Goal: Information Seeking & Learning: Check status

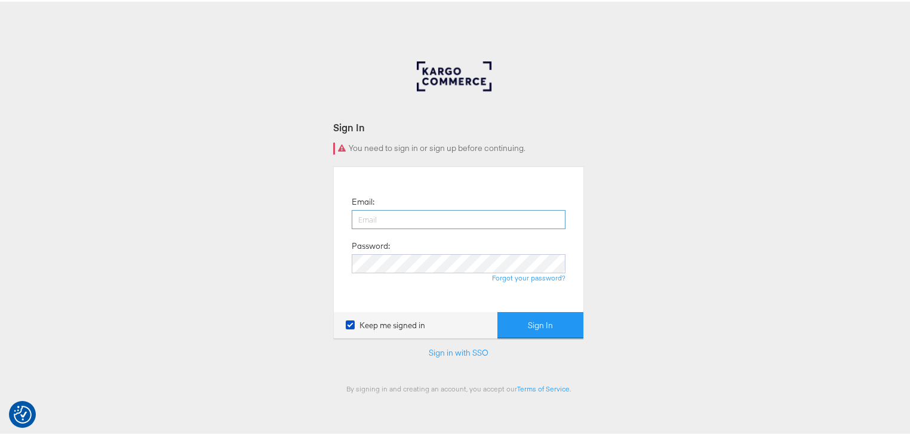
click at [388, 221] on input "email" at bounding box center [459, 217] width 214 height 19
type input "rayna.cheng@jdplc.com"
click at [498, 311] on button "Sign In" at bounding box center [541, 324] width 86 height 27
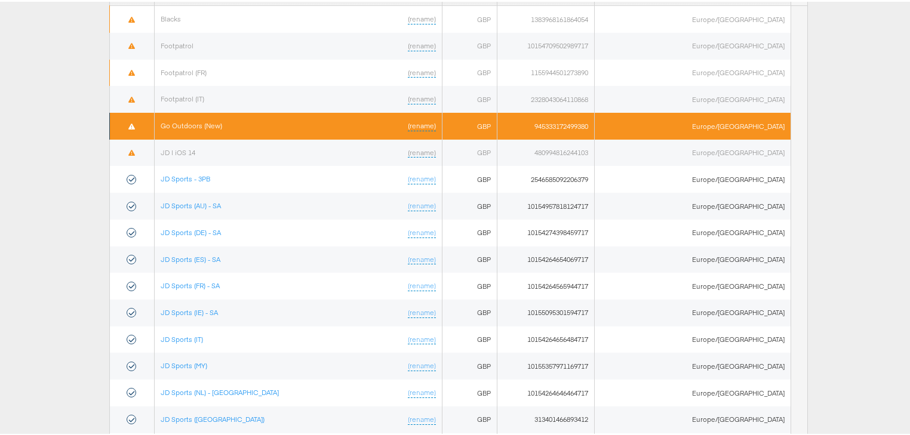
scroll to position [48, 0]
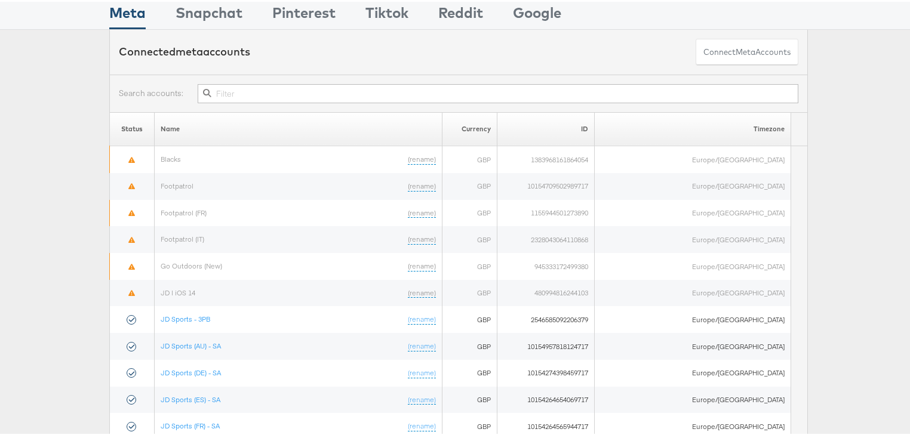
click at [241, 96] on input "text" at bounding box center [498, 91] width 601 height 19
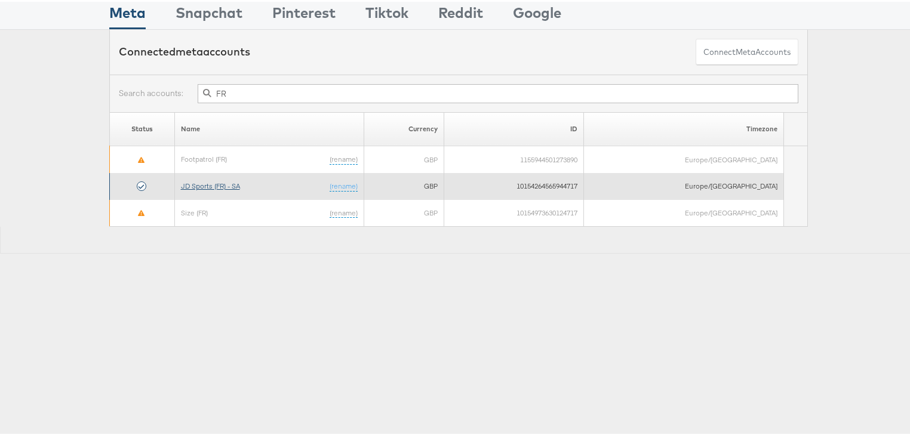
type input "FR"
click at [234, 186] on link "JD Sports (FR) - SA" at bounding box center [210, 184] width 59 height 9
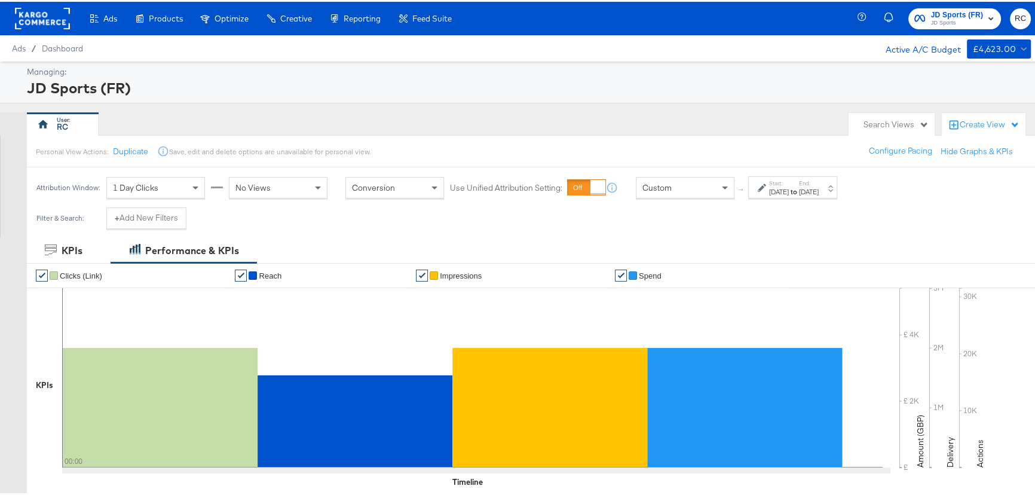
click at [786, 182] on label "Start:" at bounding box center [779, 181] width 20 height 8
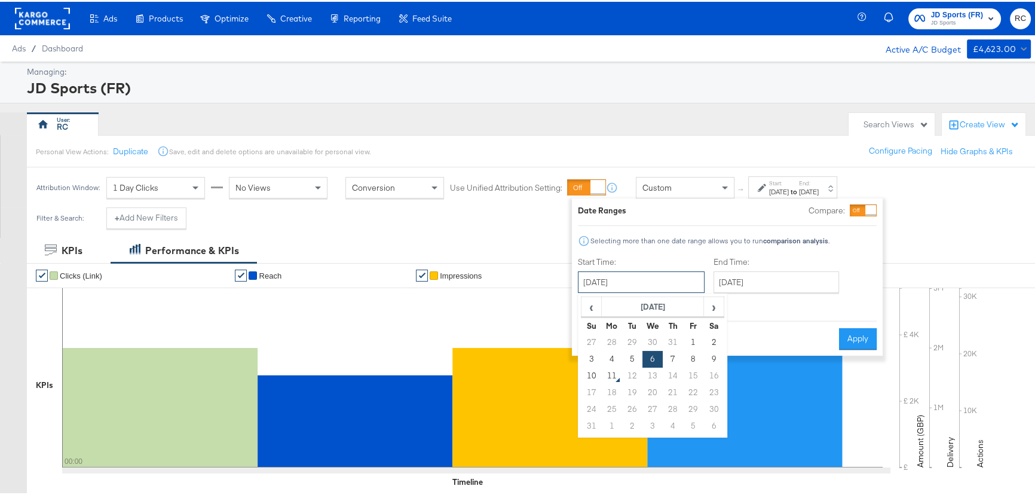
click at [628, 284] on input "August 6th 2025" at bounding box center [641, 280] width 127 height 22
click at [692, 358] on td "8" at bounding box center [693, 357] width 20 height 17
type input "[DATE]"
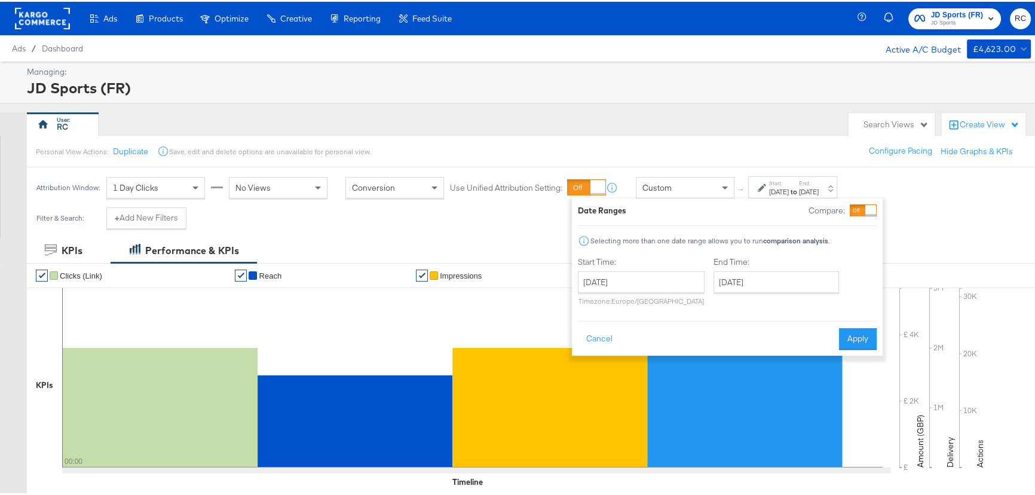
click at [837, 339] on div "Cancel Apply" at bounding box center [727, 332] width 299 height 29
click at [846, 340] on button "Apply" at bounding box center [858, 337] width 38 height 22
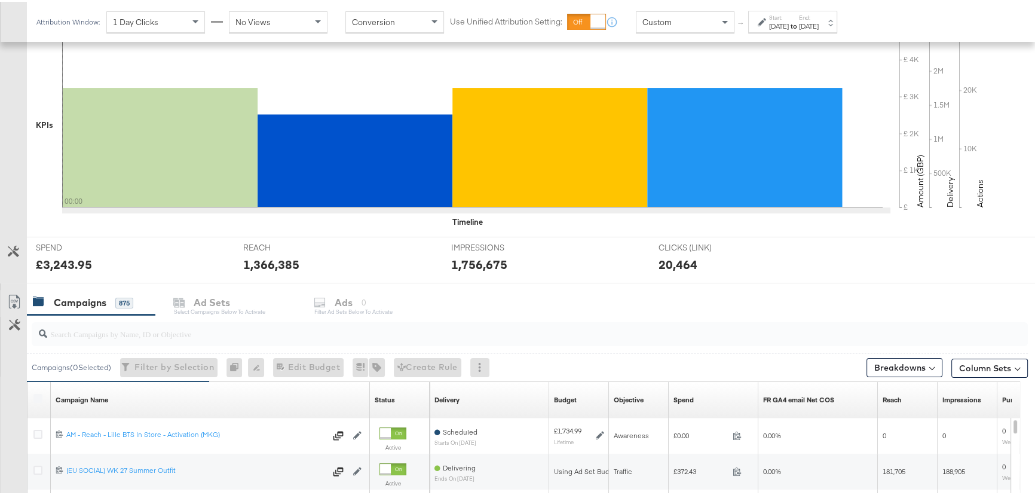
scroll to position [326, 0]
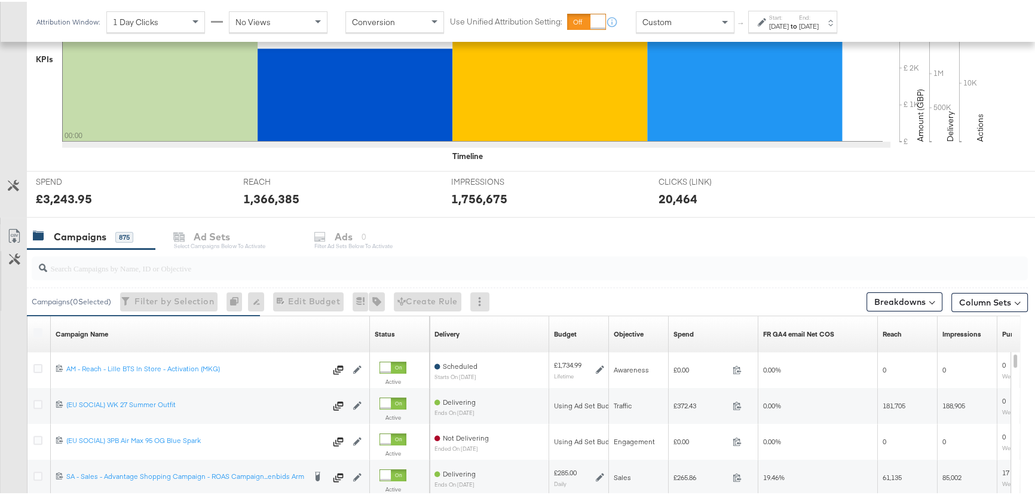
click at [103, 266] on input "search" at bounding box center [492, 261] width 890 height 23
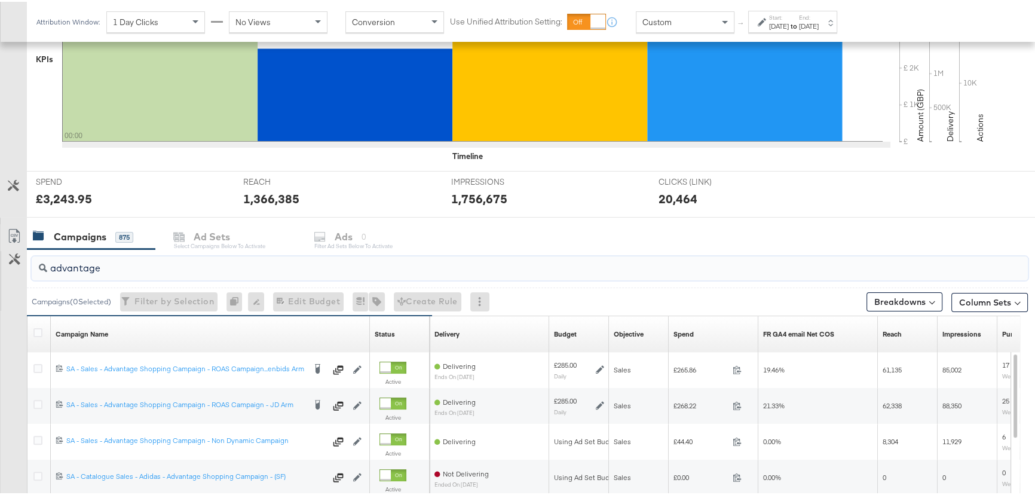
type input "advantage"
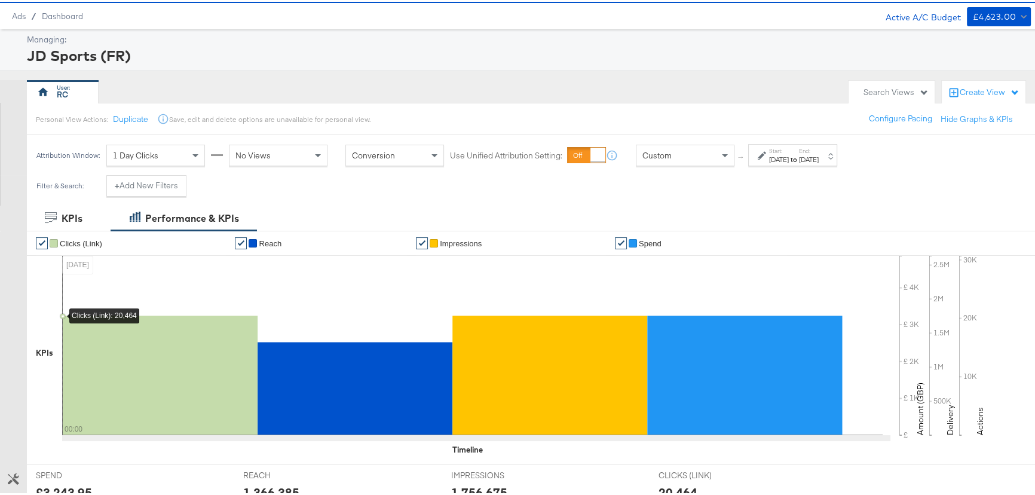
scroll to position [0, 0]
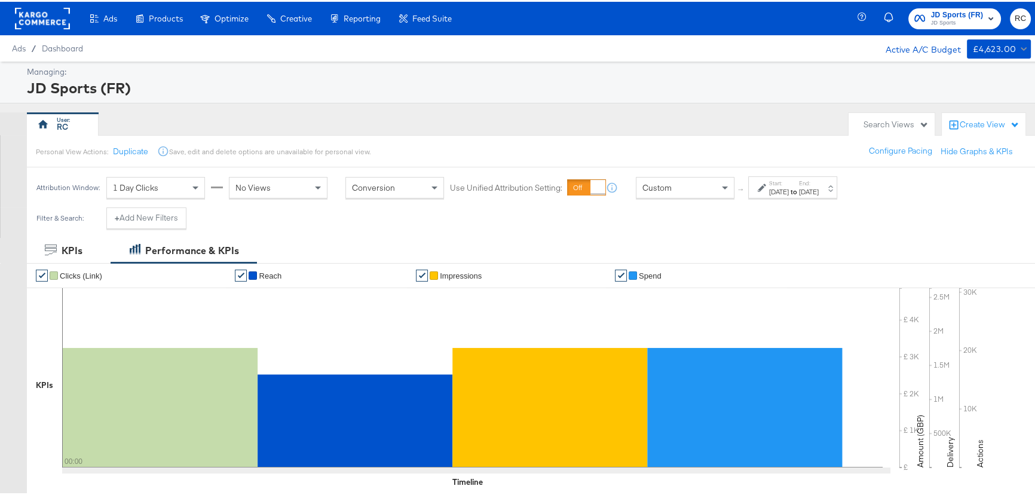
click at [937, 17] on span "JD Sports" at bounding box center [957, 22] width 53 height 10
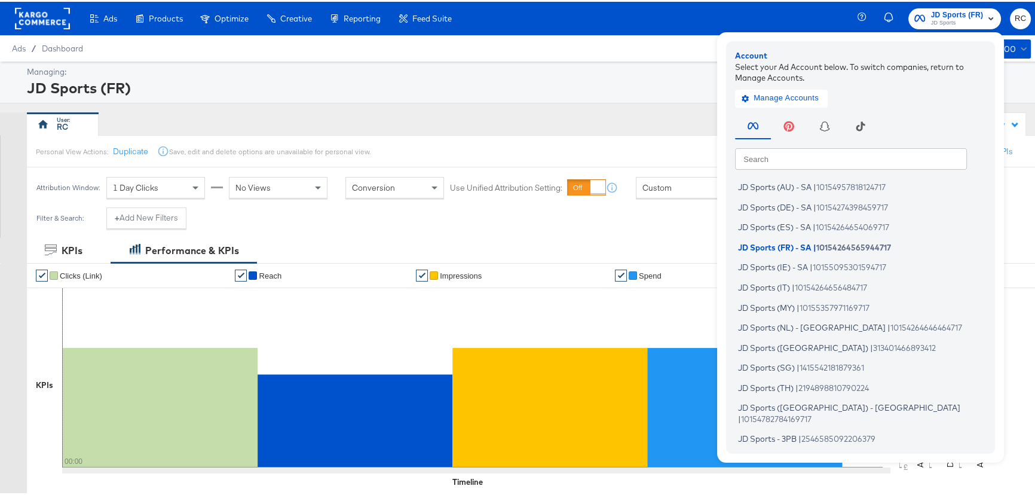
click at [937, 17] on span "JD Sports" at bounding box center [957, 22] width 53 height 10
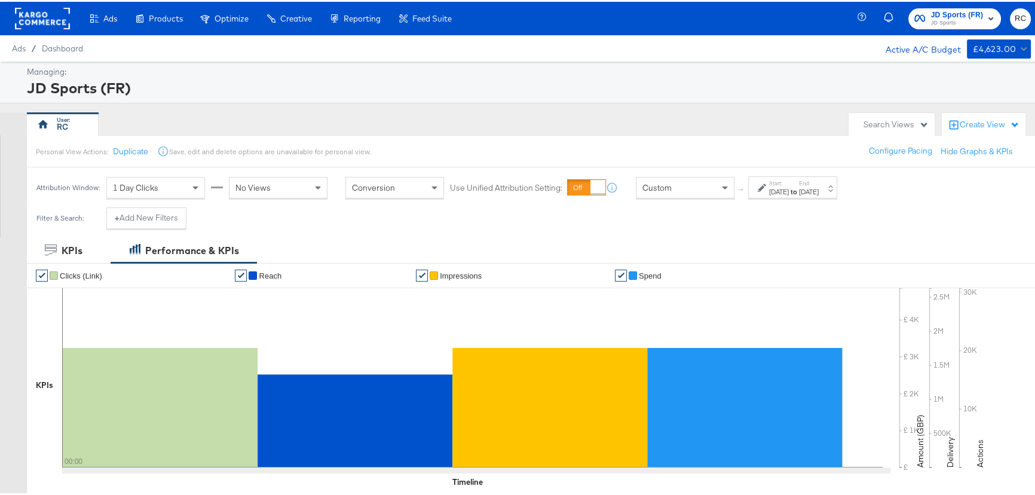
click at [788, 187] on div "Aug 8th 2025" at bounding box center [779, 190] width 20 height 10
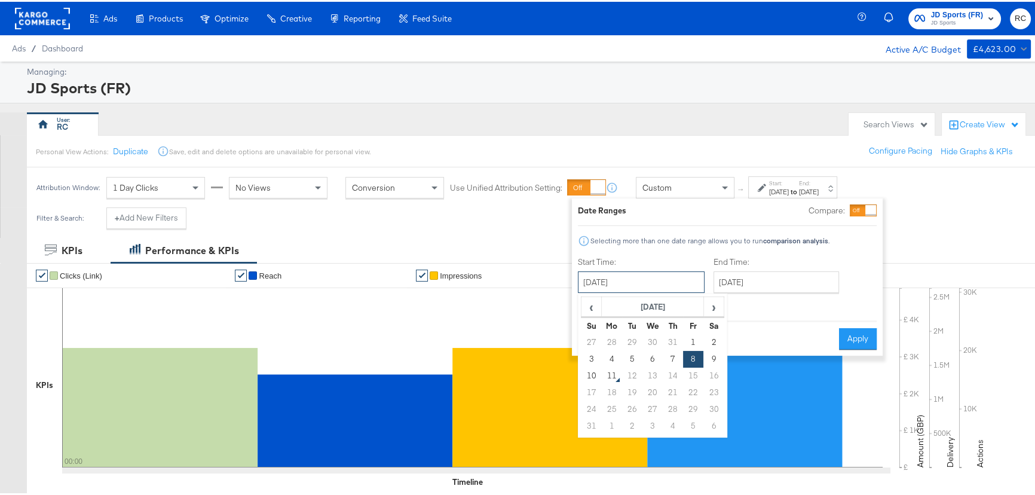
click at [665, 280] on input "August 8th 2025" at bounding box center [641, 280] width 127 height 22
click at [703, 356] on td "9" at bounding box center [713, 357] width 20 height 17
type input "[DATE]"
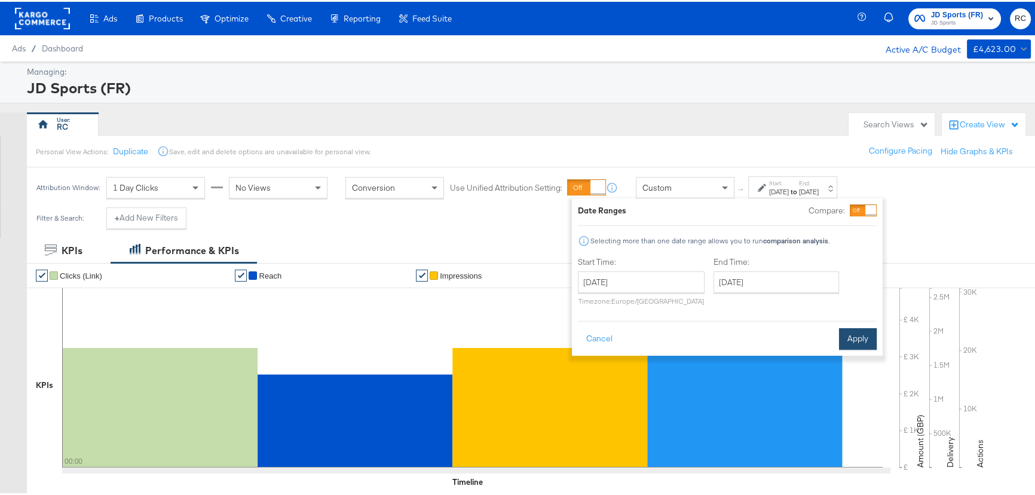
click at [859, 337] on button "Apply" at bounding box center [858, 337] width 38 height 22
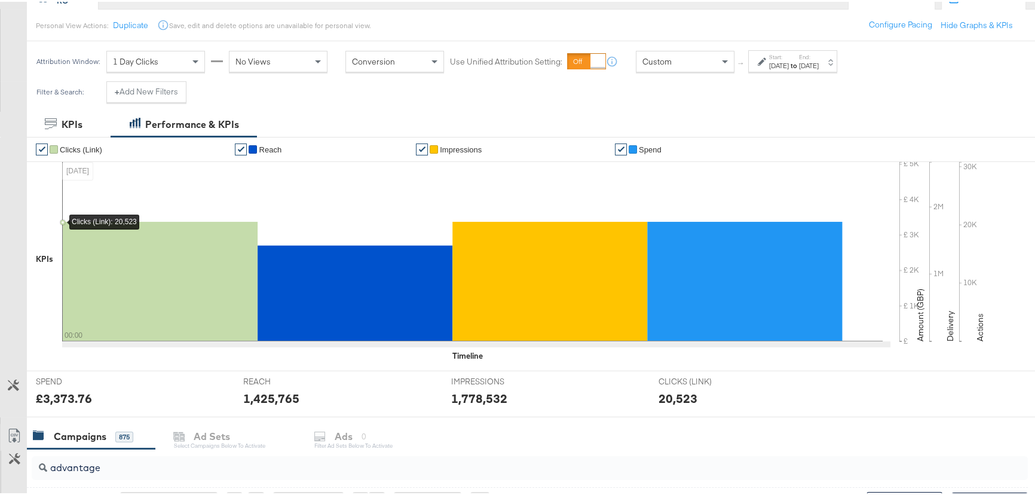
scroll to position [49, 0]
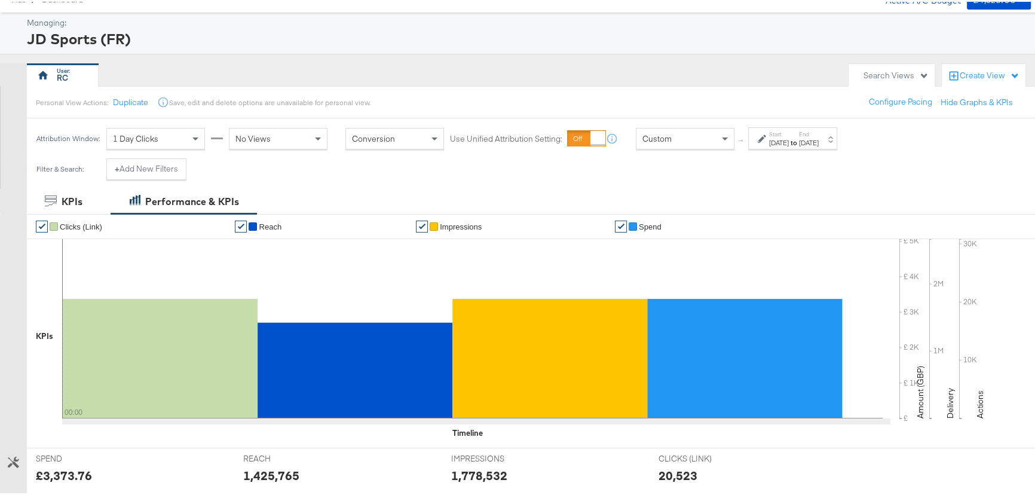
click at [837, 137] on div "Start: Aug 9th 2025 to End: Aug 9th 2025" at bounding box center [792, 136] width 89 height 22
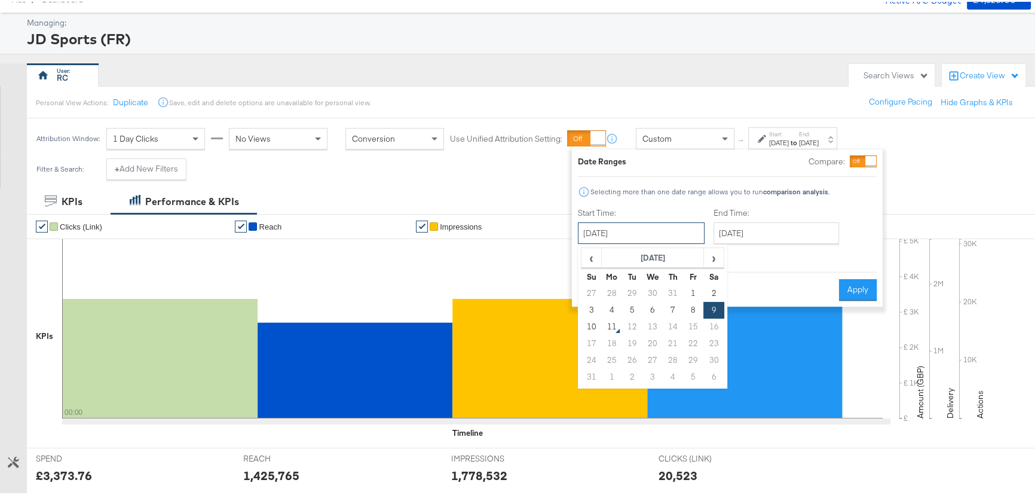
click at [681, 231] on input "[DATE]" at bounding box center [641, 231] width 127 height 22
click at [587, 324] on td "10" at bounding box center [591, 325] width 20 height 17
type input "[DATE]"
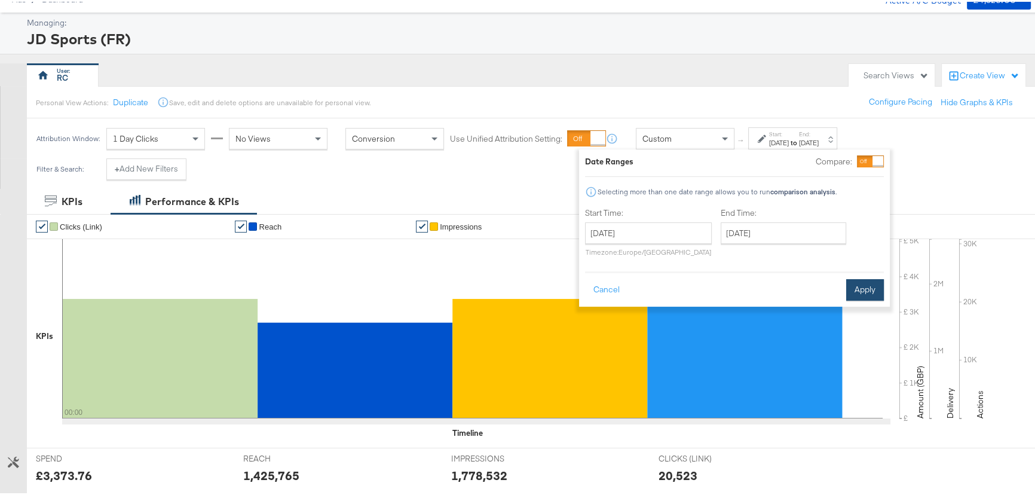
click at [860, 281] on button "Apply" at bounding box center [865, 288] width 38 height 22
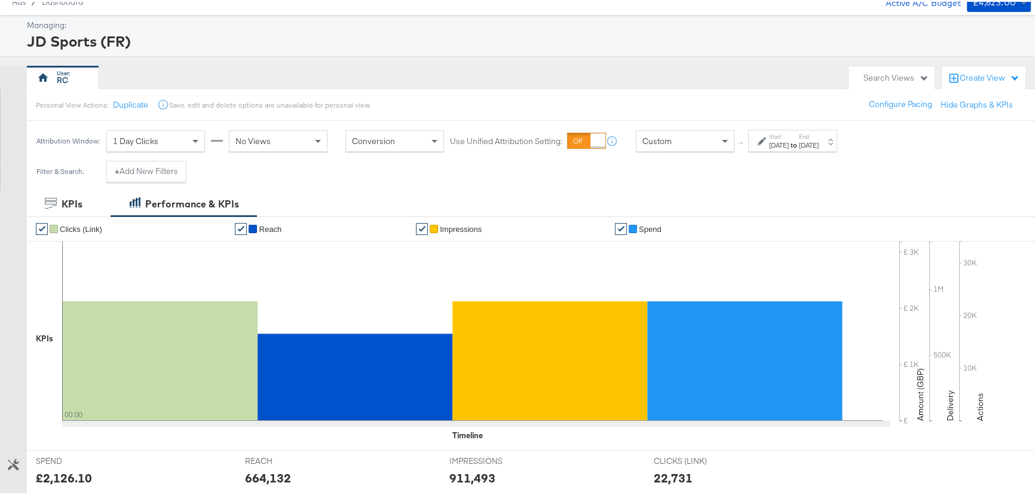
scroll to position [0, 0]
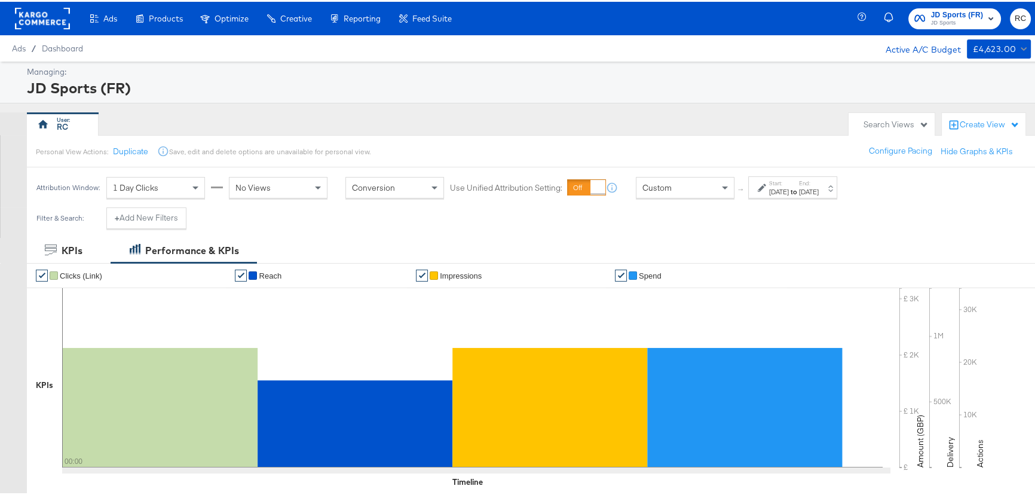
click at [788, 182] on label "Start:" at bounding box center [779, 181] width 20 height 8
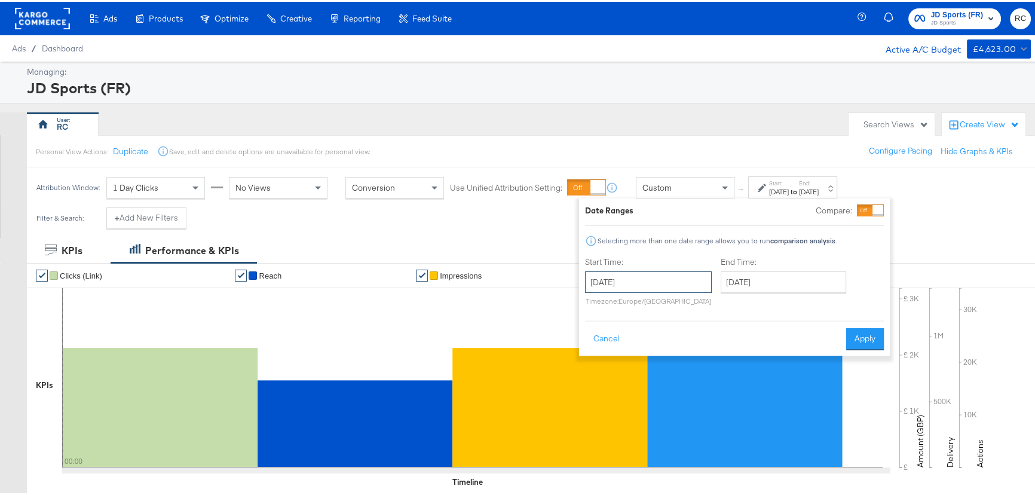
click at [667, 279] on input "[DATE]" at bounding box center [648, 280] width 127 height 22
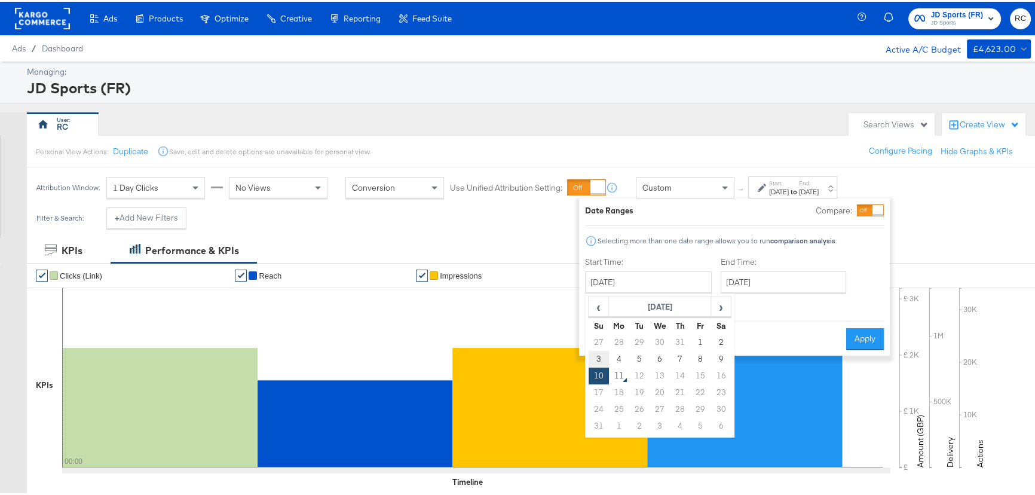
click at [599, 364] on td "3" at bounding box center [598, 357] width 20 height 17
type input "[DATE]"
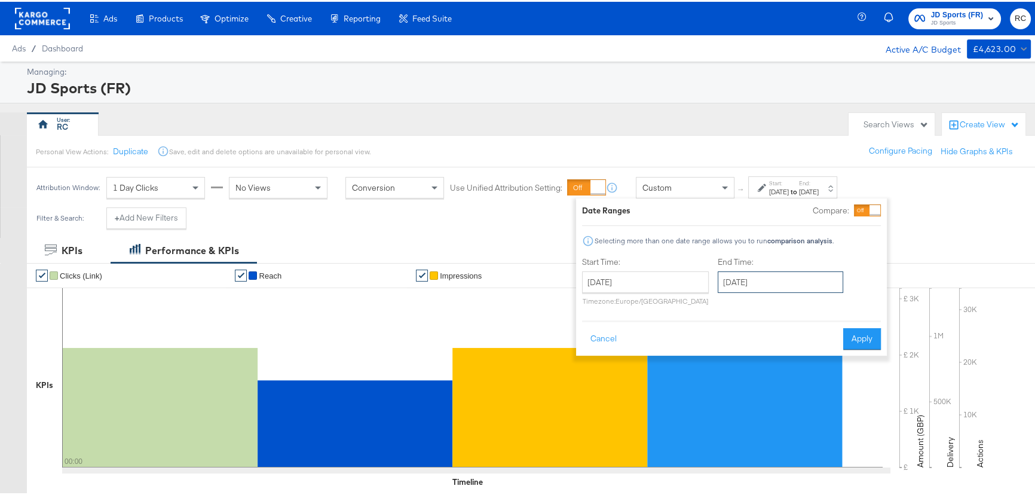
click at [781, 274] on input "August 10th 2025" at bounding box center [779, 280] width 125 height 22
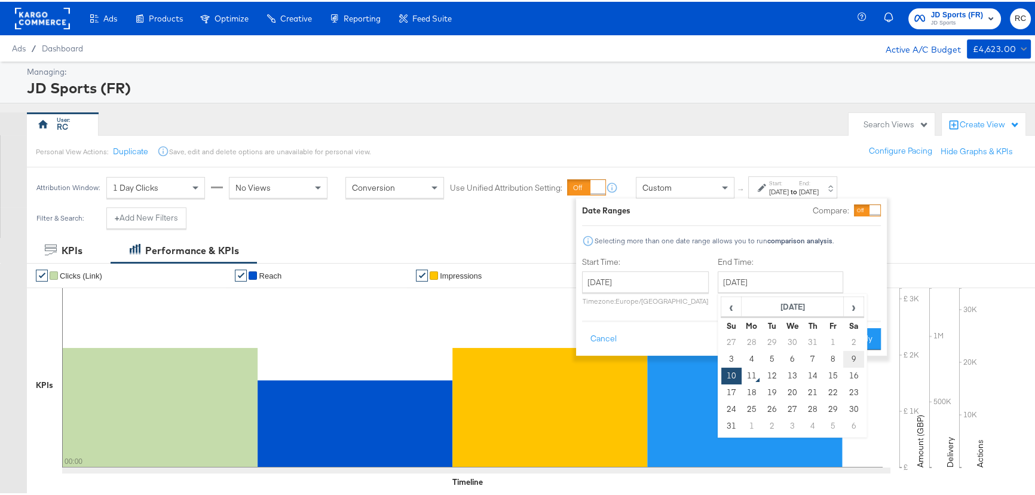
click at [848, 354] on td "9" at bounding box center [853, 357] width 20 height 17
type input "[DATE]"
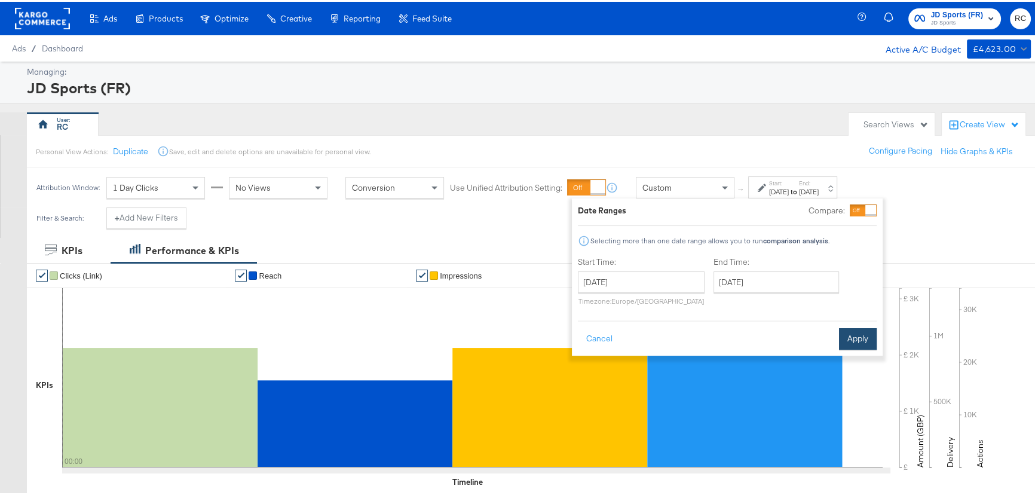
click at [871, 340] on button "Apply" at bounding box center [858, 337] width 38 height 22
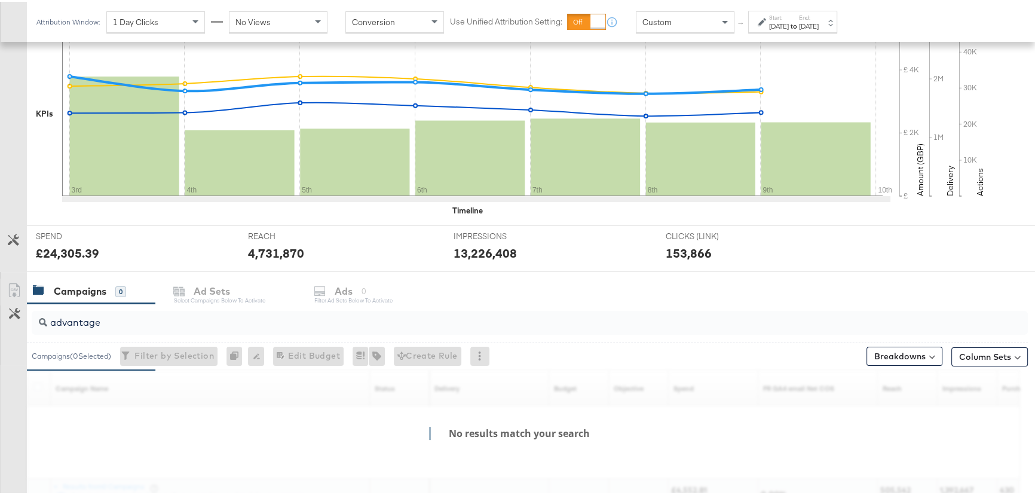
scroll to position [373, 0]
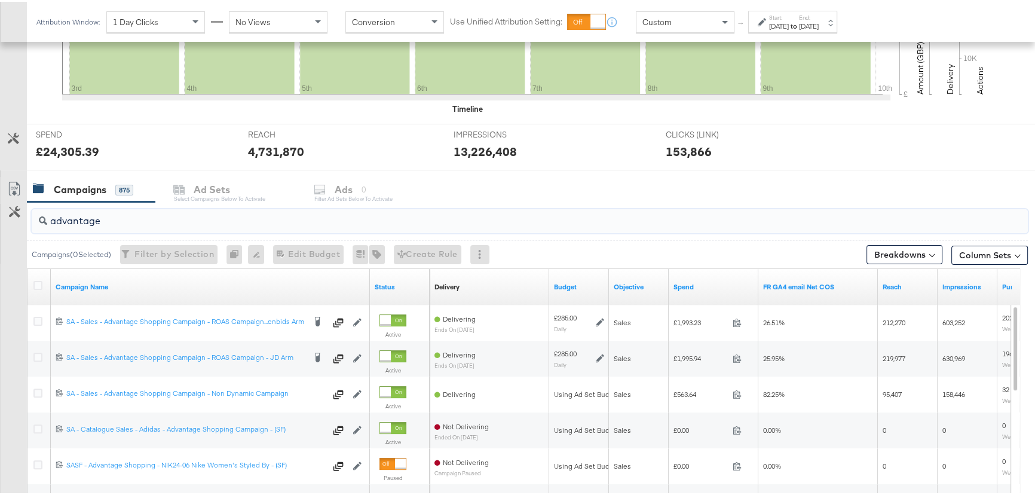
drag, startPoint x: 125, startPoint y: 222, endPoint x: 16, endPoint y: 221, distance: 108.7
click at [16, 221] on div "advantage Campaigns ( 0 Selected) Filter by Selection Filter 0 campaigns 0 Rena…" at bounding box center [513, 412] width 1027 height 425
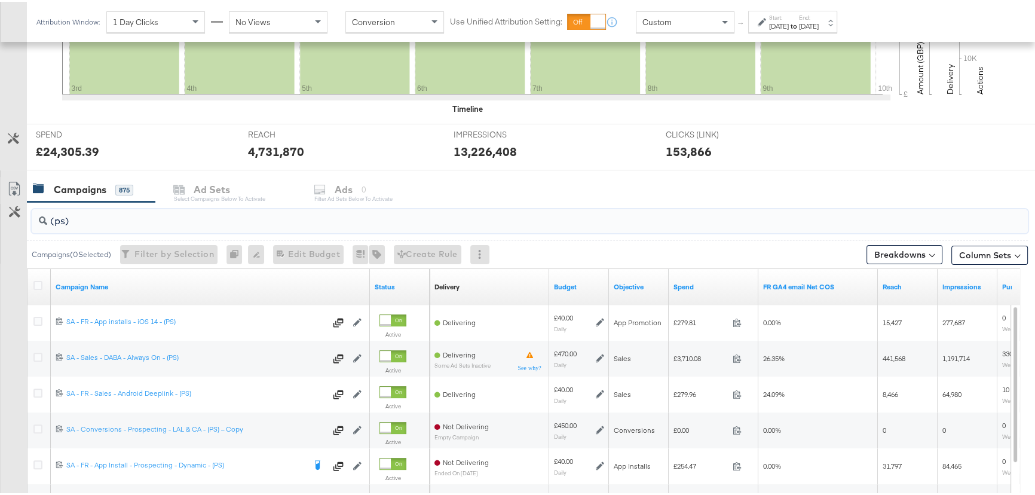
type input "(ps)"
click at [108, 216] on input "(ps)" at bounding box center [492, 213] width 890 height 23
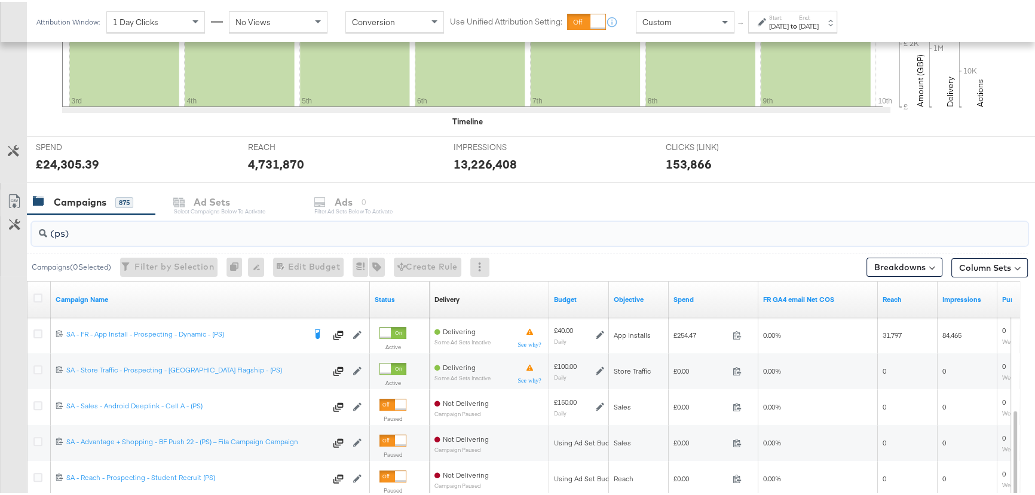
scroll to position [427, 0]
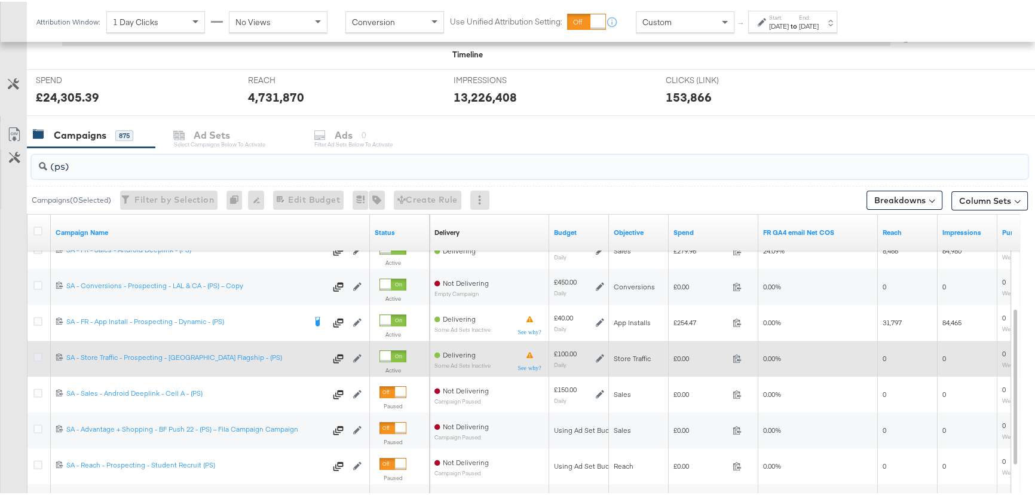
click at [33, 354] on icon at bounding box center [37, 355] width 9 height 9
click at [0, 0] on input "checkbox" at bounding box center [0, 0] width 0 height 0
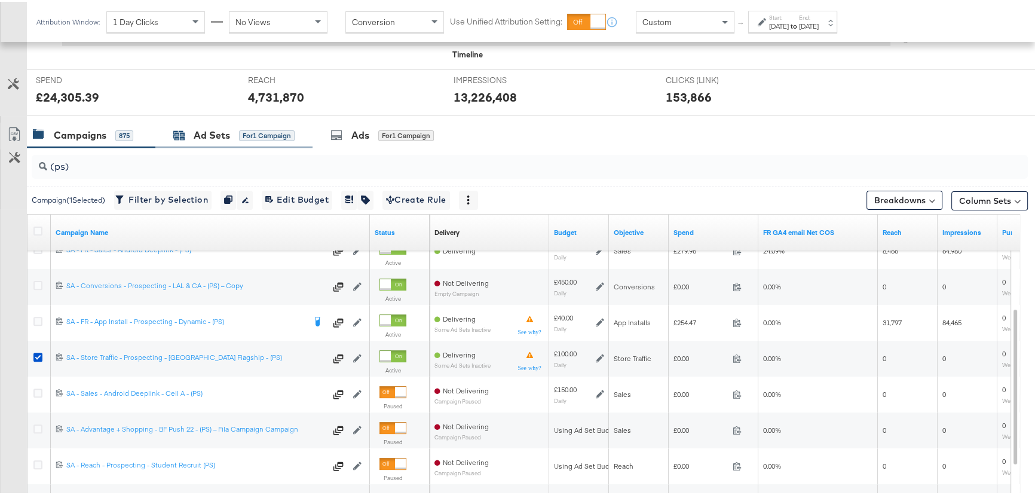
click at [214, 130] on div "Ad Sets" at bounding box center [212, 134] width 36 height 14
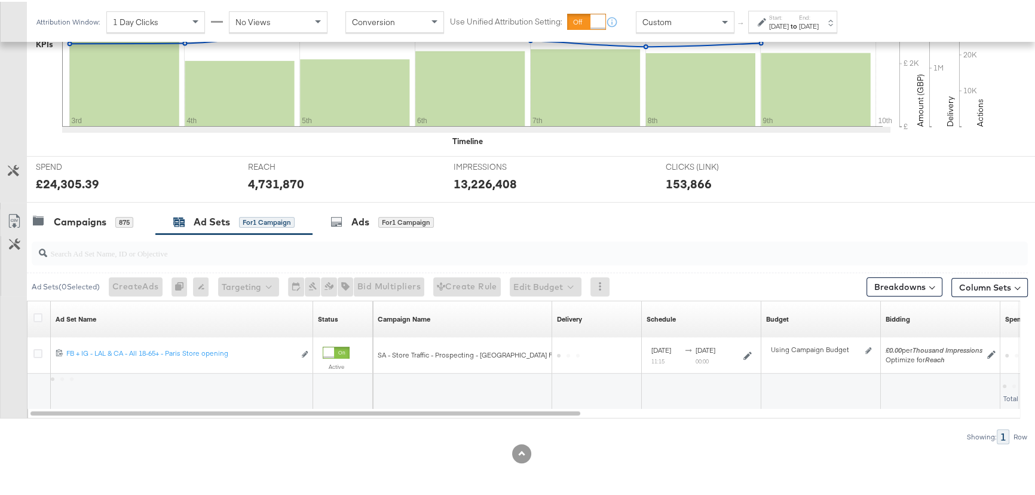
scroll to position [339, 0]
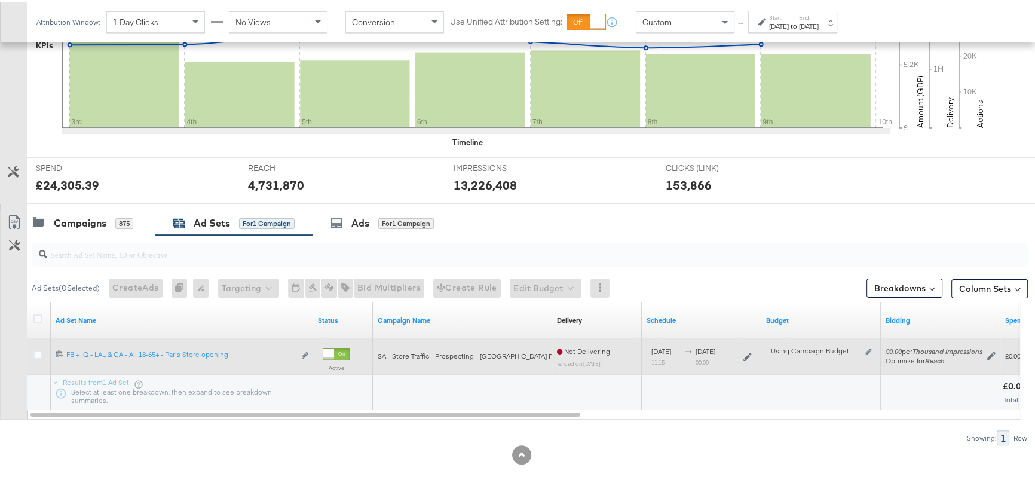
click at [36, 357] on div at bounding box center [39, 354] width 13 height 12
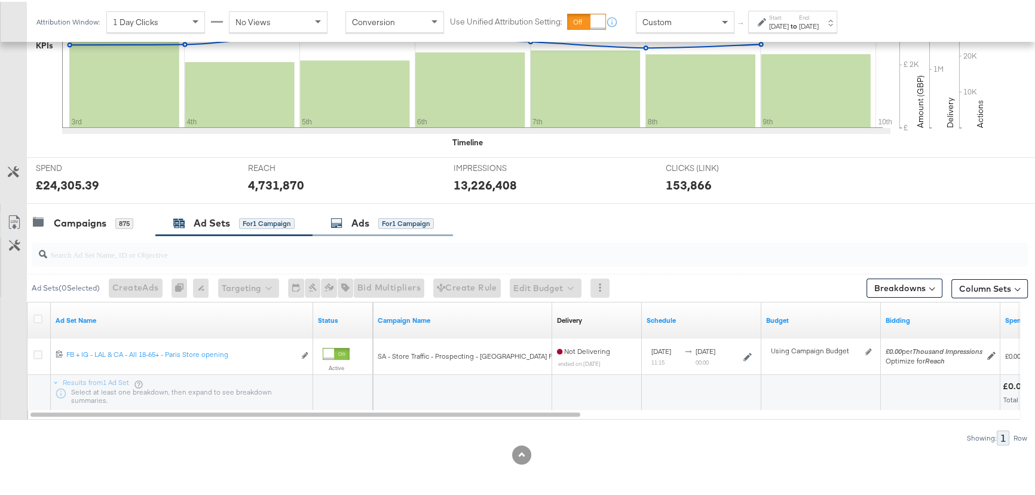
click at [360, 214] on div "Ads" at bounding box center [360, 221] width 18 height 14
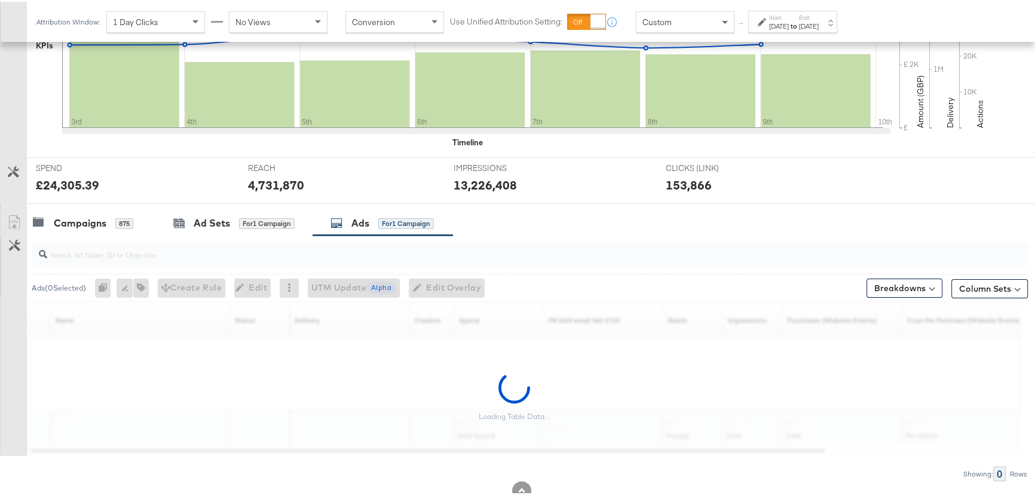
scroll to position [375, 0]
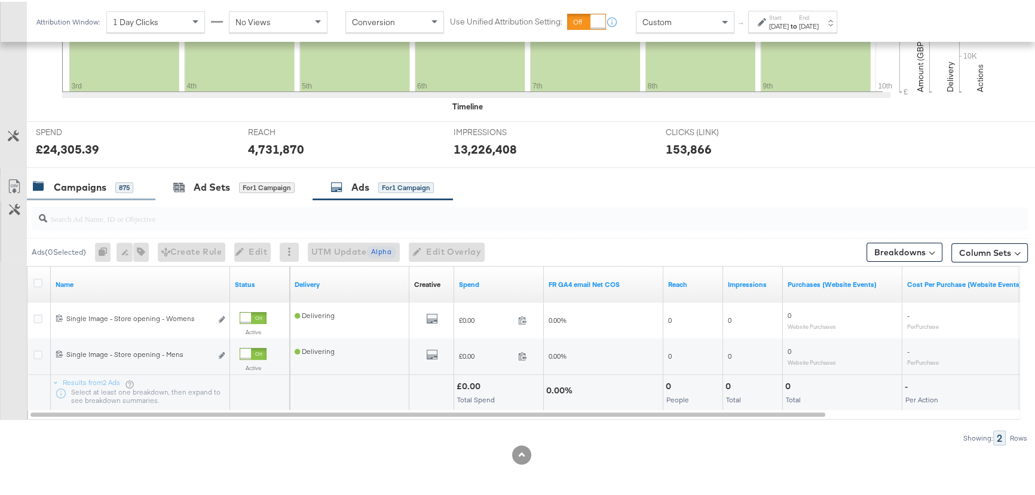
click at [110, 186] on div "Campaigns 875" at bounding box center [83, 186] width 100 height 14
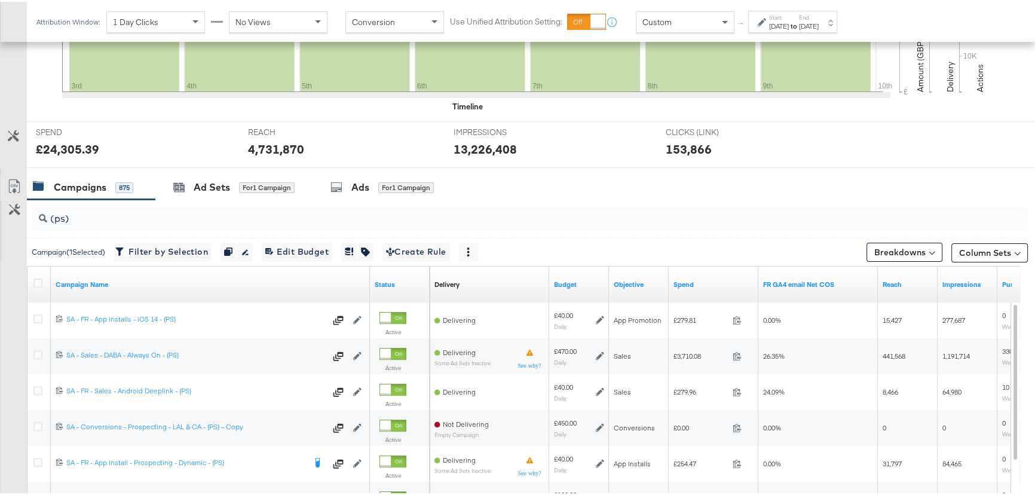
scroll to position [427, 0]
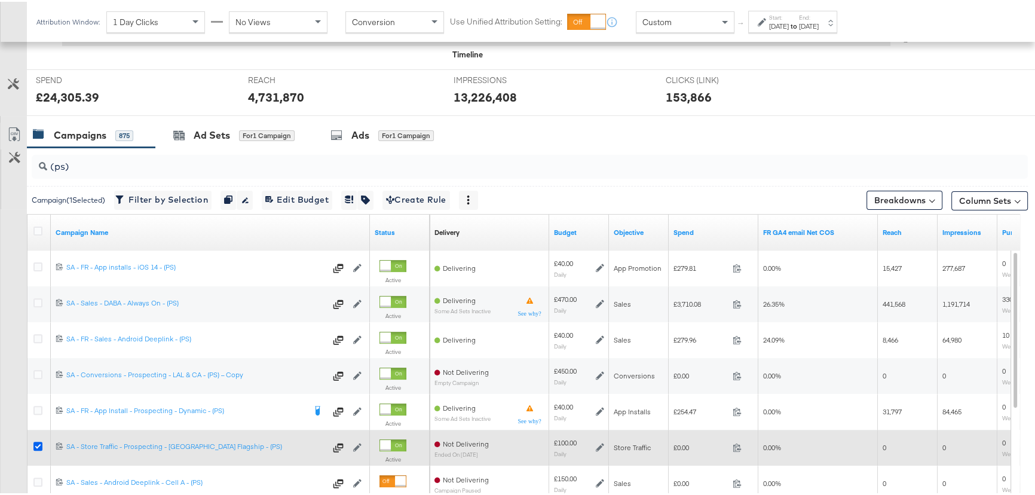
click at [34, 441] on icon at bounding box center [37, 444] width 9 height 9
click at [0, 0] on input "checkbox" at bounding box center [0, 0] width 0 height 0
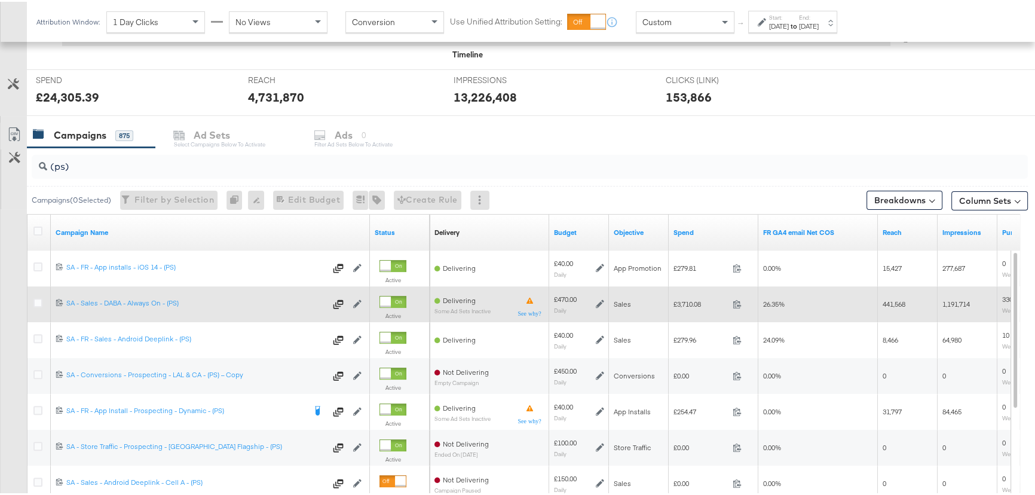
click at [32, 301] on div at bounding box center [40, 302] width 22 height 22
click at [34, 300] on icon at bounding box center [37, 300] width 9 height 9
click at [0, 0] on input "checkbox" at bounding box center [0, 0] width 0 height 0
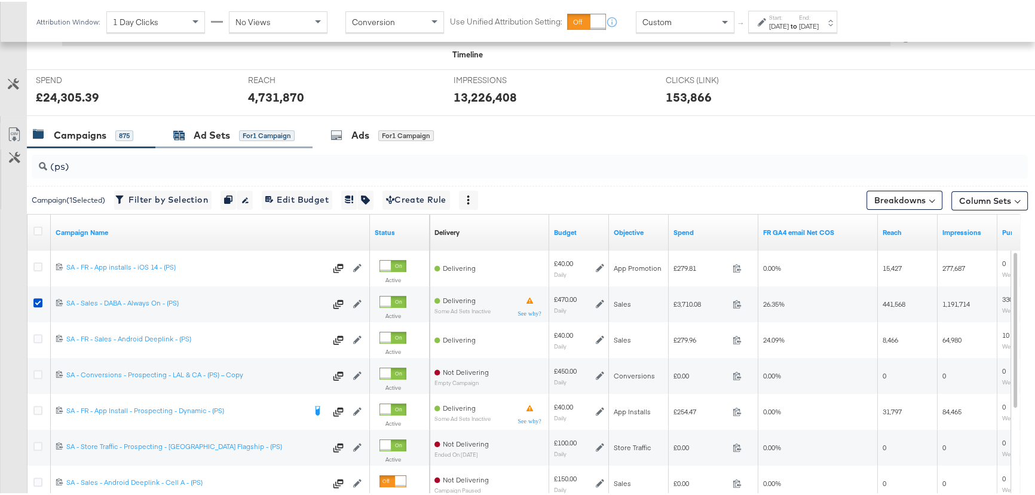
click at [189, 131] on div "Ad Sets for 1 Campaign" at bounding box center [233, 134] width 121 height 14
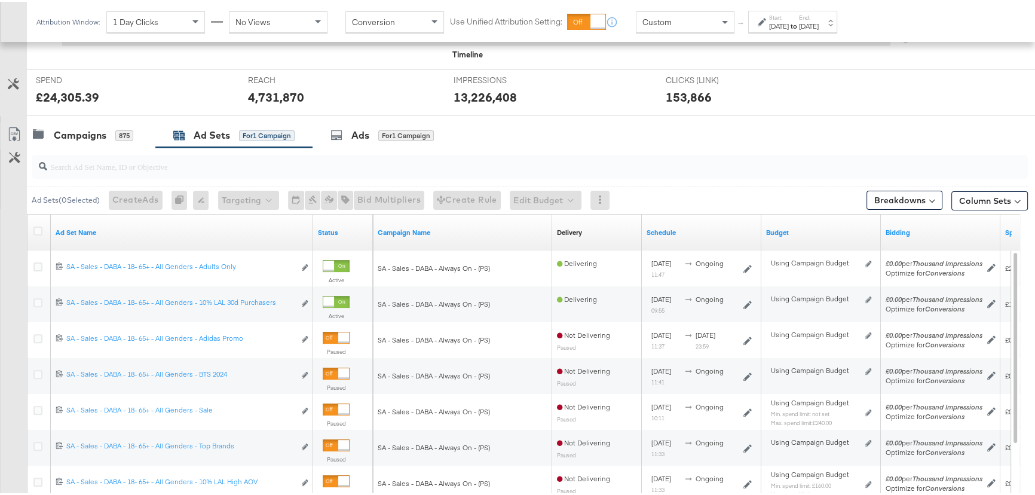
scroll to position [481, 0]
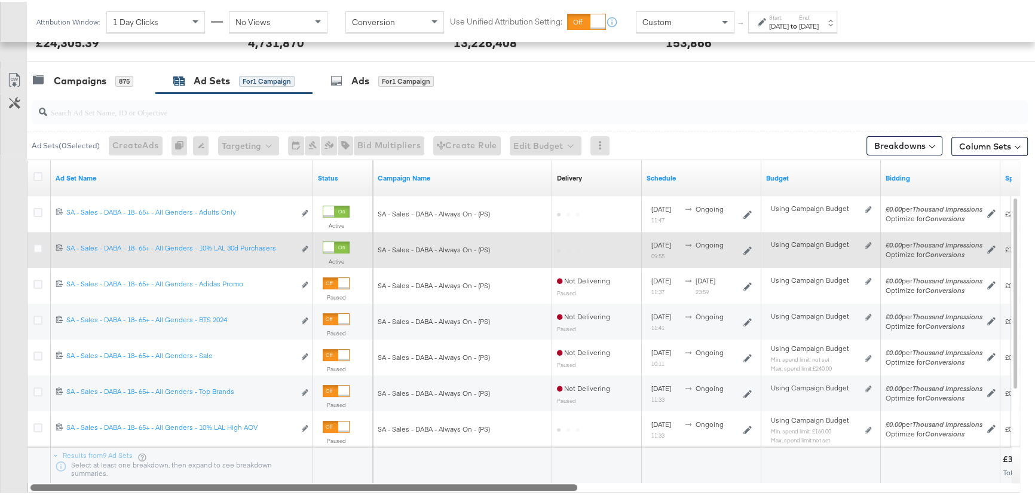
drag, startPoint x: 430, startPoint y: 486, endPoint x: 224, endPoint y: 260, distance: 305.7
click at [290, 474] on div "Ad Set Name Status Campaign Name Delivery Sorting Unavailable Schedule Budget B…" at bounding box center [523, 324] width 993 height 333
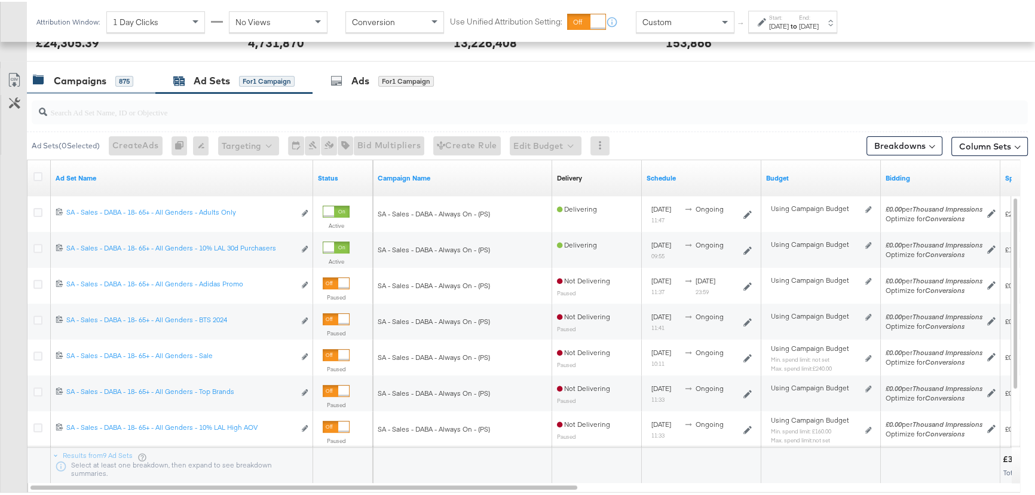
click at [86, 75] on div "Campaigns" at bounding box center [80, 79] width 53 height 14
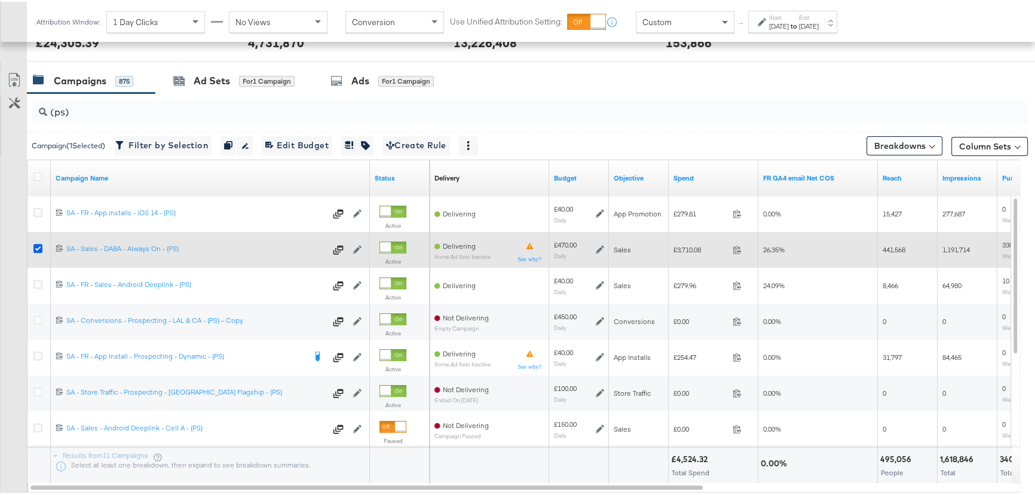
click at [38, 244] on icon at bounding box center [37, 246] width 9 height 9
click at [0, 0] on input "checkbox" at bounding box center [0, 0] width 0 height 0
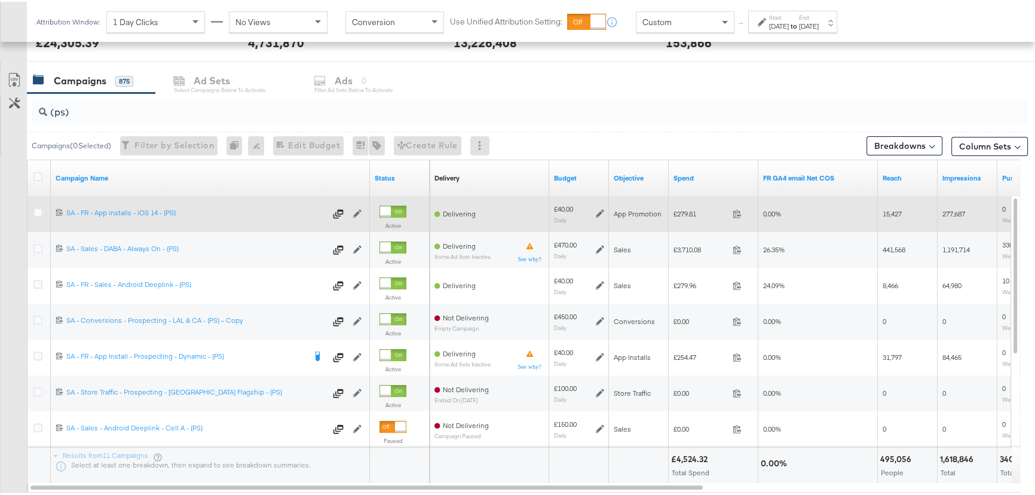
scroll to position [427, 0]
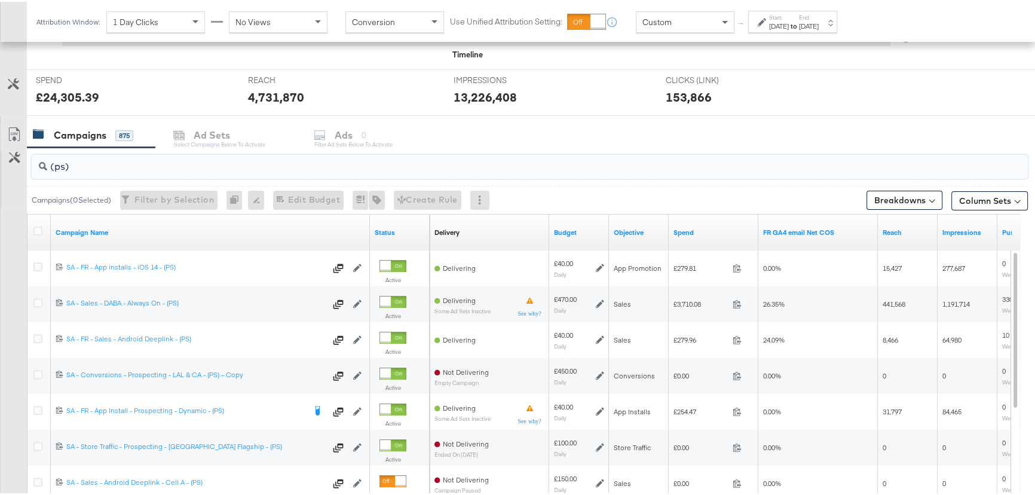
drag, startPoint x: 74, startPoint y: 167, endPoint x: 19, endPoint y: 167, distance: 55.0
click at [19, 167] on div "(ps) Campaigns ( 0 Selected) Filter by Selection Filter 0 campaigns 0 Rename 0 …" at bounding box center [513, 358] width 1027 height 425
type input "9"
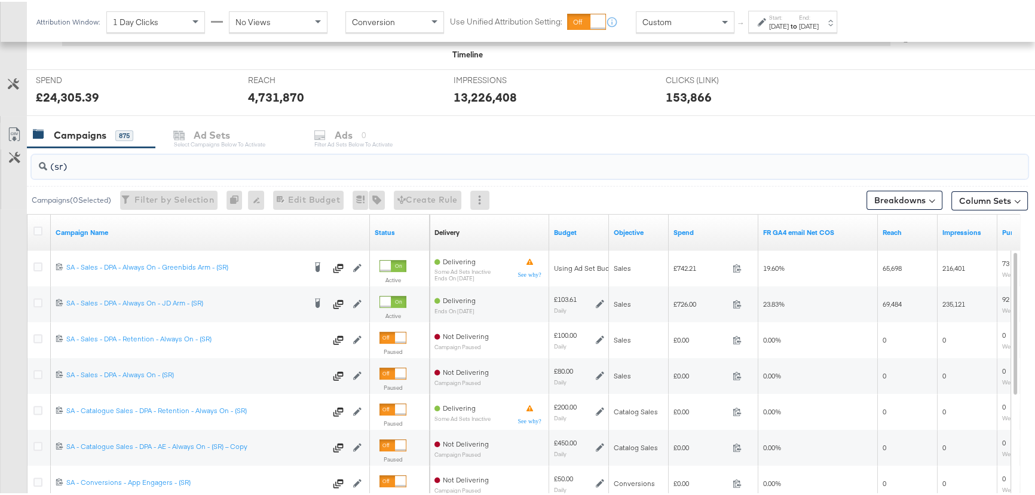
drag, startPoint x: 69, startPoint y: 165, endPoint x: 31, endPoint y: 164, distance: 38.3
click at [32, 164] on div "(sr)" at bounding box center [530, 165] width 996 height 24
click at [74, 168] on input "(sr)" at bounding box center [492, 159] width 890 height 23
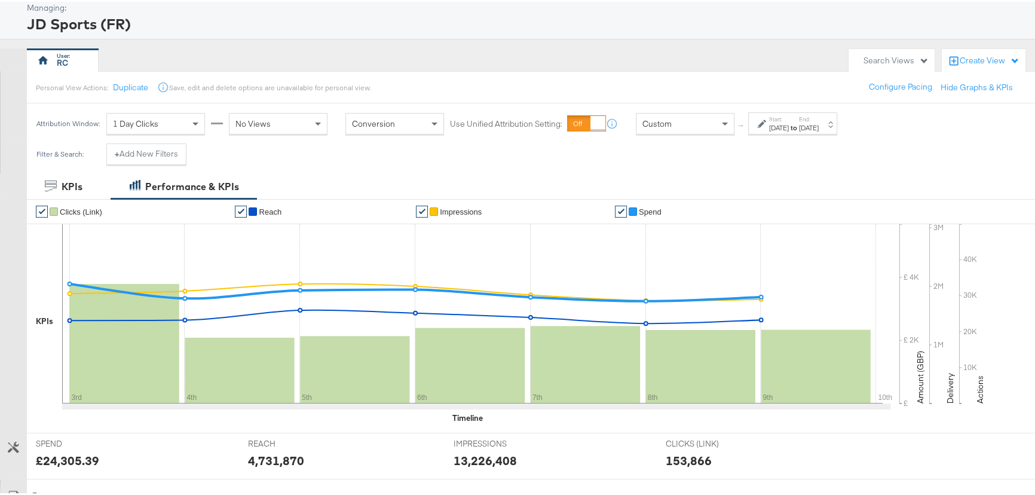
scroll to position [0, 0]
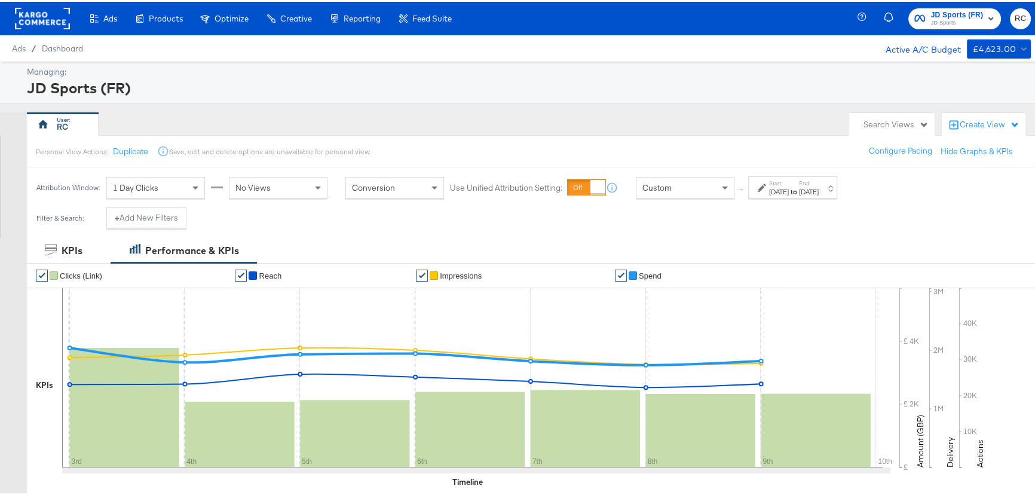
type input "(sr)"
click at [956, 10] on span "JD Sports (FR)" at bounding box center [957, 13] width 53 height 13
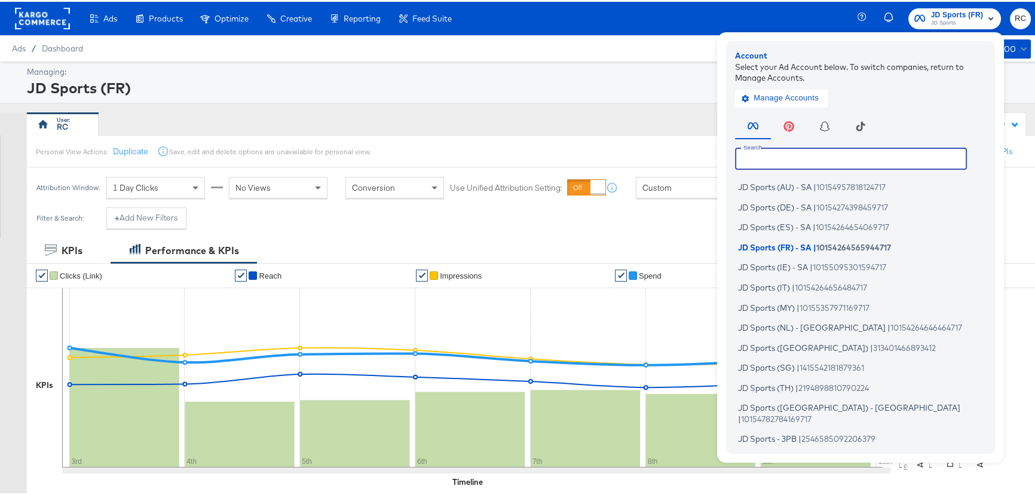
click at [877, 154] on input "text" at bounding box center [851, 157] width 232 height 22
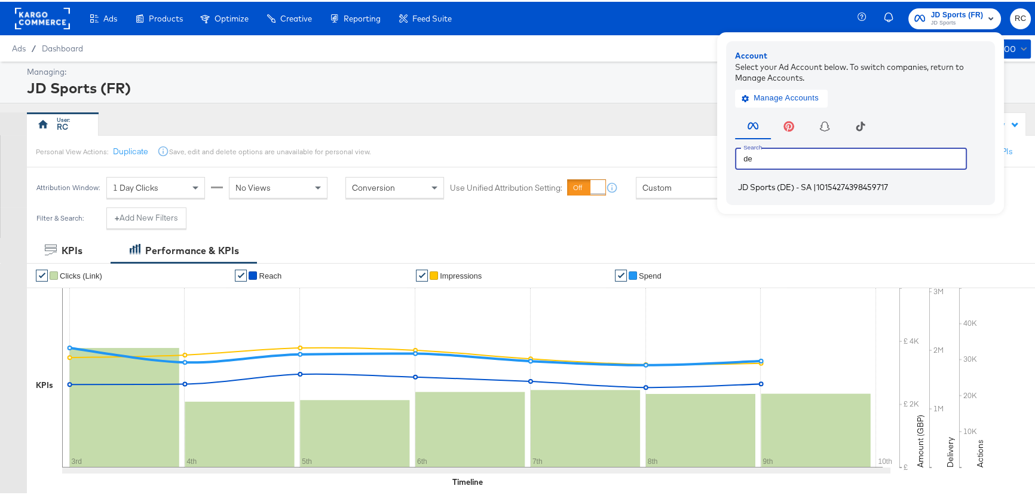
type input "de"
drag, startPoint x: 785, startPoint y: 187, endPoint x: 788, endPoint y: 198, distance: 11.3
click at [785, 188] on span "JD Sports (DE) - SA" at bounding box center [774, 185] width 73 height 10
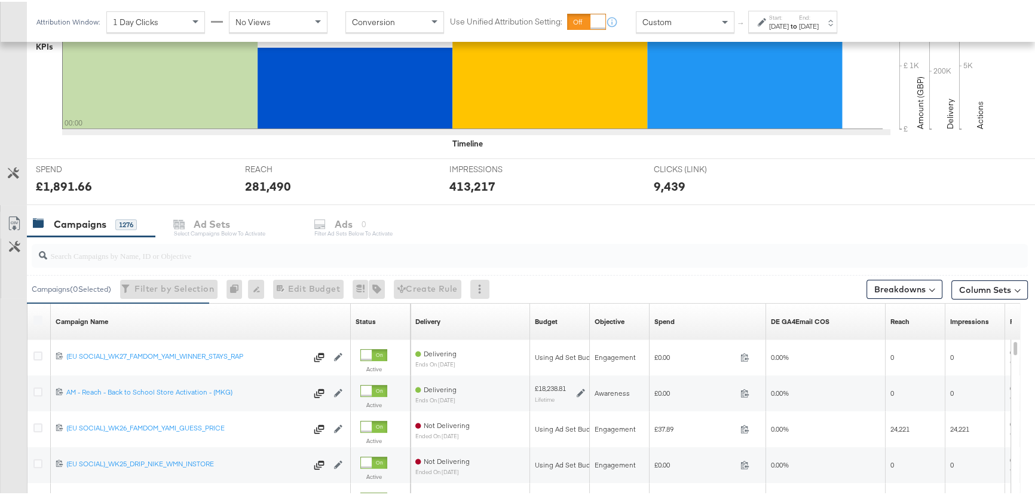
scroll to position [375, 0]
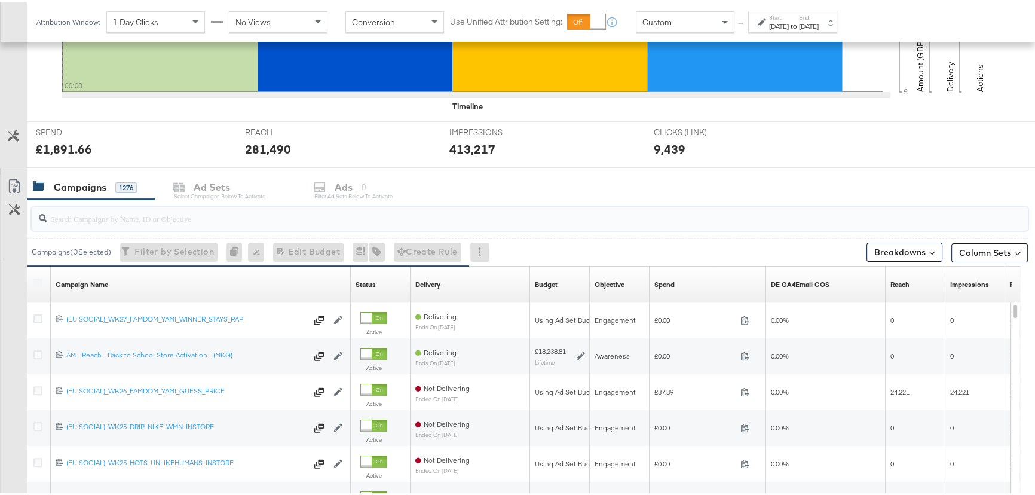
click at [124, 213] on input "search" at bounding box center [492, 211] width 890 height 23
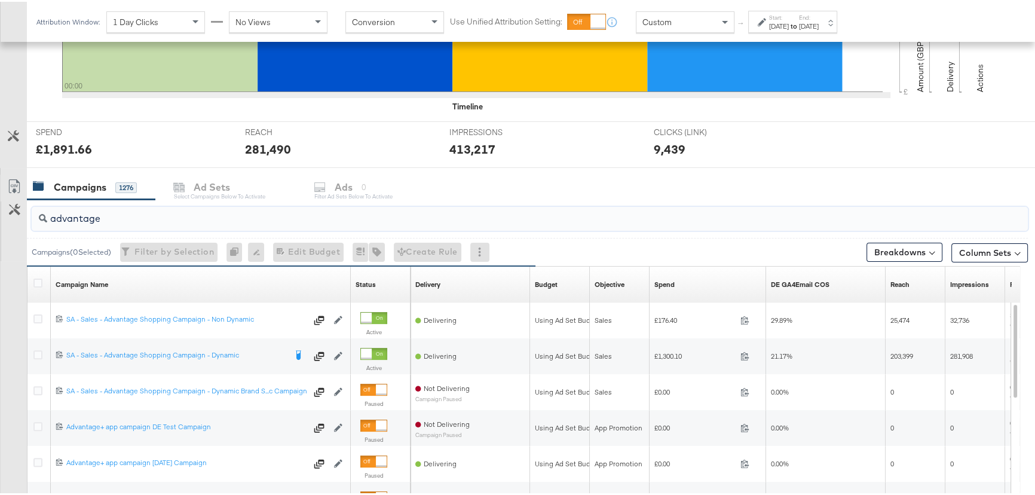
type input "advantage"
click at [788, 20] on div "Aug 5th 2025" at bounding box center [779, 25] width 20 height 10
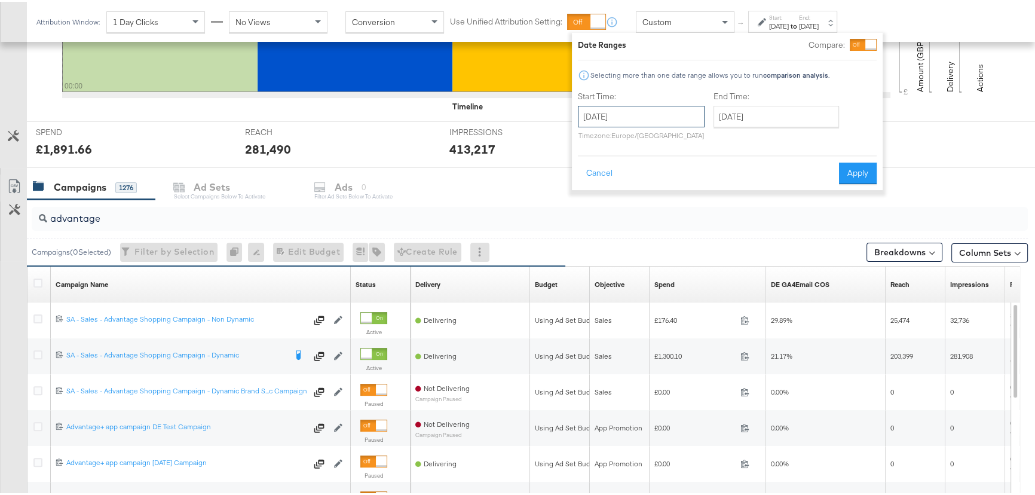
click at [645, 112] on input "August 5th 2025" at bounding box center [641, 115] width 127 height 22
click at [692, 189] on td "8" at bounding box center [693, 191] width 20 height 17
type input "[DATE]"
click at [855, 168] on button "Apply" at bounding box center [858, 172] width 38 height 22
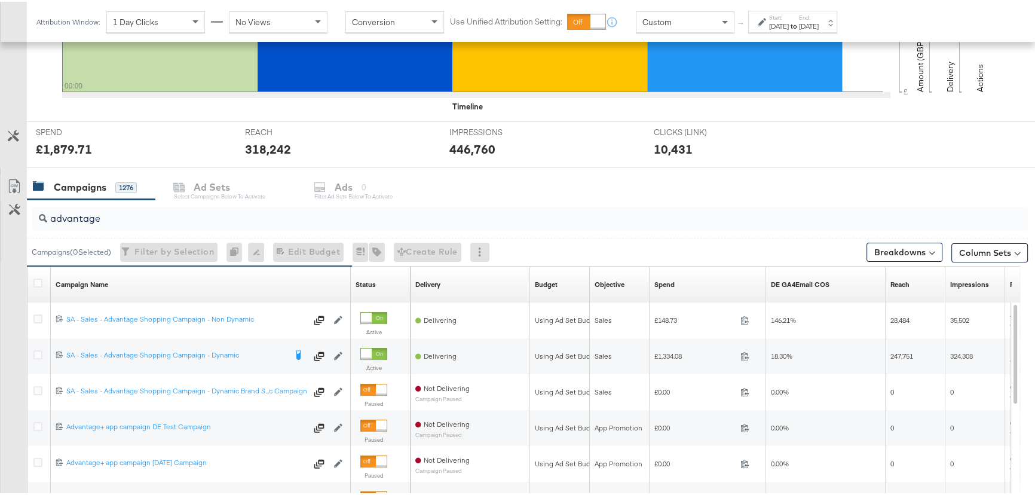
click at [818, 26] on div "Aug 8th 2025" at bounding box center [809, 25] width 20 height 10
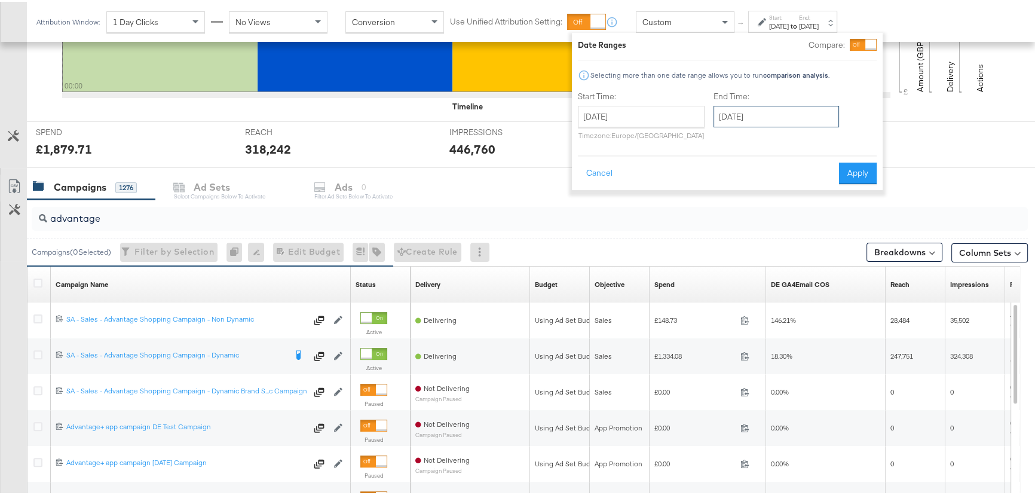
click at [794, 115] on input "August 8th 2025" at bounding box center [775, 115] width 125 height 22
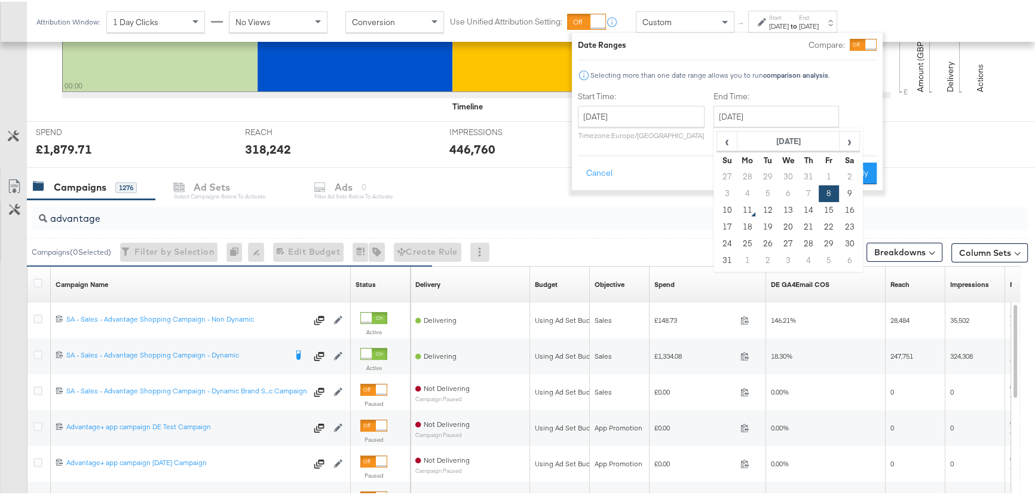
click at [852, 192] on td "9" at bounding box center [849, 191] width 20 height 17
type input "August 9th 2025"
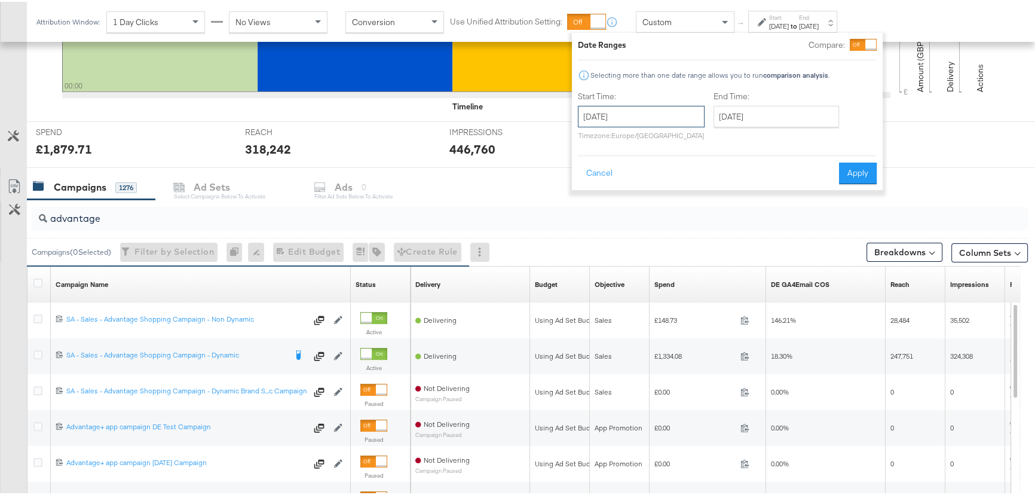
click at [670, 121] on input "August 8th 2025" at bounding box center [641, 115] width 127 height 22
click at [711, 192] on td "9" at bounding box center [713, 191] width 20 height 17
type input "August 9th 2025"
click at [856, 170] on button "Apply" at bounding box center [858, 172] width 38 height 22
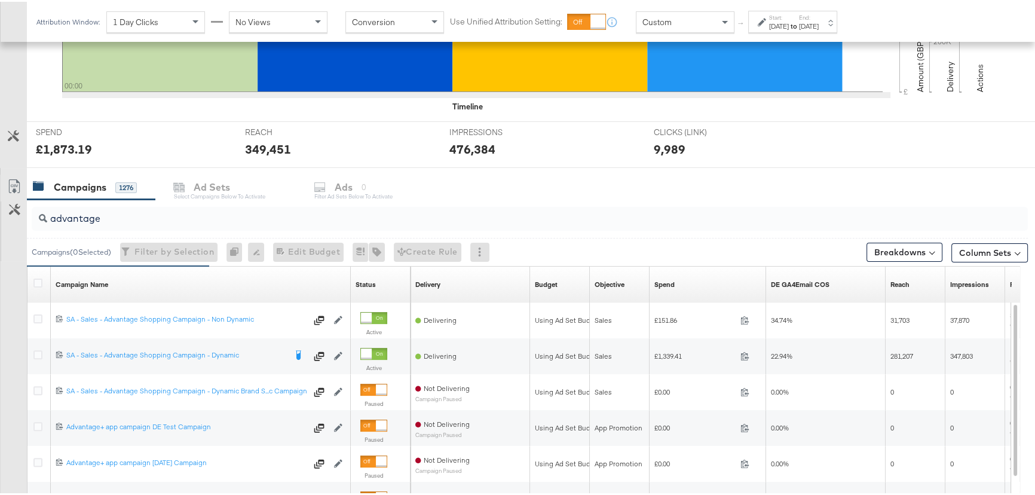
click at [818, 26] on div "Aug 9th 2025" at bounding box center [809, 25] width 20 height 10
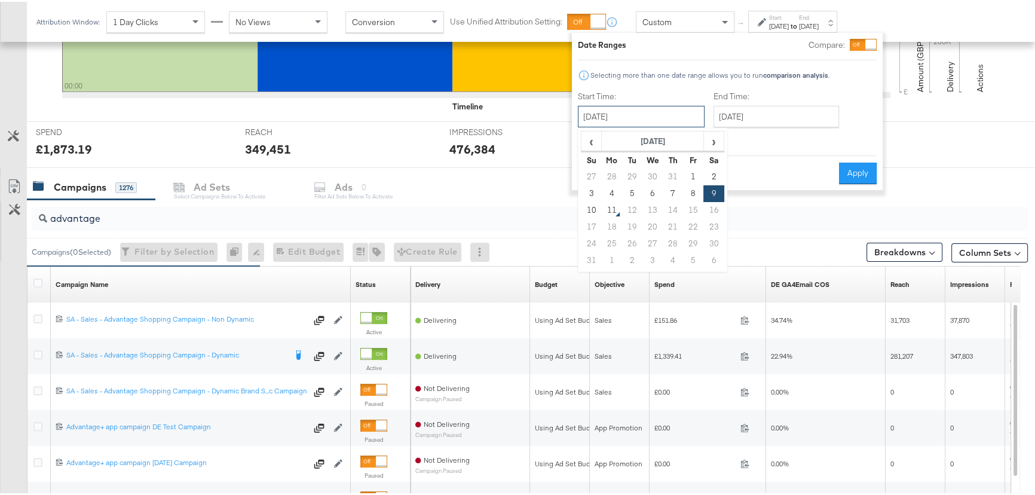
click at [681, 116] on input "[DATE]" at bounding box center [641, 115] width 127 height 22
click at [590, 205] on td "10" at bounding box center [591, 208] width 20 height 17
type input "[DATE]"
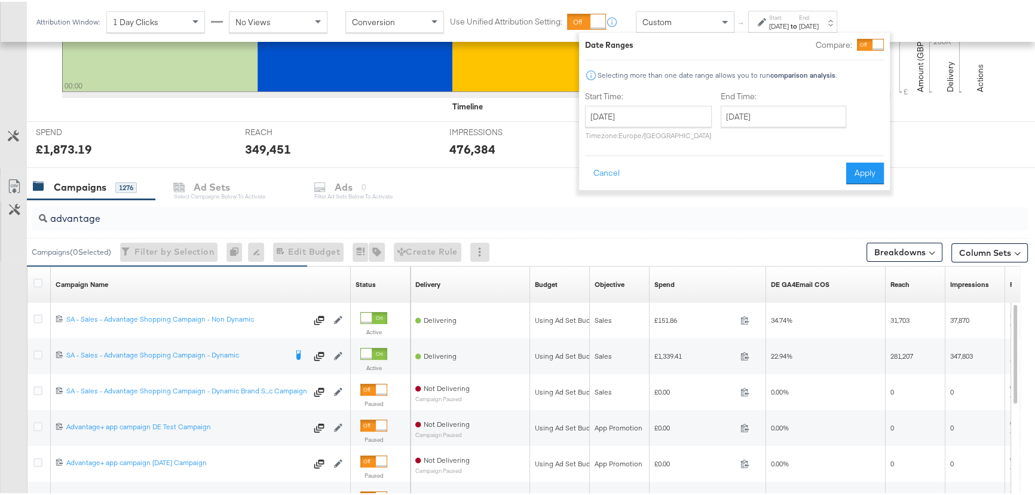
click at [810, 125] on div "End Time: August 10th 2025 ‹ August 2025 › Su Mo Tu We Th Fr Sa 27 28 29 30 31 …" at bounding box center [785, 116] width 130 height 54
click at [814, 112] on input "[DATE]" at bounding box center [782, 115] width 125 height 22
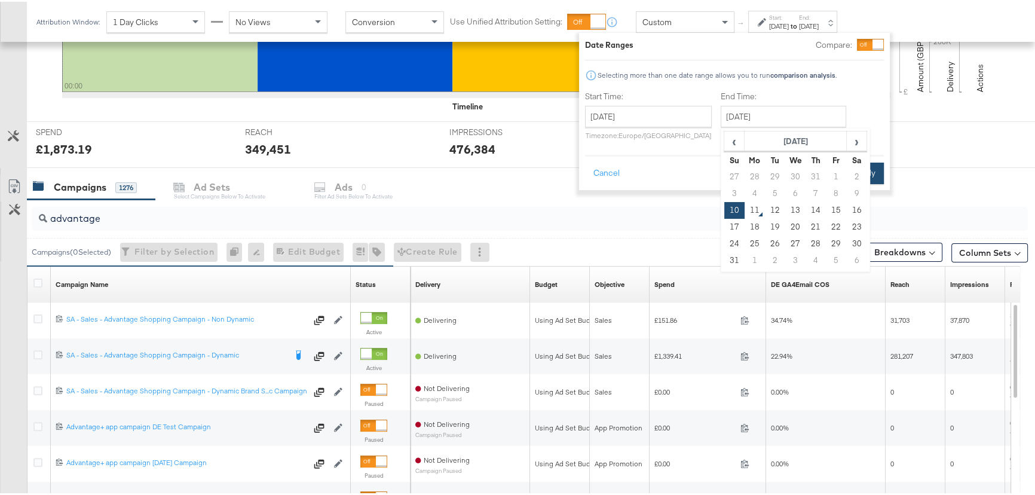
click at [873, 166] on button "Apply" at bounding box center [865, 172] width 38 height 22
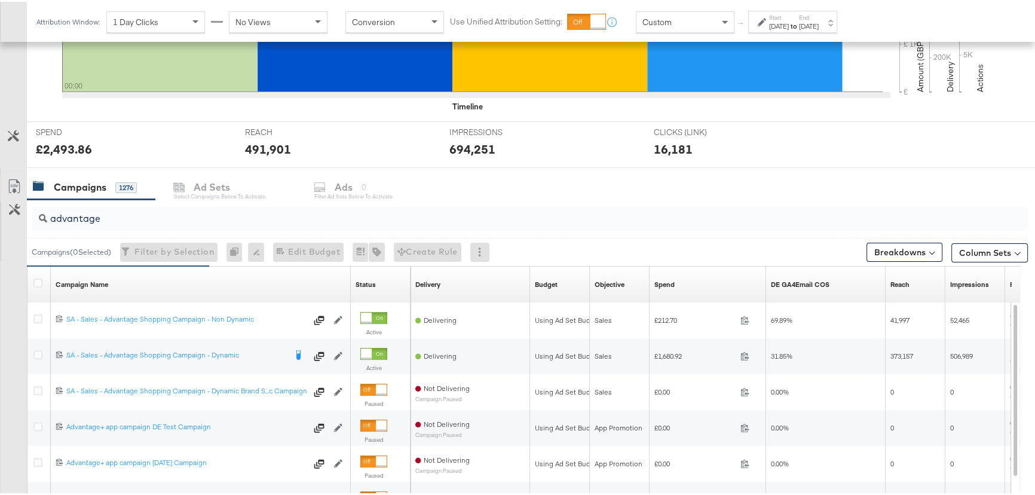
click at [818, 25] on div "[DATE]" at bounding box center [809, 25] width 20 height 10
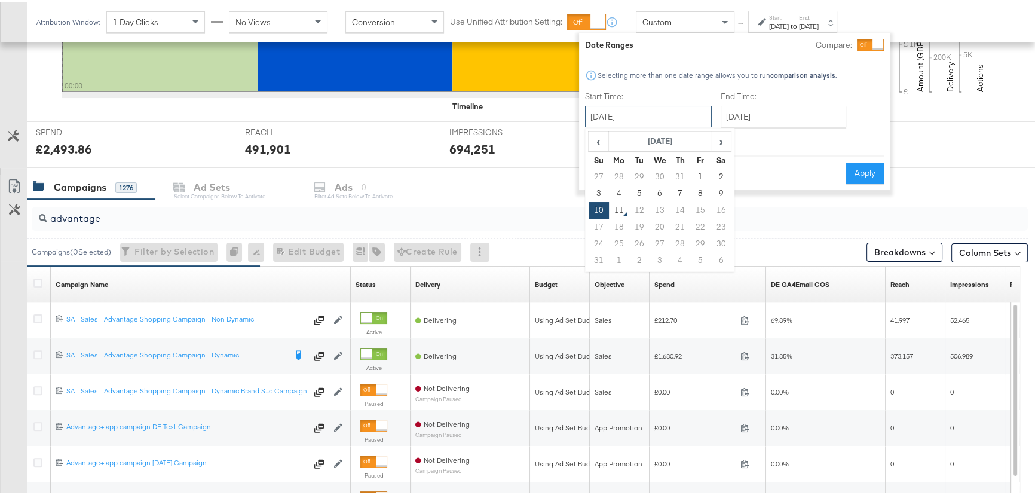
click at [671, 111] on input "[DATE]" at bounding box center [648, 115] width 127 height 22
click at [595, 186] on td "3" at bounding box center [598, 191] width 20 height 17
type input "[DATE]"
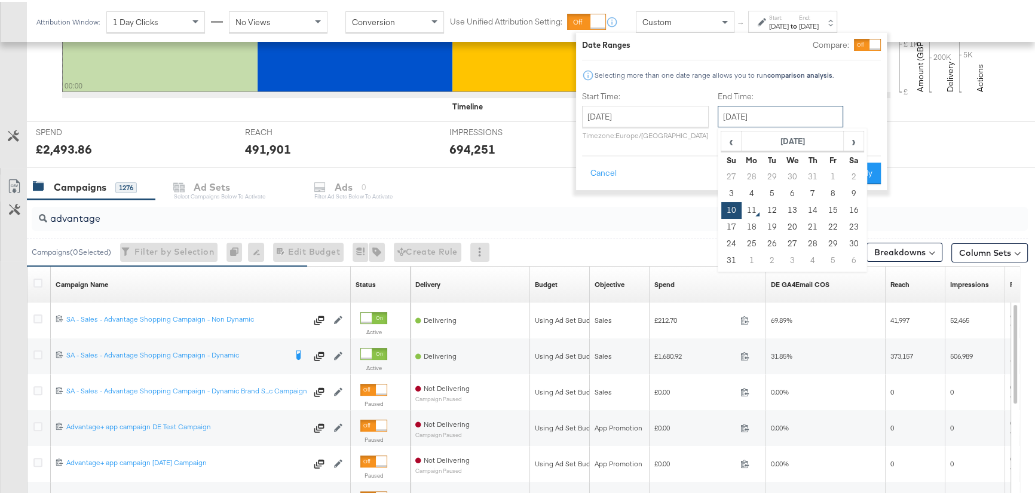
click at [785, 104] on input "[DATE]" at bounding box center [779, 115] width 125 height 22
click at [847, 192] on td "9" at bounding box center [853, 191] width 20 height 17
type input "[DATE]"
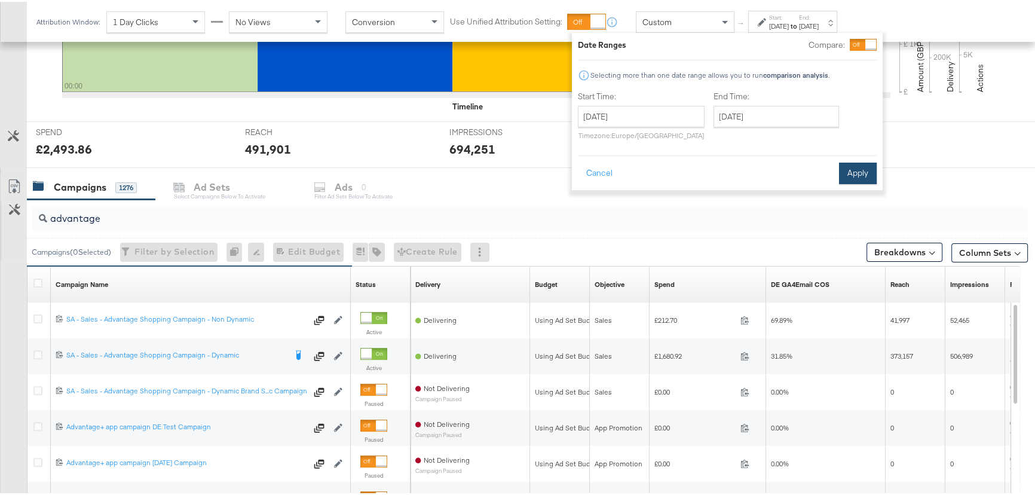
click at [874, 174] on button "Apply" at bounding box center [858, 172] width 38 height 22
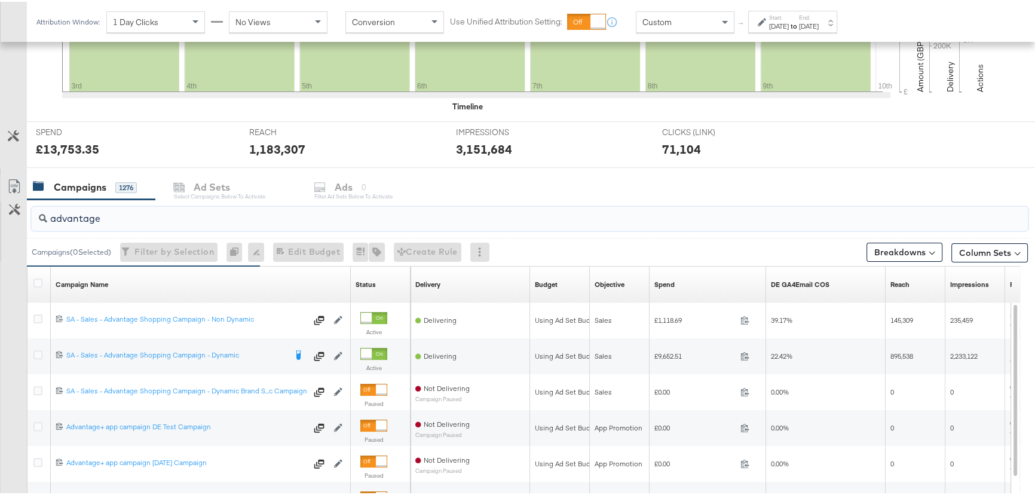
click at [98, 217] on input "advantage" at bounding box center [492, 211] width 890 height 23
drag, startPoint x: 114, startPoint y: 217, endPoint x: 24, endPoint y: 217, distance: 90.2
click at [24, 217] on div "advantage Campaigns ( 0 Selected) Filter by Selection Filter 0 campaigns 0 Rena…" at bounding box center [513, 410] width 1027 height 425
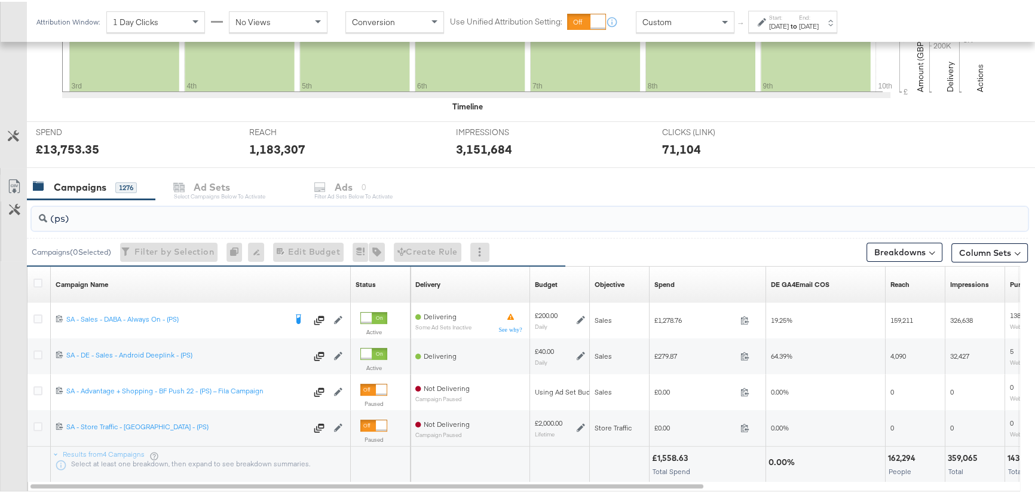
click at [63, 214] on input "(ps)" at bounding box center [492, 211] width 890 height 23
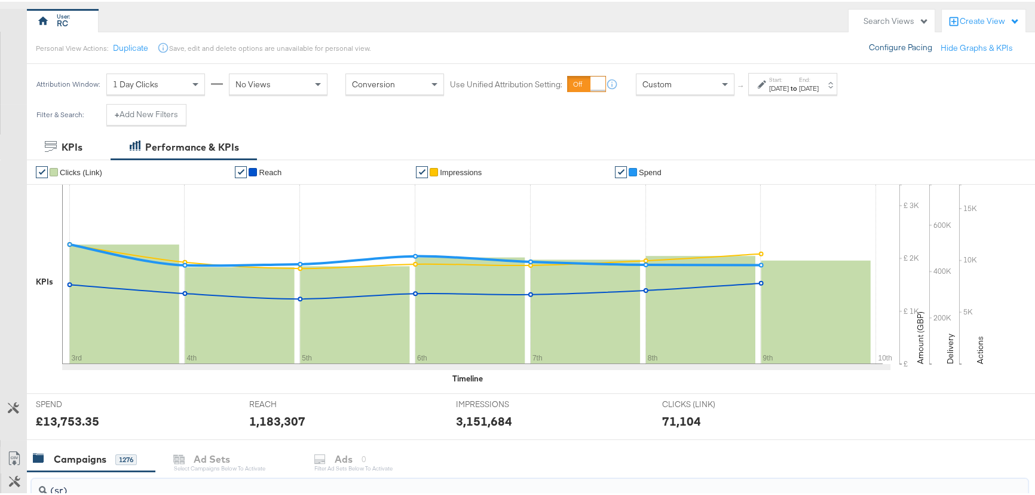
scroll to position [0, 0]
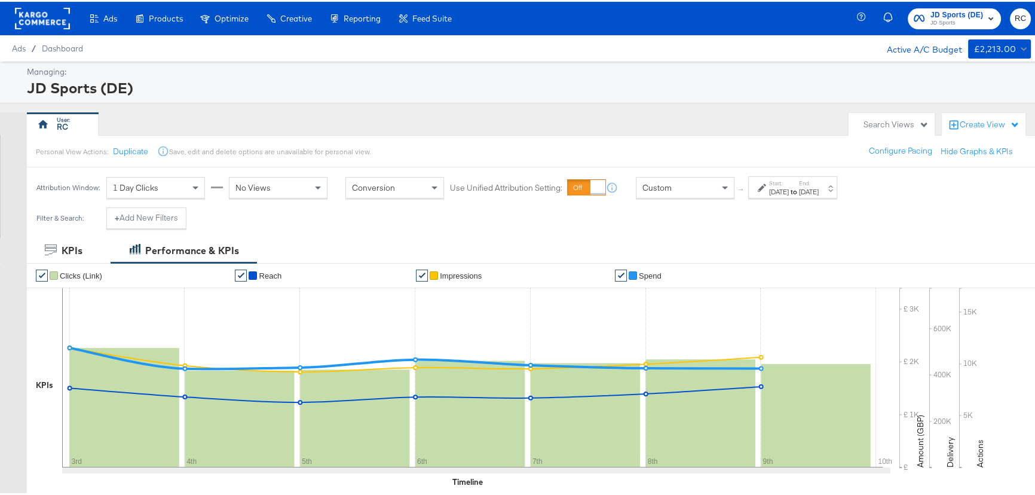
type input "(sr)"
click at [943, 14] on span "JD Sports (DE)" at bounding box center [956, 13] width 53 height 13
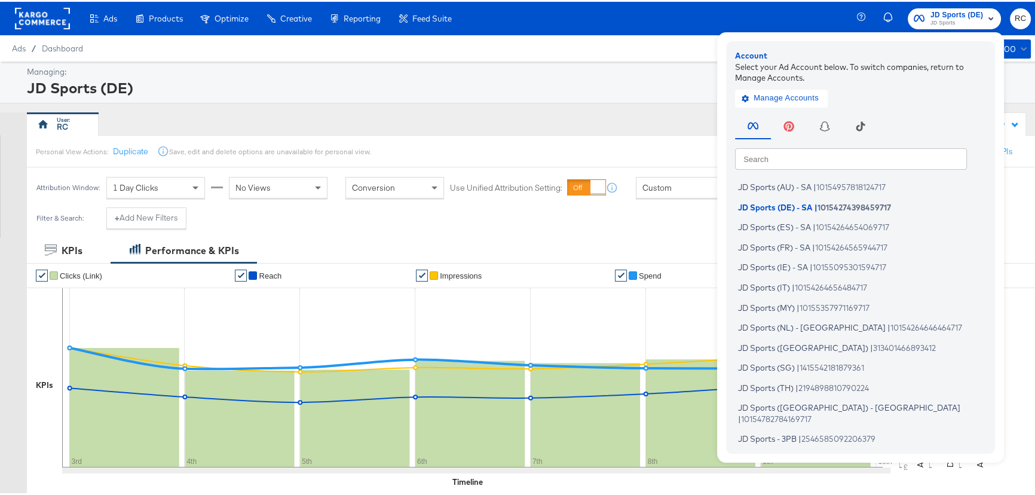
click at [868, 152] on input "text" at bounding box center [851, 157] width 232 height 22
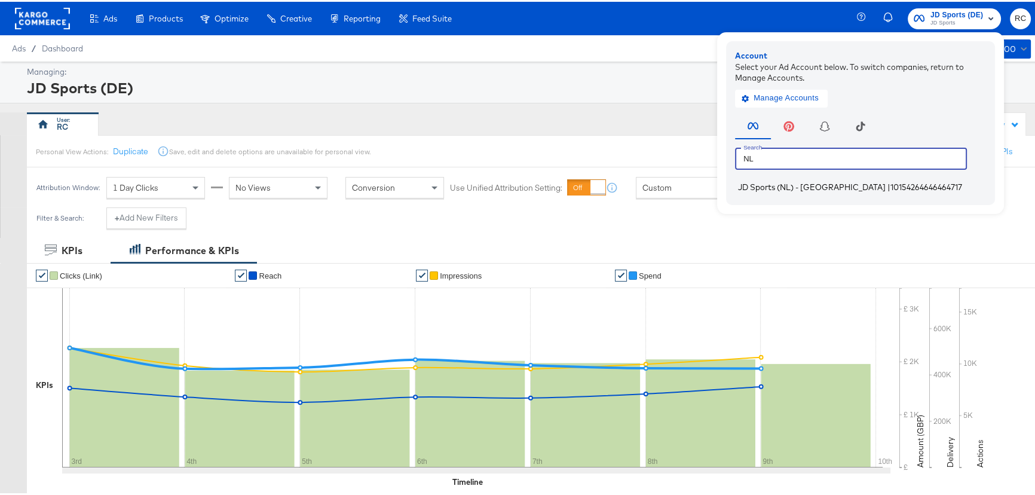
type input "NL"
click at [890, 186] on span "10154264646464717" at bounding box center [926, 185] width 72 height 10
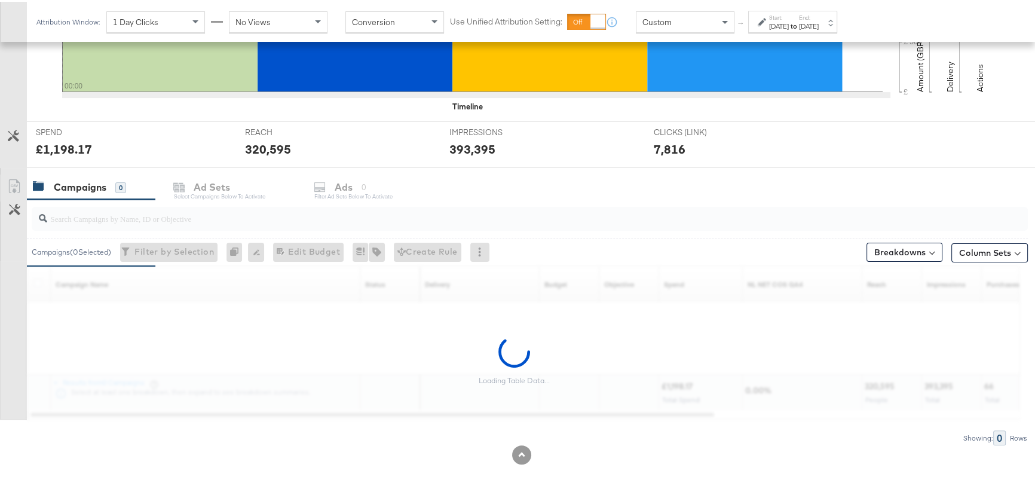
scroll to position [302, 0]
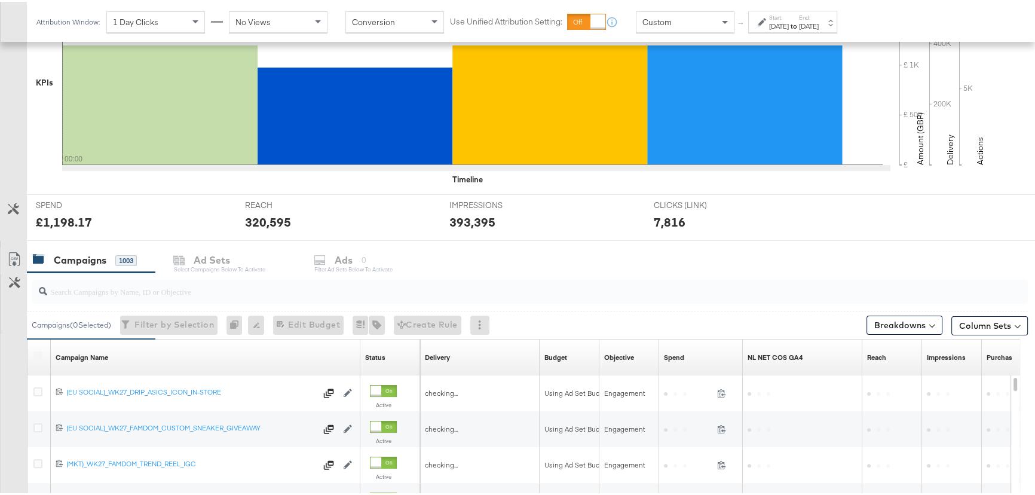
click at [799, 20] on strong "to" at bounding box center [793, 24] width 10 height 9
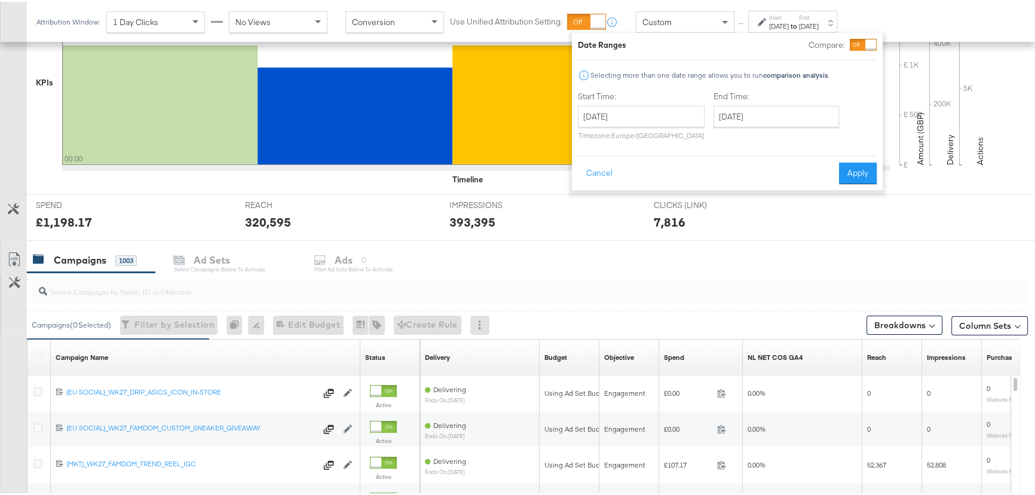
scroll to position [212, 0]
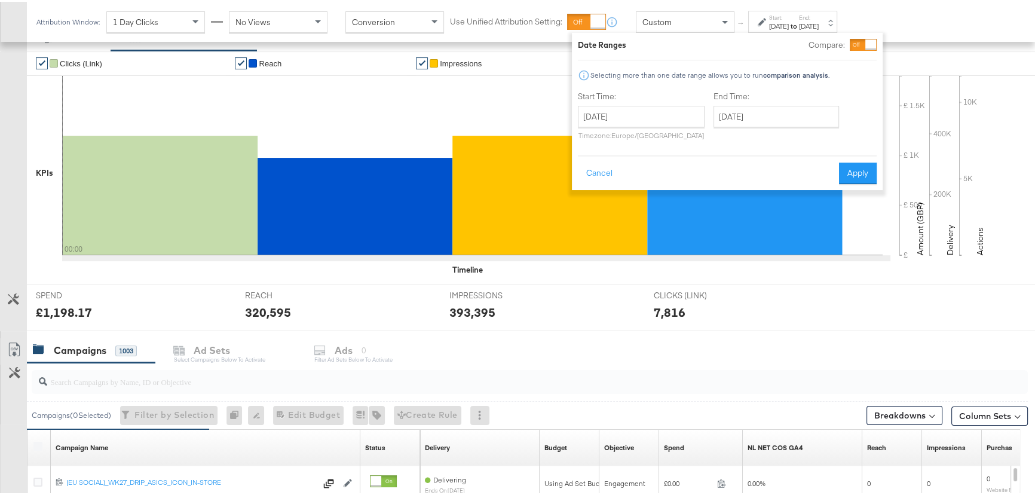
click at [799, 20] on strong "to" at bounding box center [793, 24] width 10 height 9
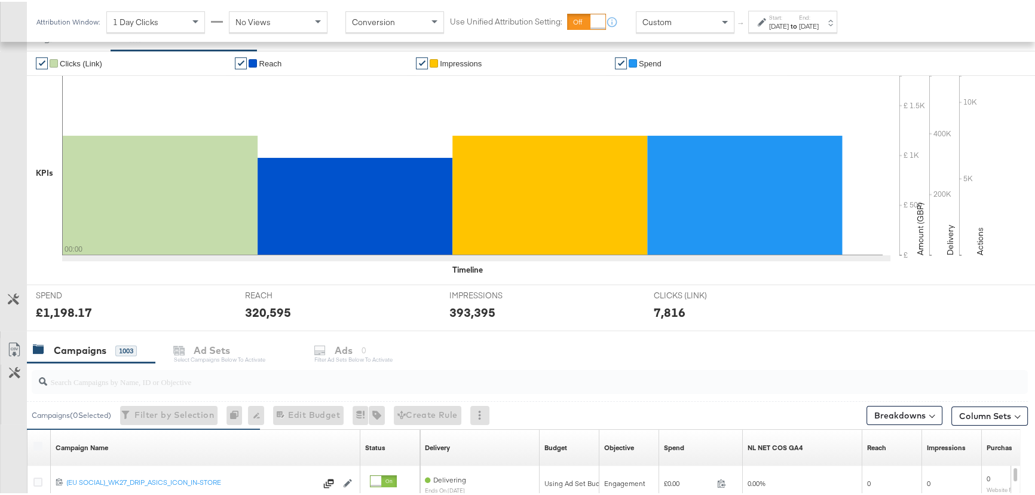
click at [149, 377] on input "search" at bounding box center [492, 374] width 890 height 23
type input "A"
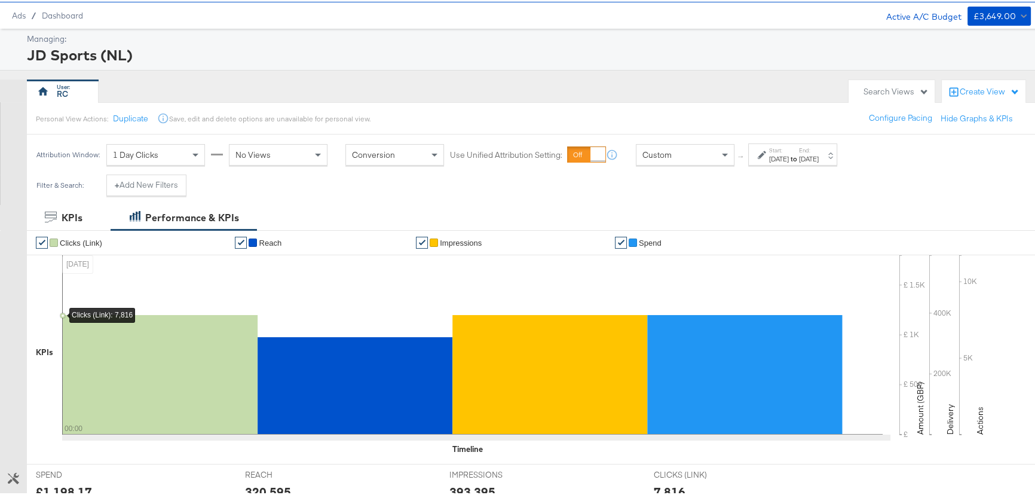
scroll to position [0, 0]
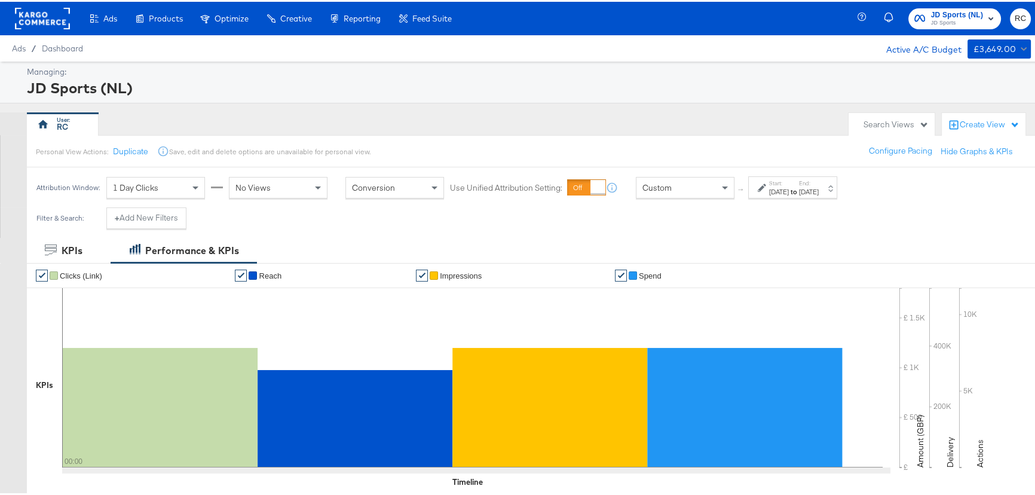
type input "advantage"
click at [788, 179] on label "Start:" at bounding box center [779, 181] width 20 height 8
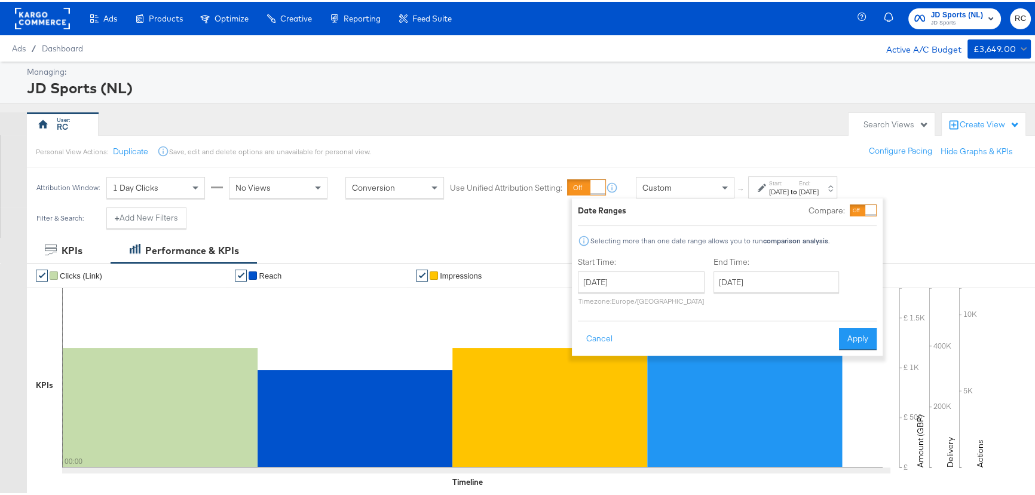
click at [788, 185] on div "Aug 7th 2025" at bounding box center [779, 190] width 20 height 10
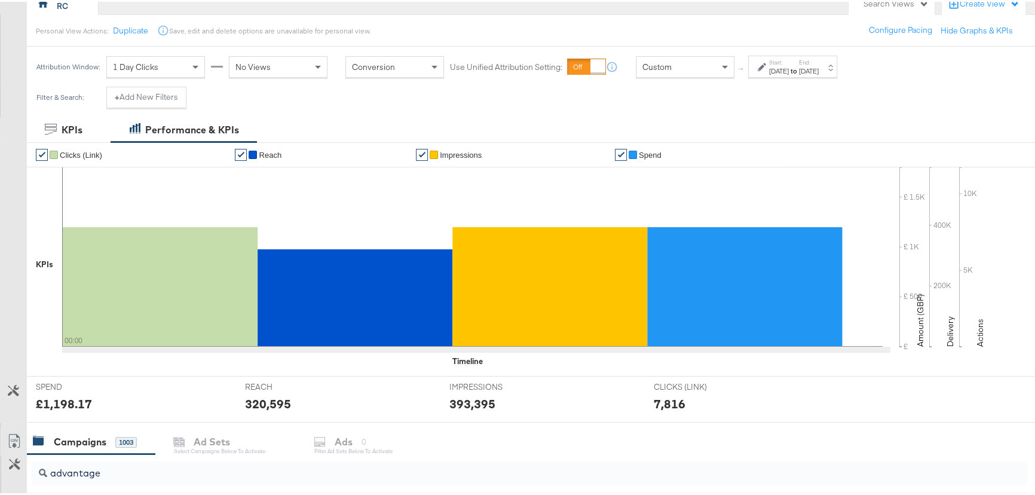
scroll to position [108, 0]
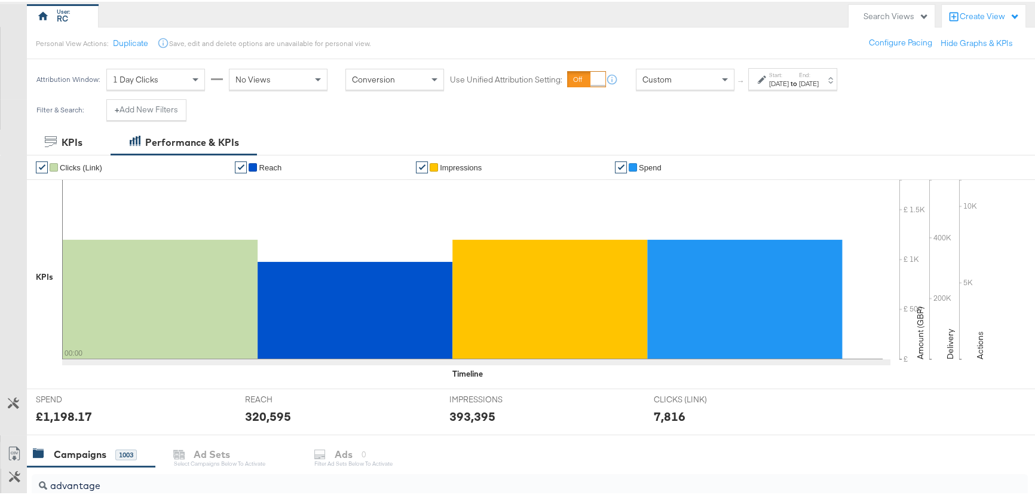
click at [799, 82] on strong "to" at bounding box center [793, 81] width 10 height 9
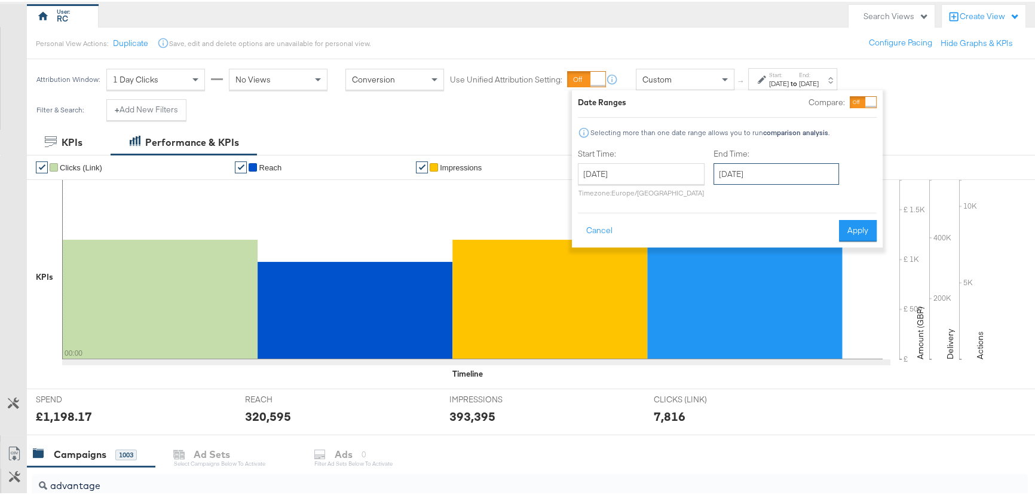
click at [729, 170] on input "August 7th 2025" at bounding box center [775, 172] width 125 height 22
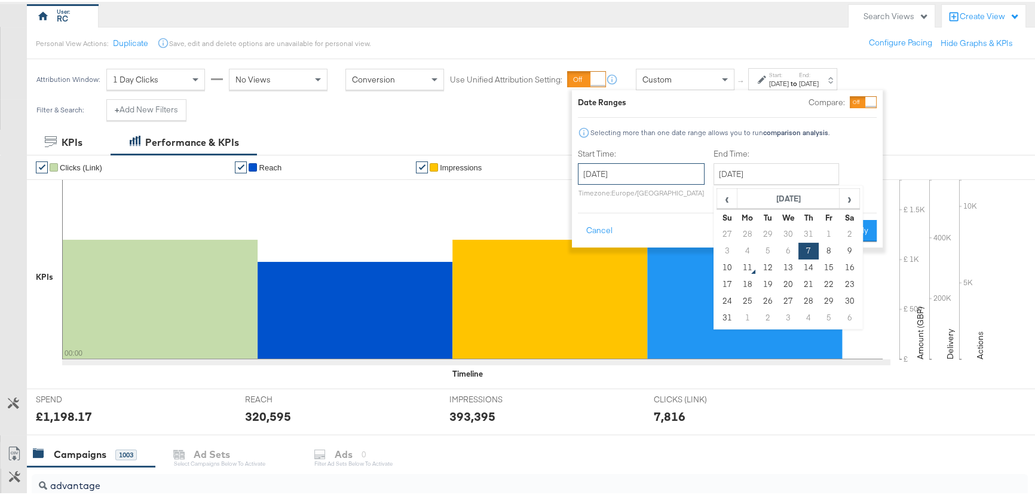
click at [653, 169] on input "August 7th 2025" at bounding box center [641, 172] width 127 height 22
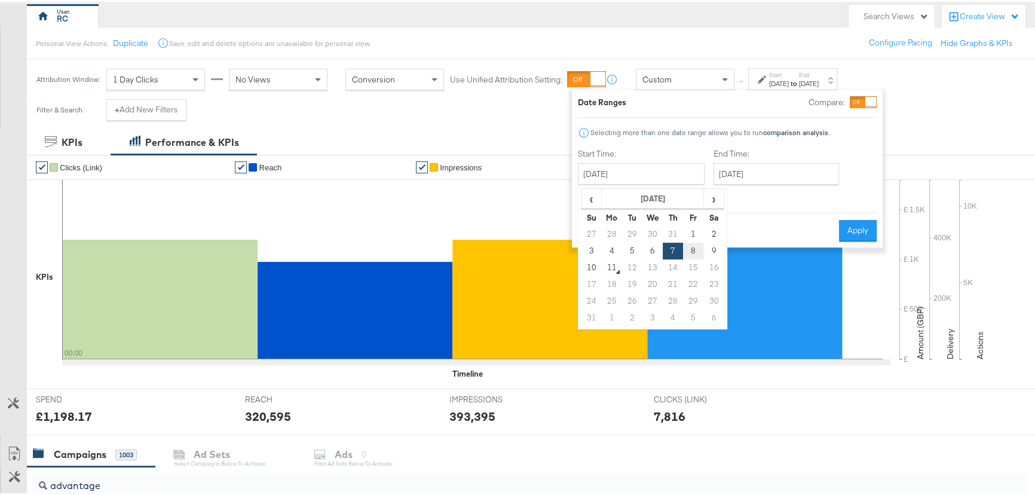
click at [695, 245] on td "8" at bounding box center [693, 249] width 20 height 17
type input "August 8th 2025"
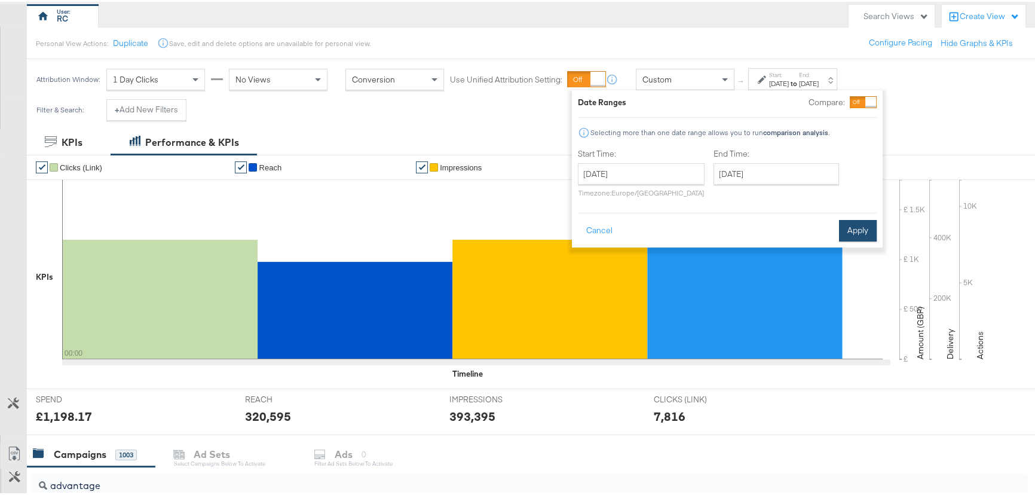
click at [858, 232] on button "Apply" at bounding box center [858, 229] width 38 height 22
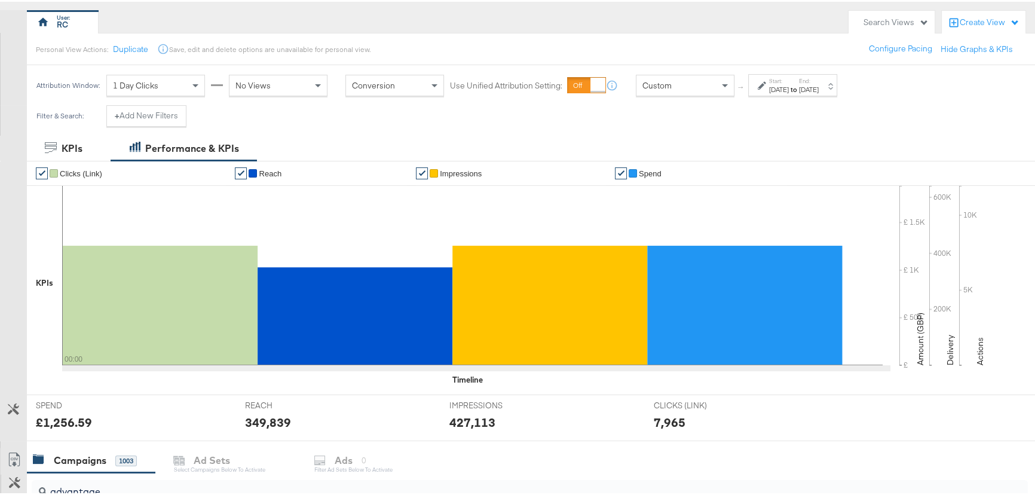
scroll to position [102, 0]
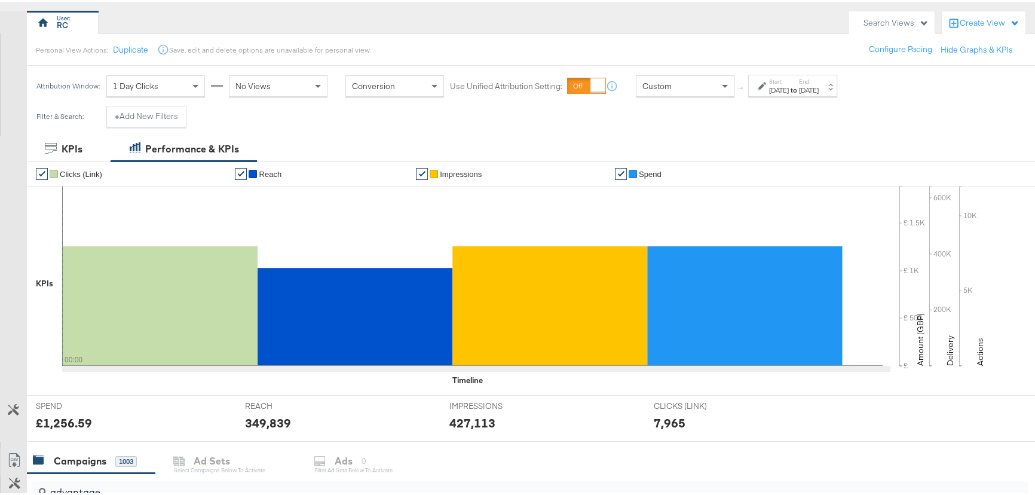
click at [799, 85] on strong "to" at bounding box center [793, 88] width 10 height 9
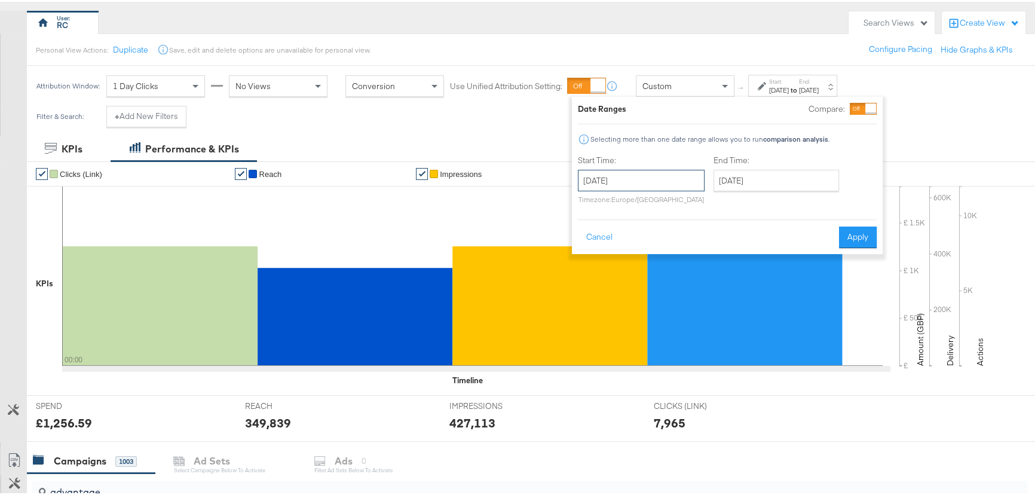
click at [651, 175] on input "[DATE]" at bounding box center [641, 179] width 127 height 22
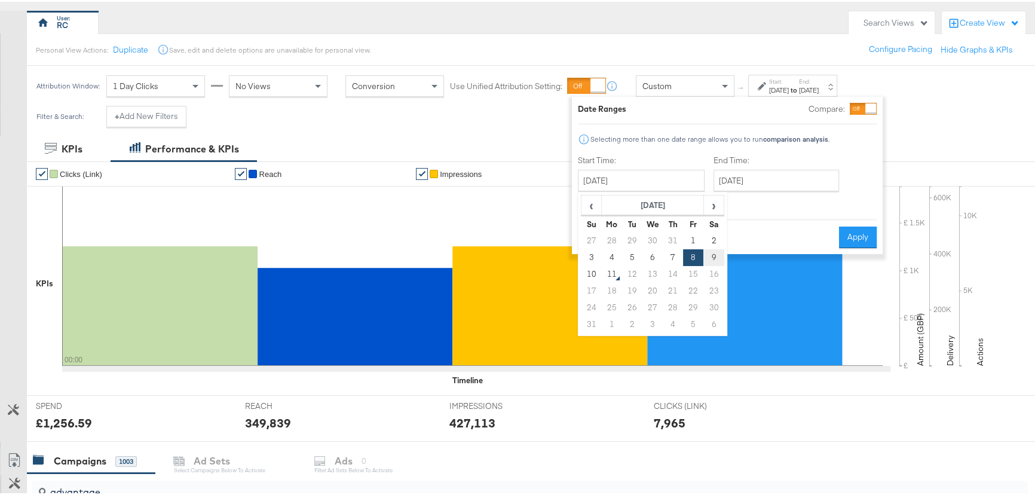
click at [707, 256] on td "9" at bounding box center [713, 255] width 20 height 17
type input "[DATE]"
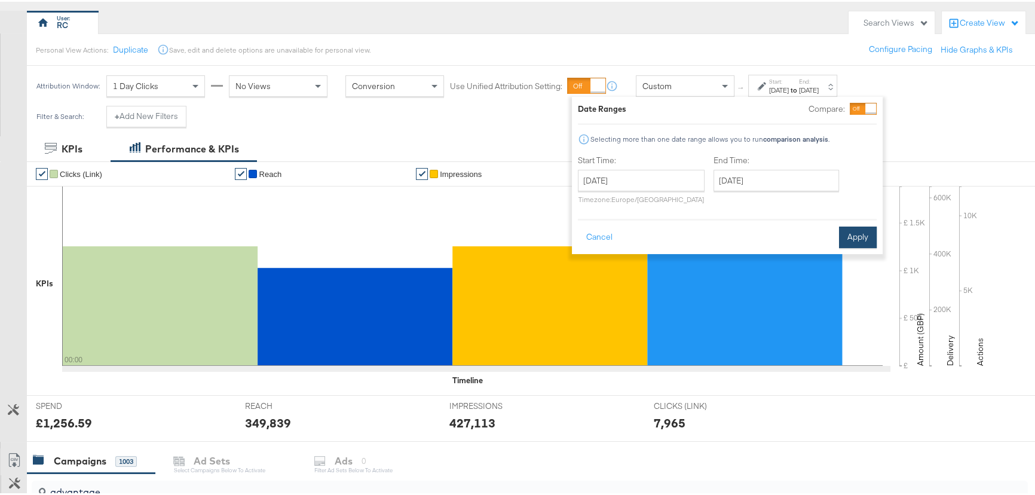
click at [845, 233] on button "Apply" at bounding box center [858, 236] width 38 height 22
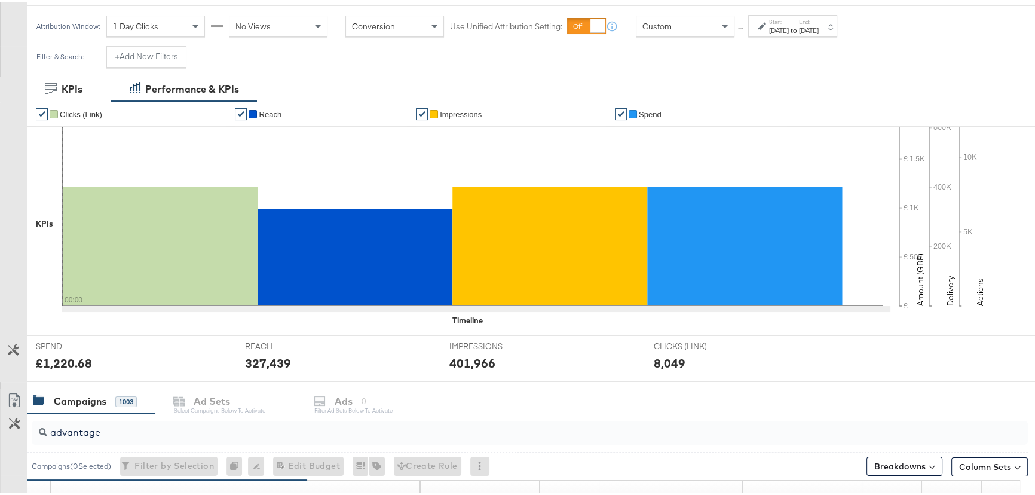
scroll to position [149, 0]
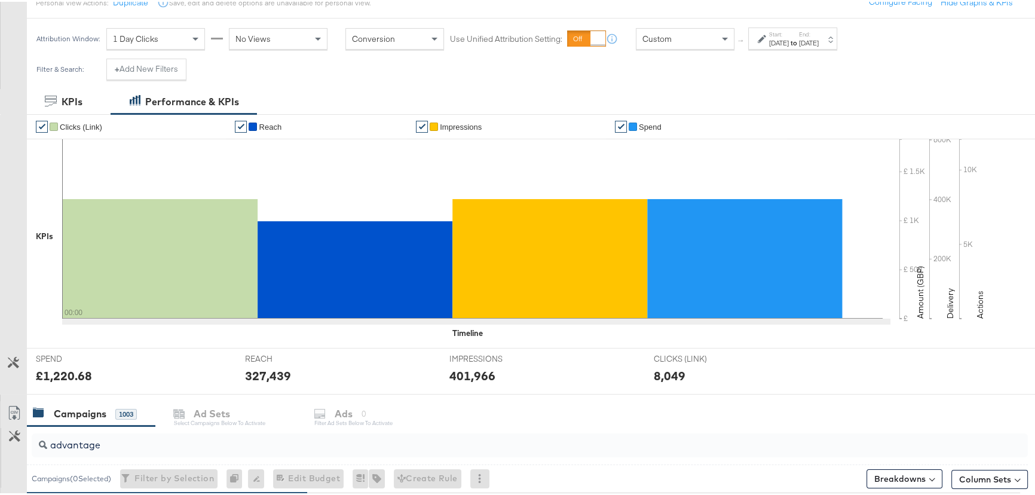
click at [788, 41] on div "[DATE]" at bounding box center [779, 41] width 20 height 10
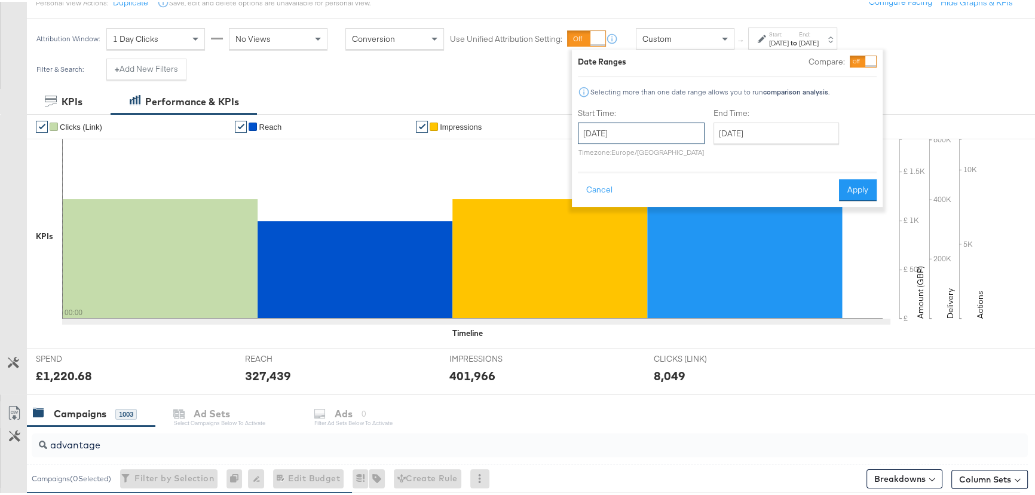
click at [647, 128] on input "[DATE]" at bounding box center [641, 132] width 127 height 22
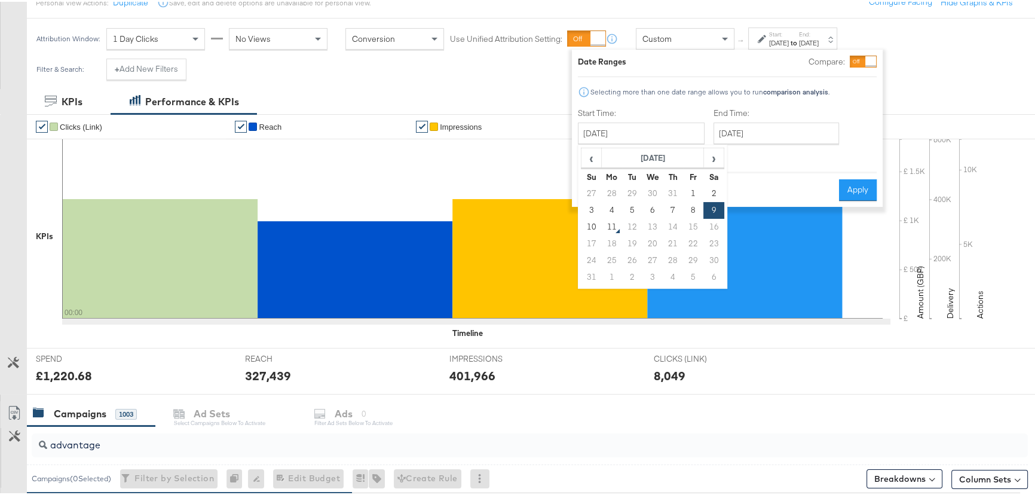
drag, startPoint x: 591, startPoint y: 208, endPoint x: 641, endPoint y: 196, distance: 52.2
click at [591, 207] on td "3" at bounding box center [591, 208] width 20 height 17
type input "[DATE]"
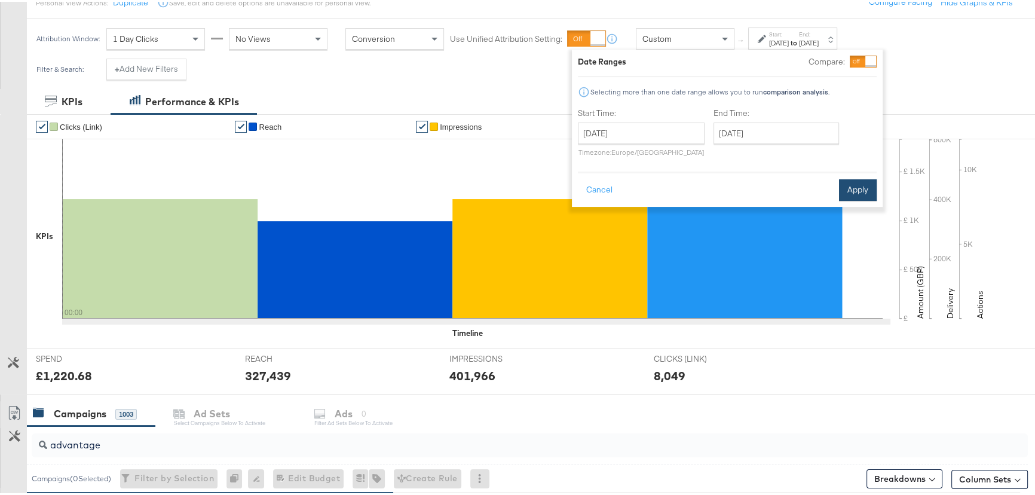
click at [857, 181] on button "Apply" at bounding box center [858, 188] width 38 height 22
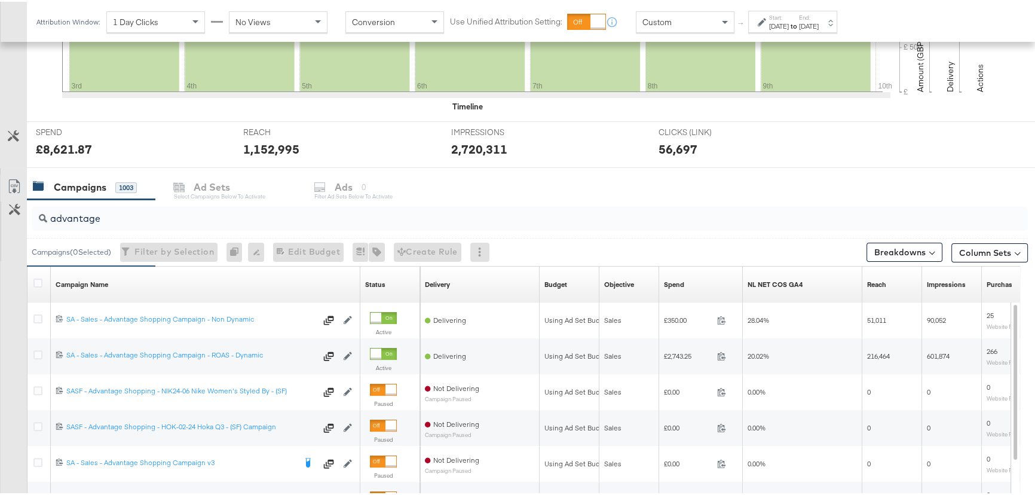
scroll to position [467, 0]
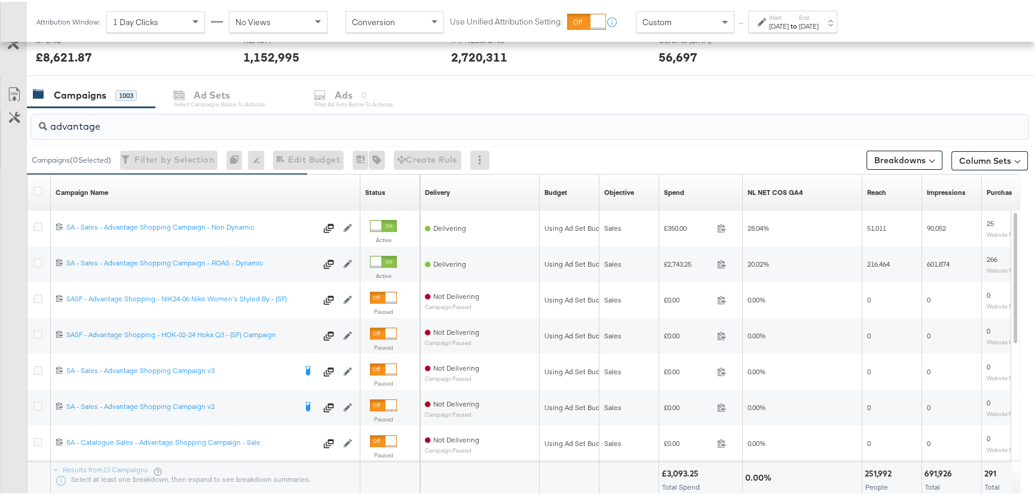
drag, startPoint x: 113, startPoint y: 127, endPoint x: 131, endPoint y: 83, distance: 47.7
click at [42, 131] on div "advantage" at bounding box center [530, 125] width 996 height 24
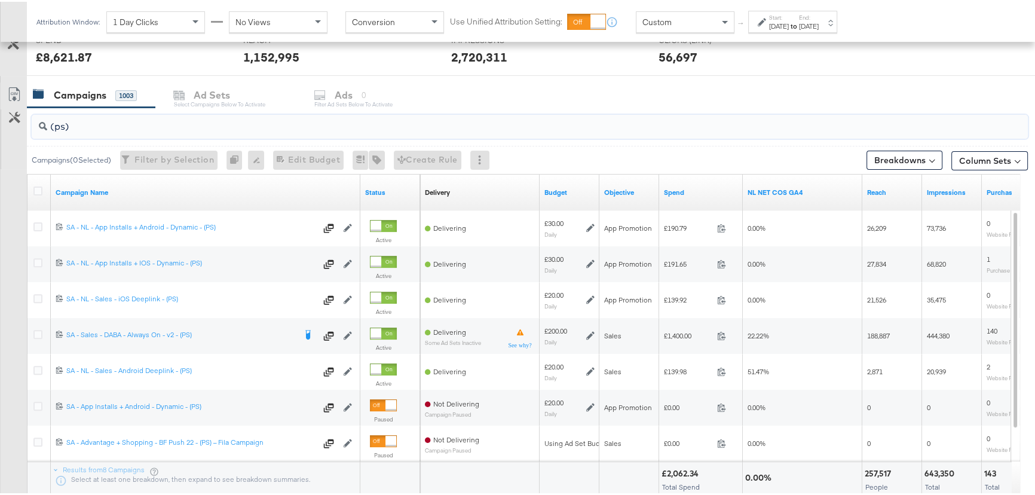
click at [63, 127] on input "(ps)" at bounding box center [492, 119] width 890 height 23
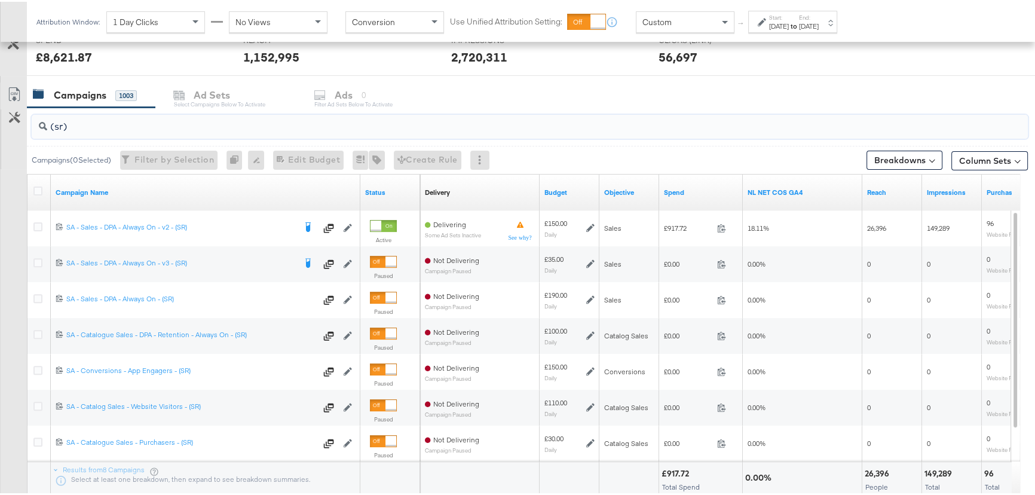
click at [75, 125] on input "(sr)" at bounding box center [492, 119] width 890 height 23
type input "("
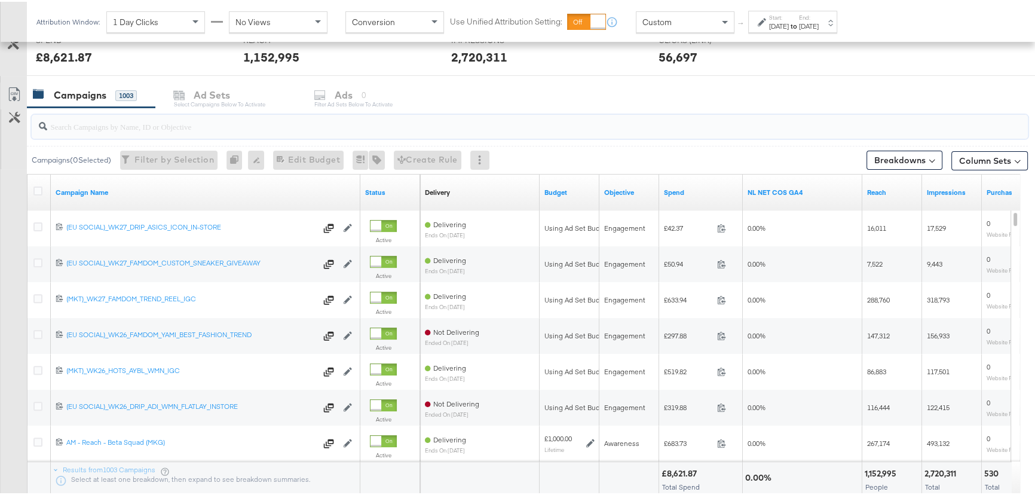
click at [79, 128] on input "search" at bounding box center [492, 119] width 890 height 23
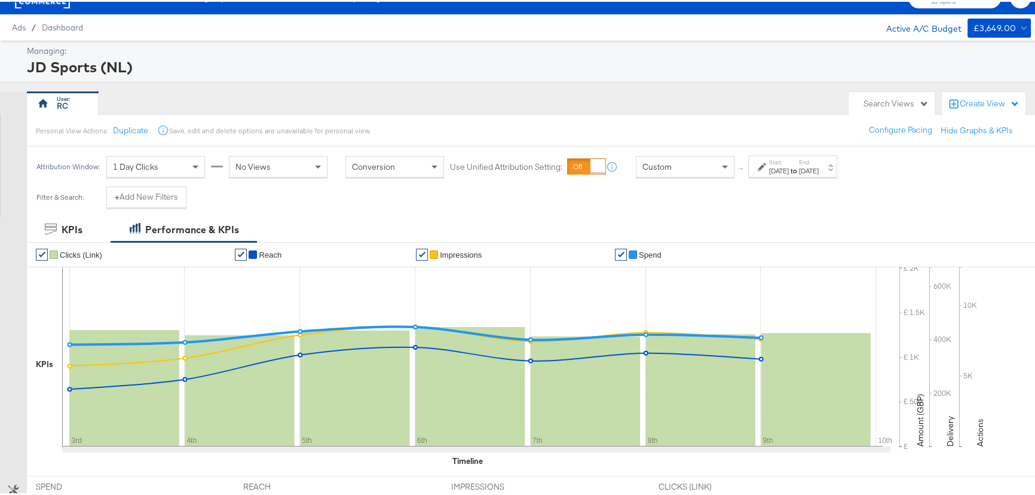
scroll to position [0, 0]
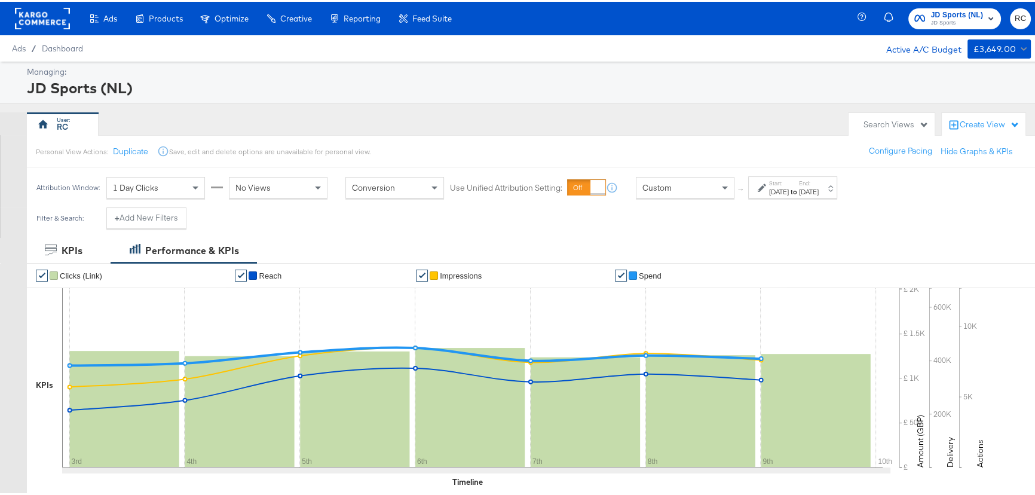
click at [934, 14] on span "JD Sports (NL)" at bounding box center [957, 13] width 53 height 13
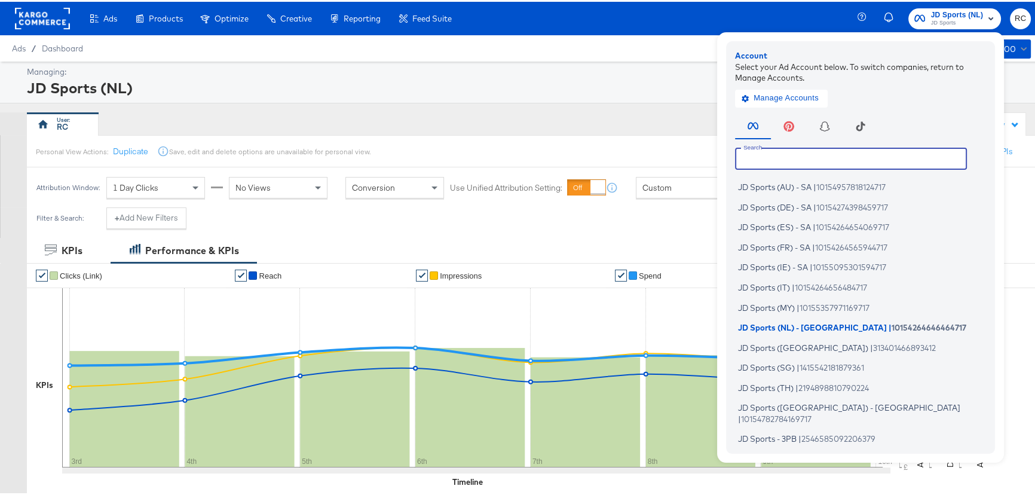
click at [747, 159] on input "text" at bounding box center [851, 157] width 232 height 22
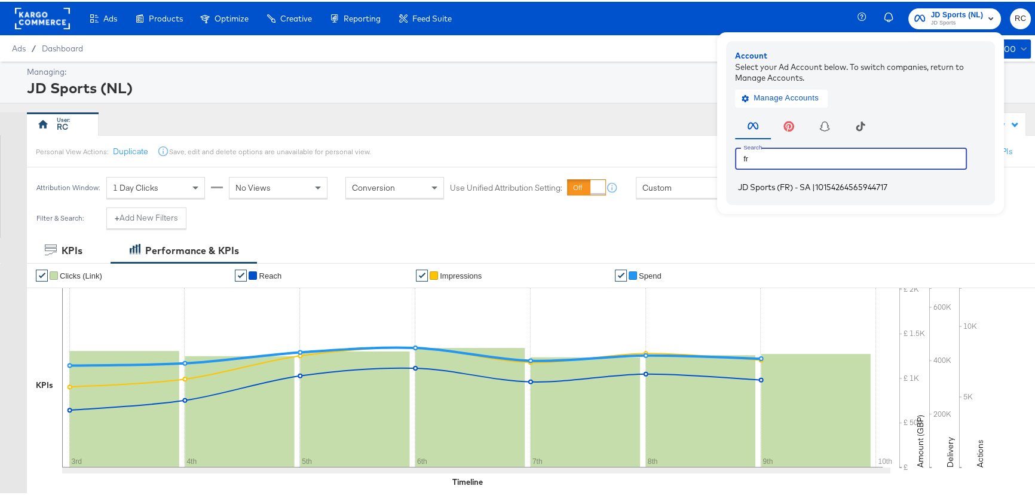
type input "fr"
click at [812, 183] on span "|" at bounding box center [813, 185] width 3 height 10
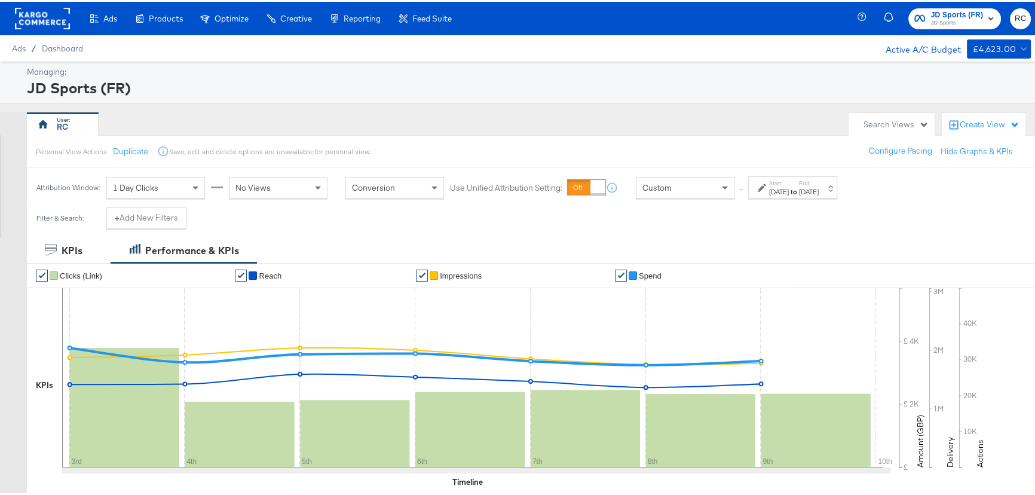
click at [946, 26] on span "JD Sports" at bounding box center [957, 22] width 53 height 10
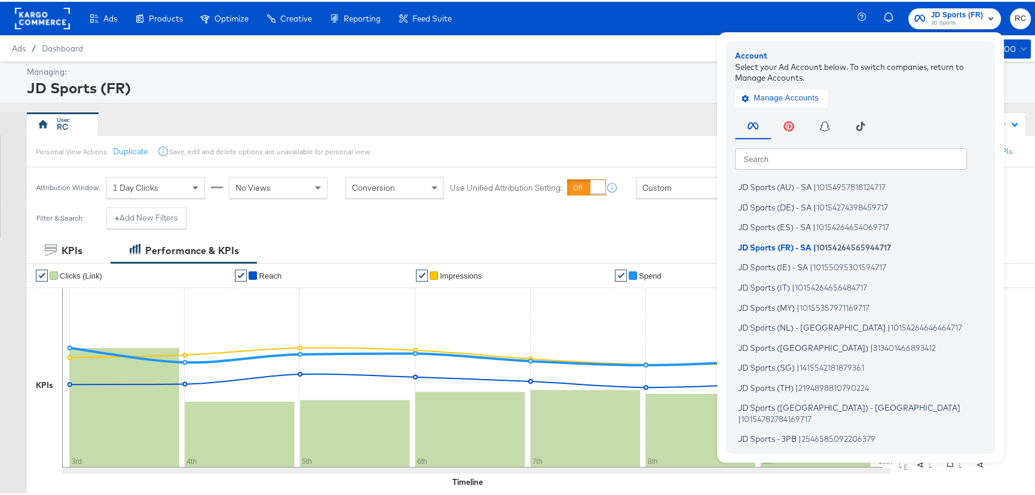
click at [819, 161] on input "text" at bounding box center [851, 157] width 232 height 22
click at [628, 41] on div "Ads / Dashboard Active A/C Budget £4,623.00" at bounding box center [521, 46] width 1042 height 26
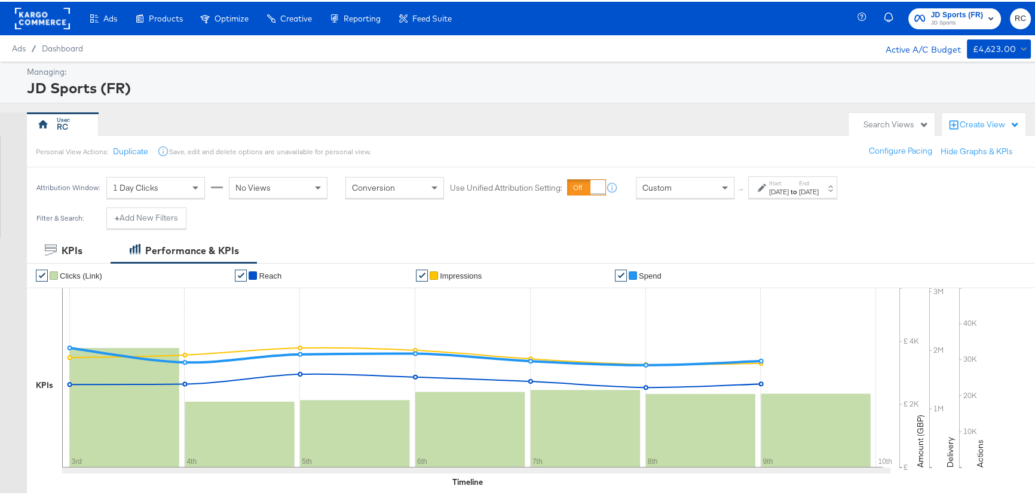
click at [28, 16] on rect at bounding box center [42, 17] width 55 height 22
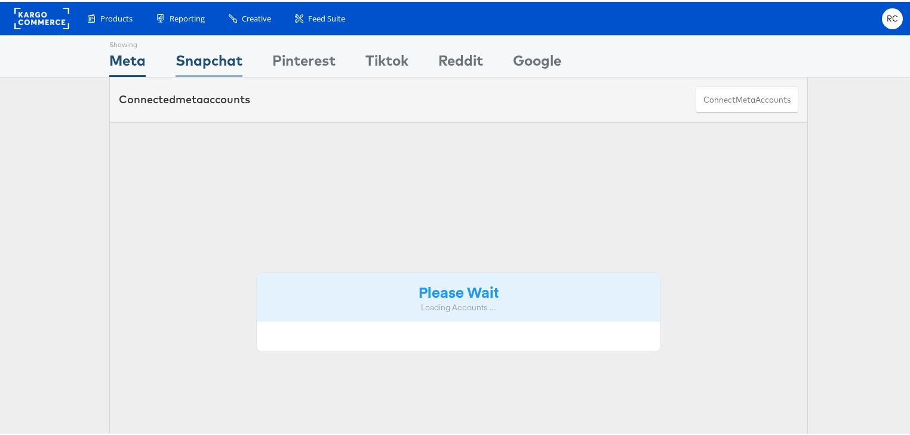
click at [208, 65] on div "Snapchat" at bounding box center [209, 61] width 67 height 27
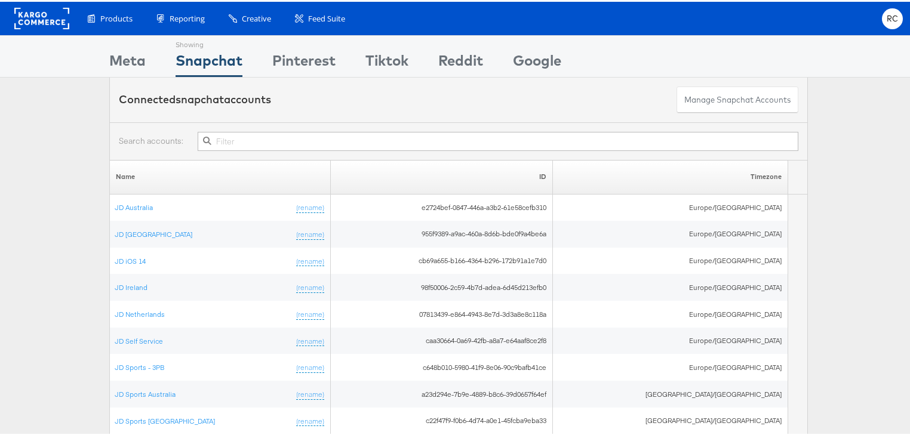
click at [237, 141] on input "text" at bounding box center [498, 139] width 601 height 19
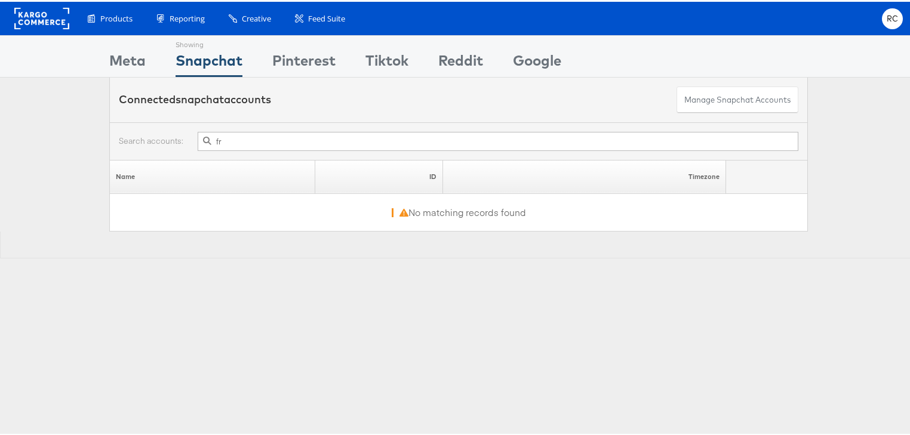
type input "f"
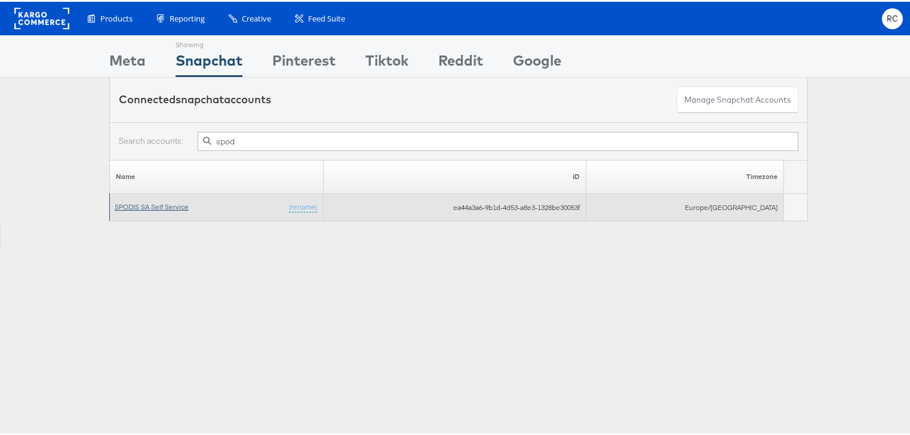
type input "spod"
click at [142, 204] on link "SPODIS SA Self Service" at bounding box center [152, 205] width 74 height 9
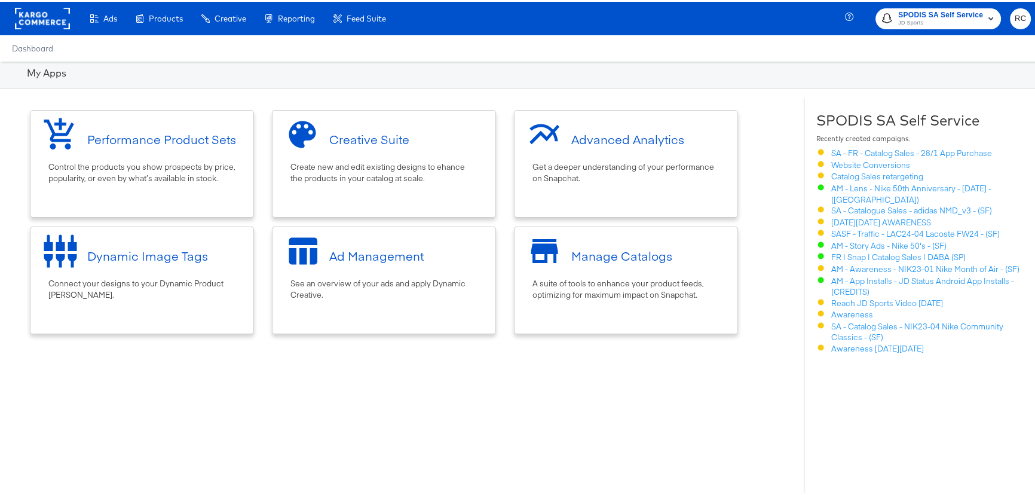
click at [29, 16] on rect at bounding box center [42, 17] width 55 height 22
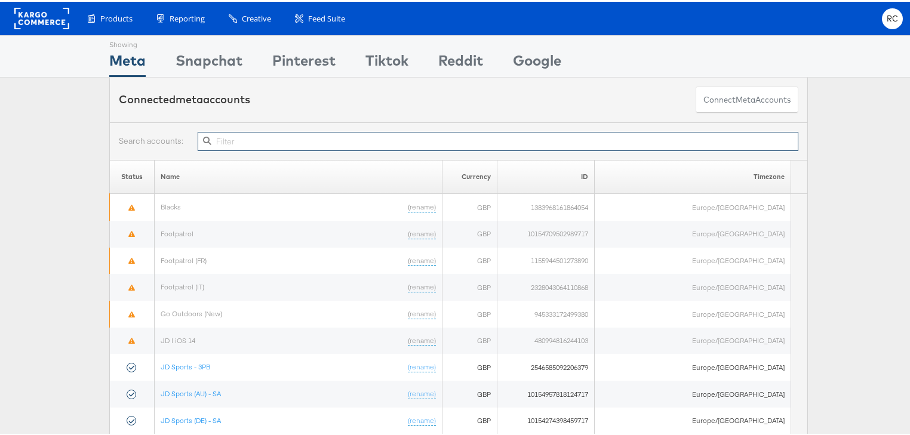
click at [232, 138] on input "text" at bounding box center [498, 139] width 601 height 19
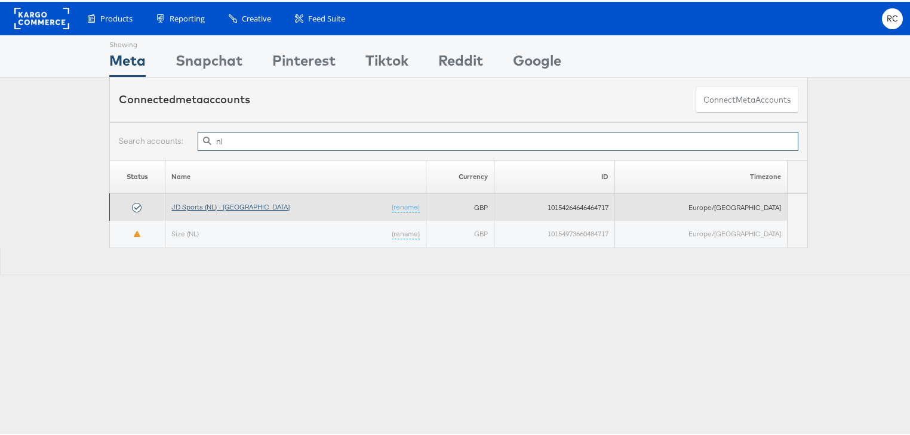
type input "nl"
click at [216, 205] on link "JD Sports (NL) - [GEOGRAPHIC_DATA]" at bounding box center [230, 205] width 118 height 9
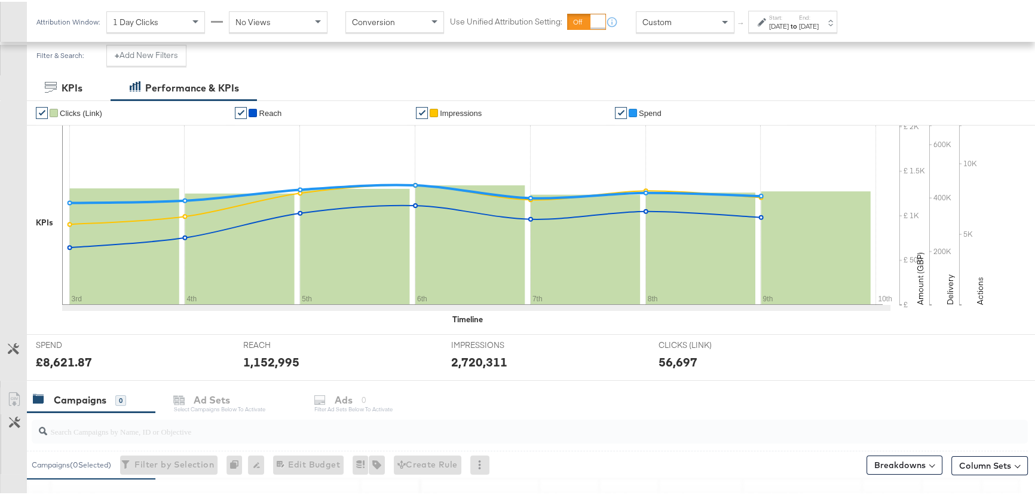
scroll to position [271, 0]
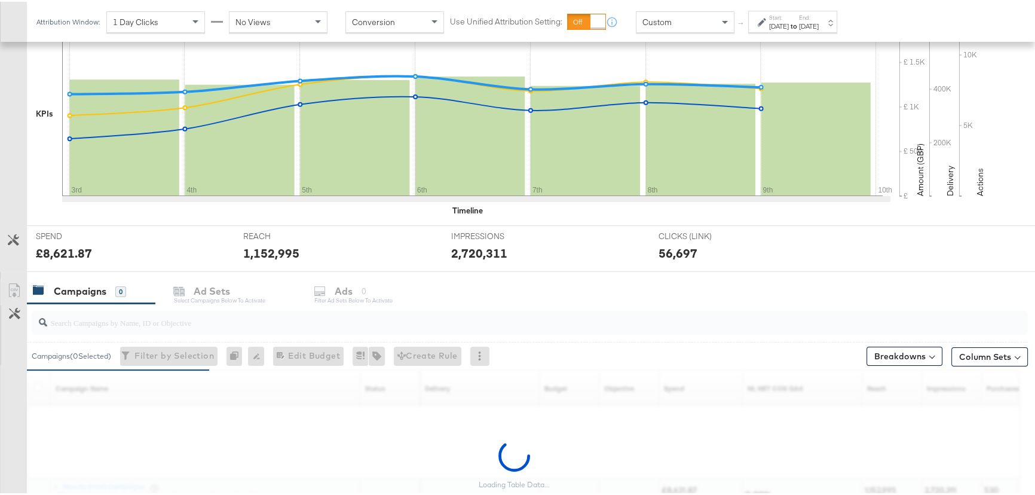
click at [121, 317] on input "search" at bounding box center [492, 315] width 890 height 23
type input "advantage"
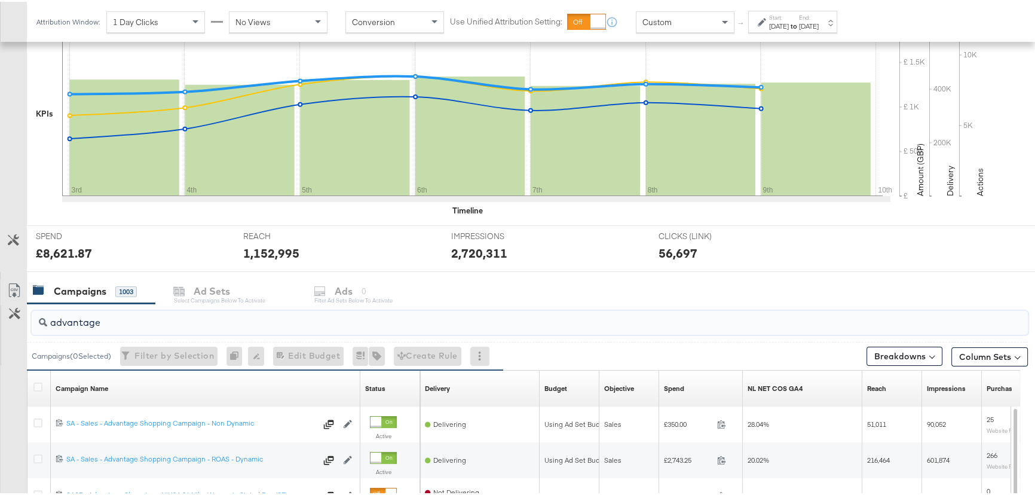
scroll to position [380, 0]
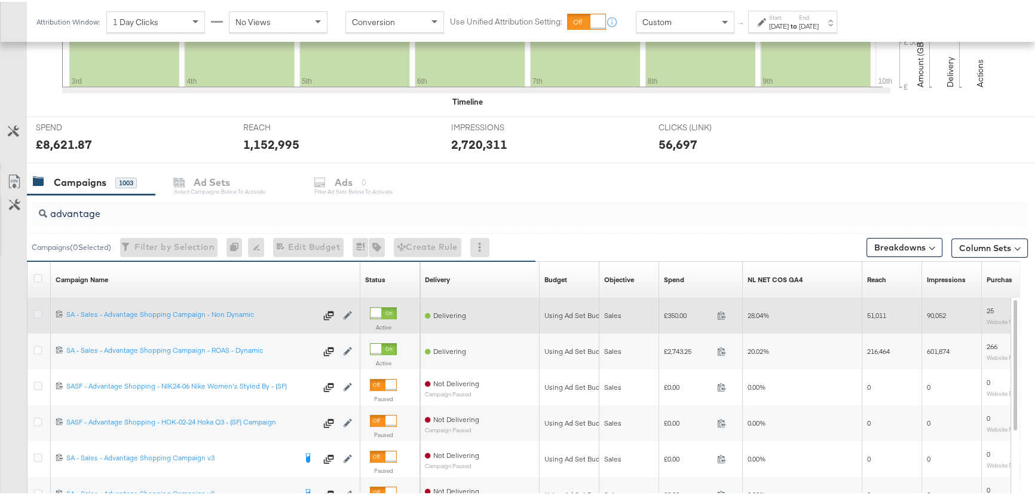
click at [40, 309] on icon at bounding box center [37, 312] width 9 height 9
click at [0, 0] on input "checkbox" at bounding box center [0, 0] width 0 height 0
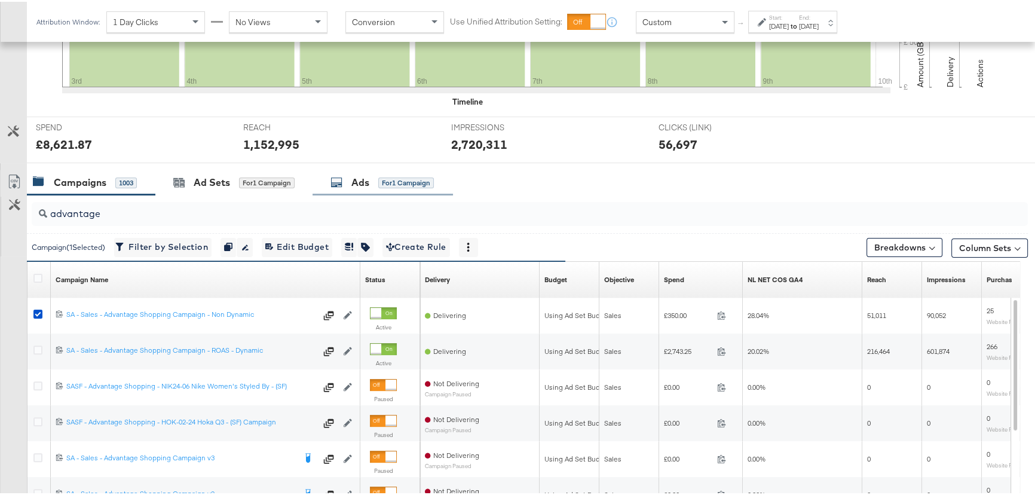
click at [350, 176] on div "Ads for 1 Campaign" at bounding box center [381, 181] width 103 height 14
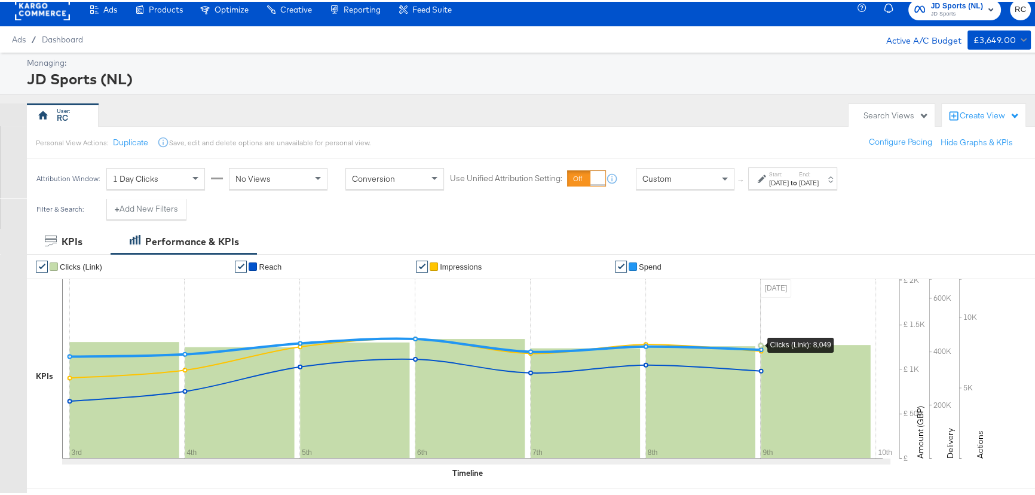
scroll to position [0, 0]
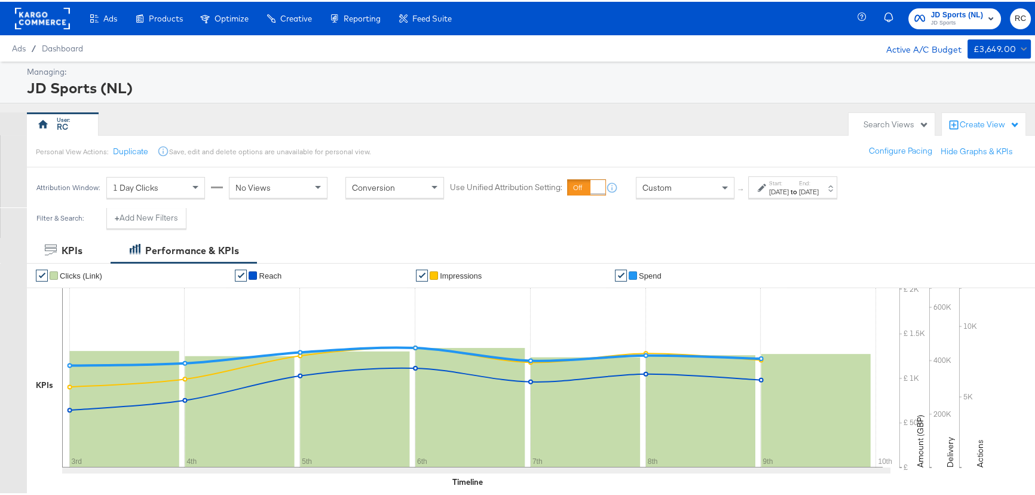
click at [785, 185] on div "[DATE]" at bounding box center [779, 190] width 20 height 10
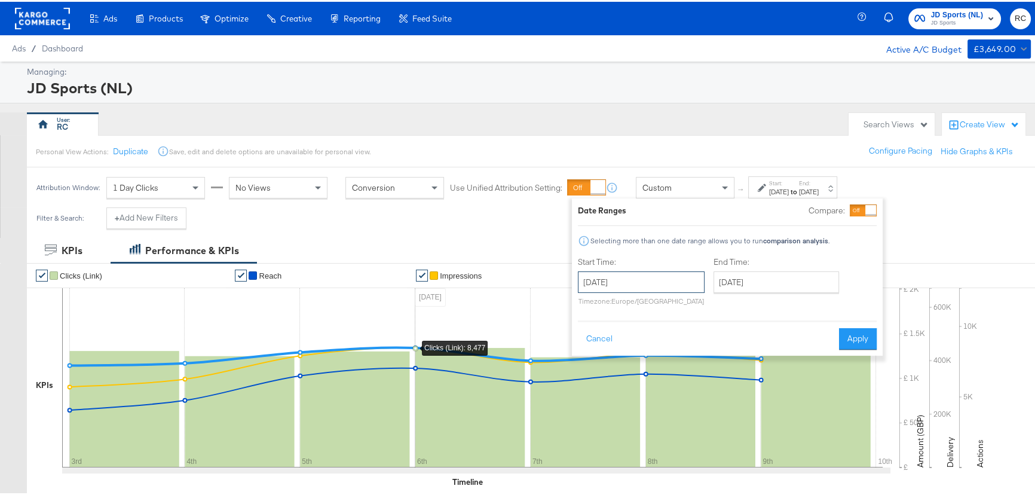
click at [651, 271] on input "[DATE]" at bounding box center [641, 280] width 127 height 22
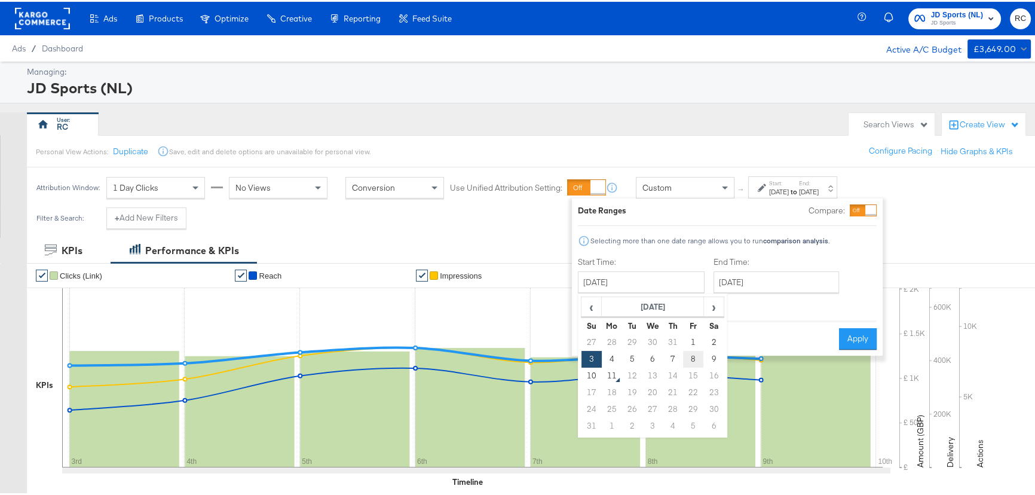
click at [688, 354] on td "8" at bounding box center [693, 357] width 20 height 17
type input "[DATE]"
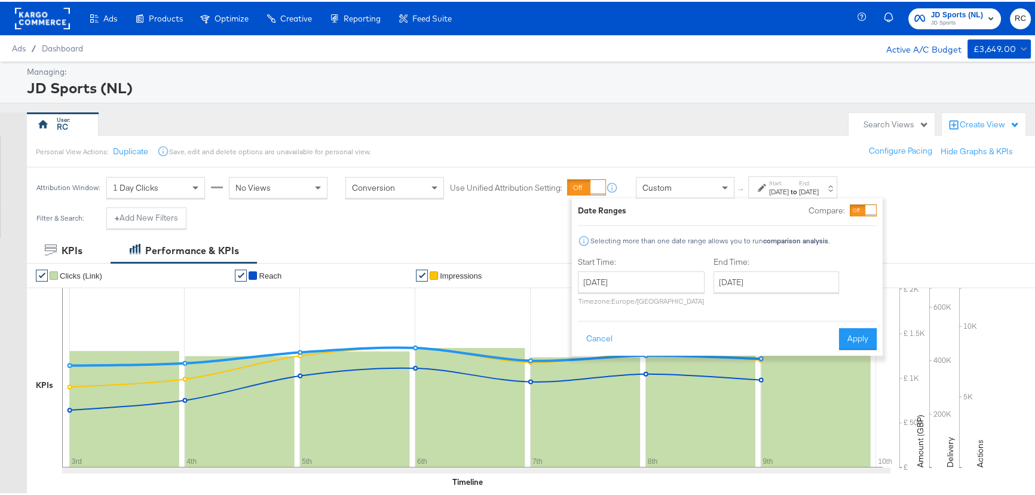
click at [861, 336] on button "Apply" at bounding box center [858, 337] width 38 height 22
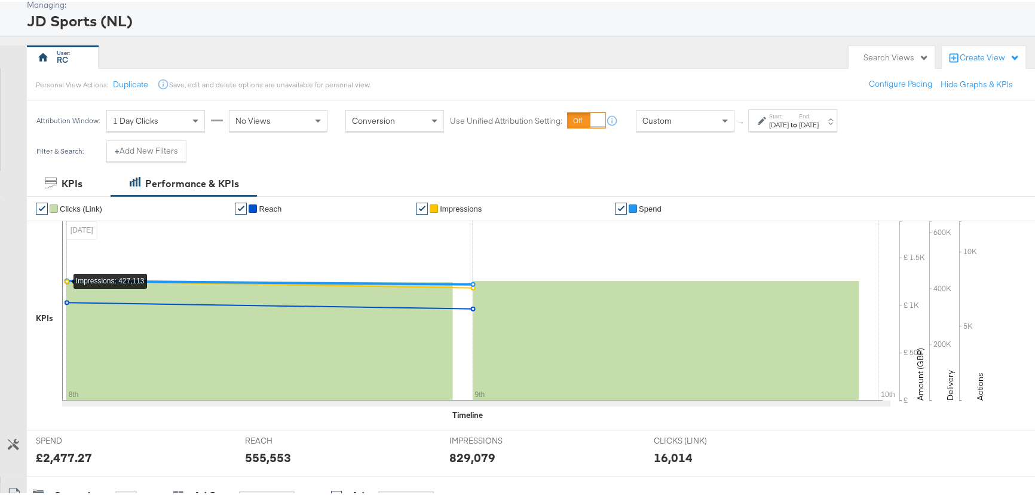
scroll to position [162, 0]
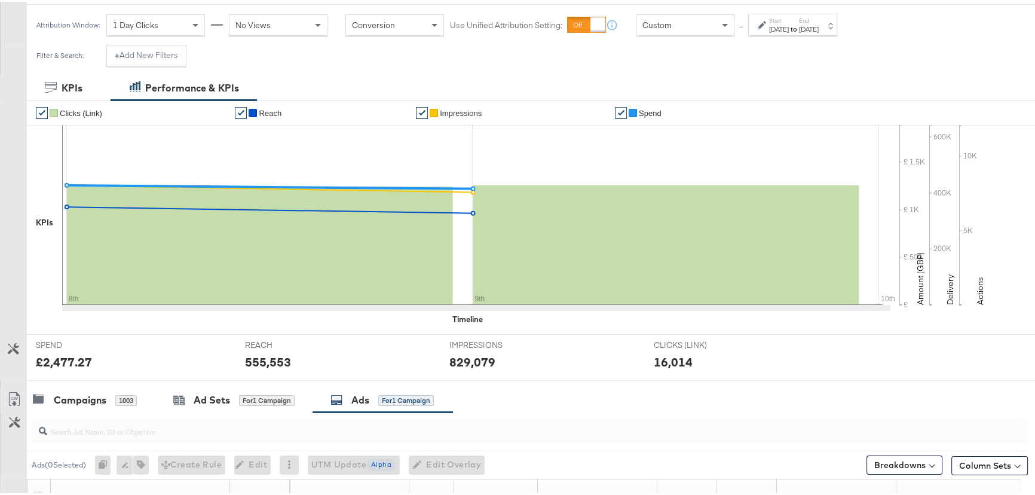
click at [93, 432] on input "search" at bounding box center [492, 424] width 890 height 23
type input "(sr)"
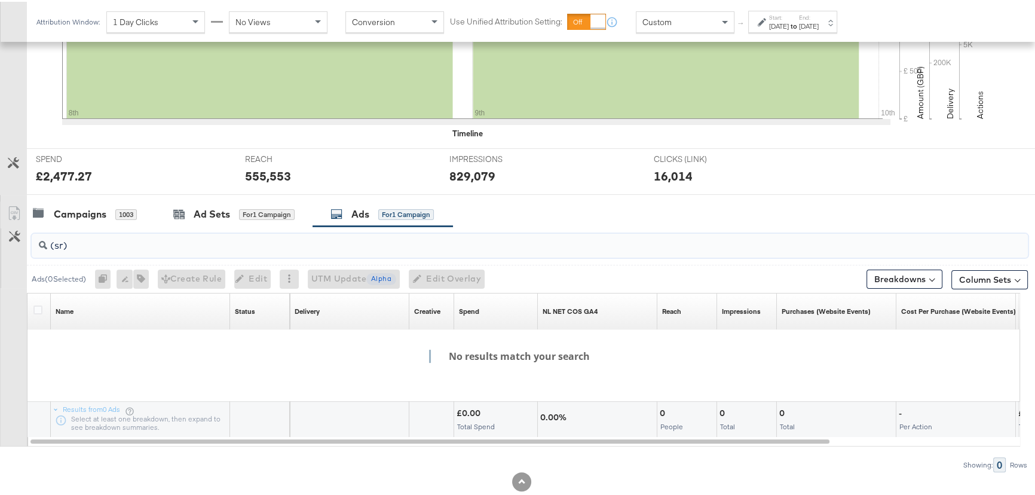
scroll to position [375, 0]
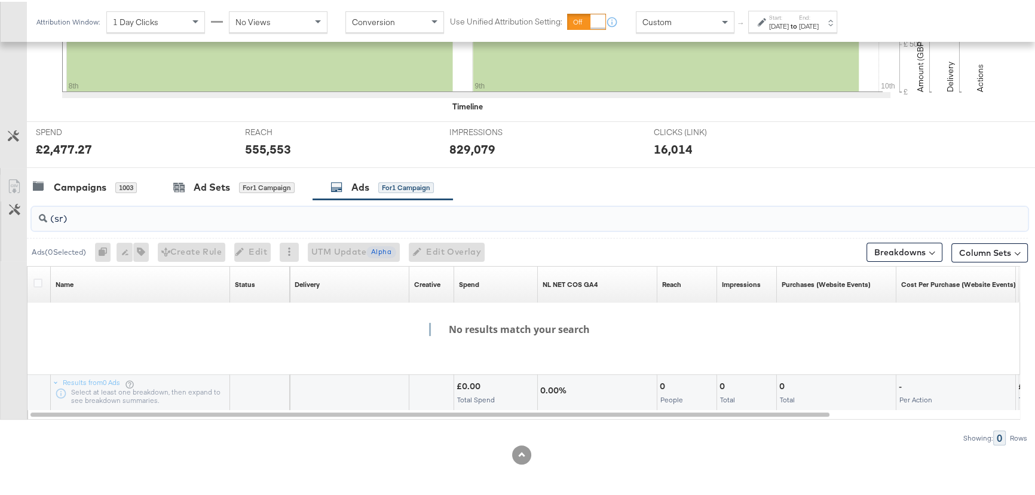
drag, startPoint x: 101, startPoint y: 216, endPoint x: 0, endPoint y: 219, distance: 101.0
click at [0, 219] on div "(sr) Ads ( 0 Selected) 0 Rename 0 ads Tags for 0 campaigns Create Rule Edit 0 a…" at bounding box center [513, 320] width 1027 height 245
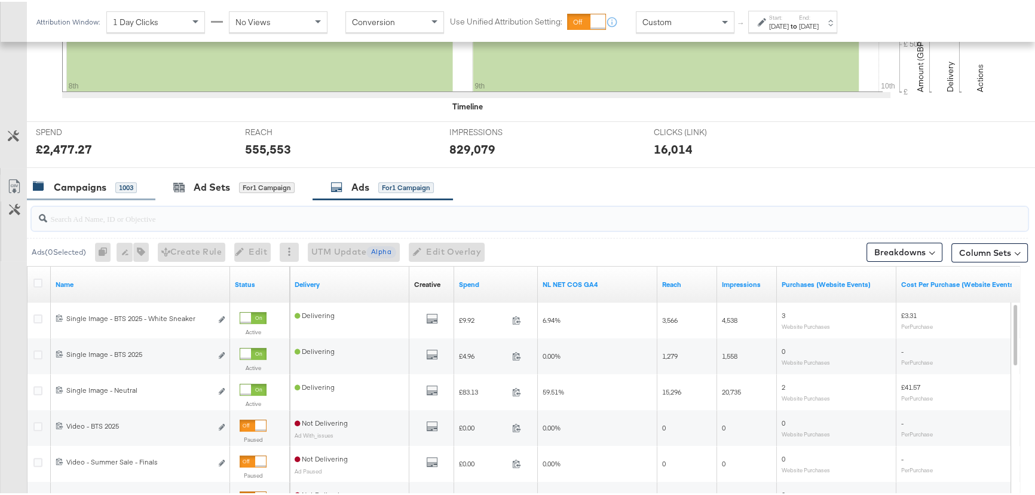
click at [59, 177] on div "Campaigns 1003" at bounding box center [91, 186] width 128 height 26
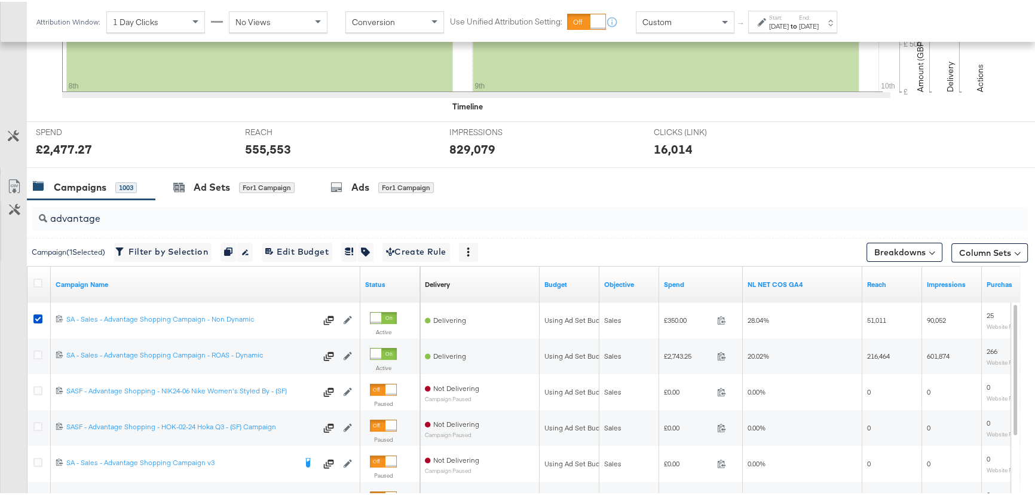
click at [99, 215] on input "advantage" at bounding box center [492, 211] width 890 height 23
drag, startPoint x: 106, startPoint y: 215, endPoint x: 8, endPoint y: 213, distance: 98.6
click at [8, 213] on div "advantage Campaign ( 1 Selected) Filter by Selection Filter 1 campaign Duplicat…" at bounding box center [513, 410] width 1027 height 425
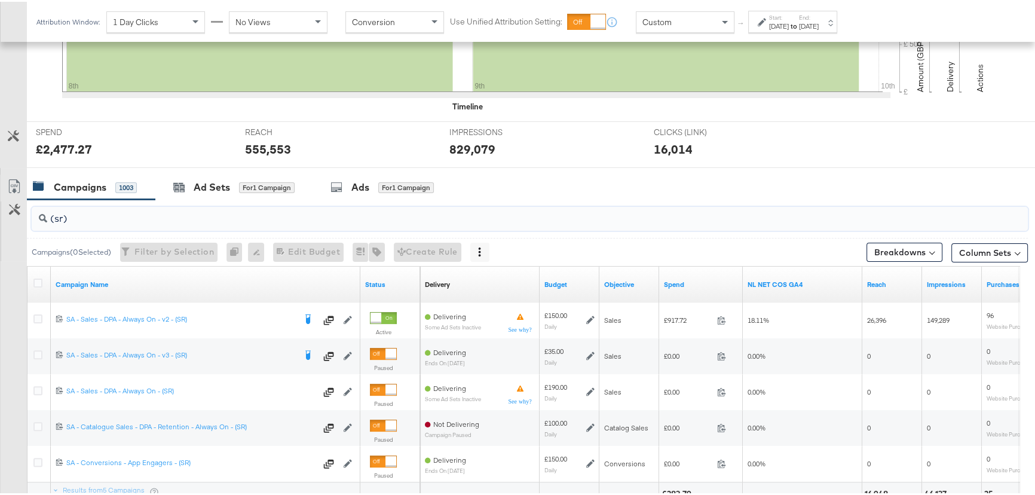
type input "(sr)"
click at [788, 16] on label "Start:" at bounding box center [779, 16] width 20 height 8
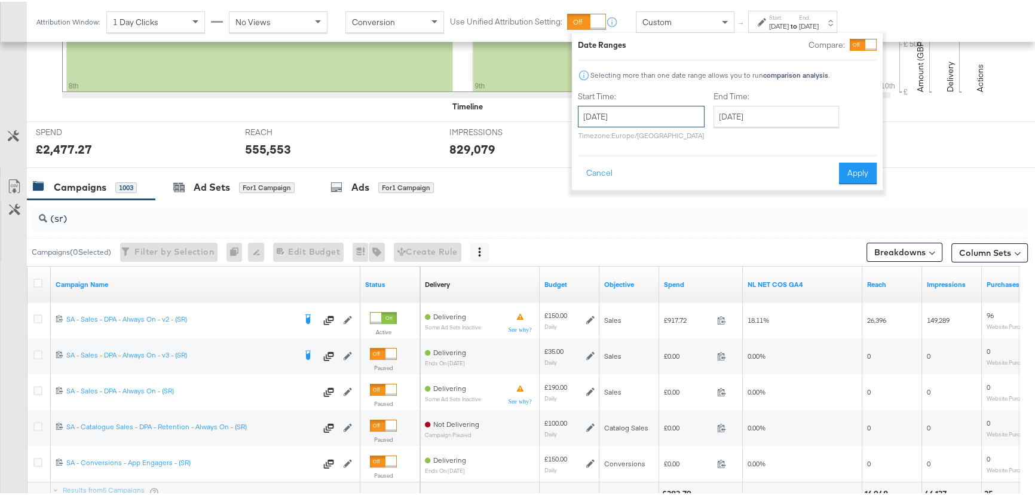
click at [675, 115] on input "August 8th 2025" at bounding box center [641, 115] width 127 height 22
click at [705, 189] on td "9" at bounding box center [713, 191] width 20 height 17
type input "[DATE]"
click at [858, 160] on div "Cancel Apply" at bounding box center [727, 167] width 299 height 29
click at [859, 161] on button "Apply" at bounding box center [858, 172] width 38 height 22
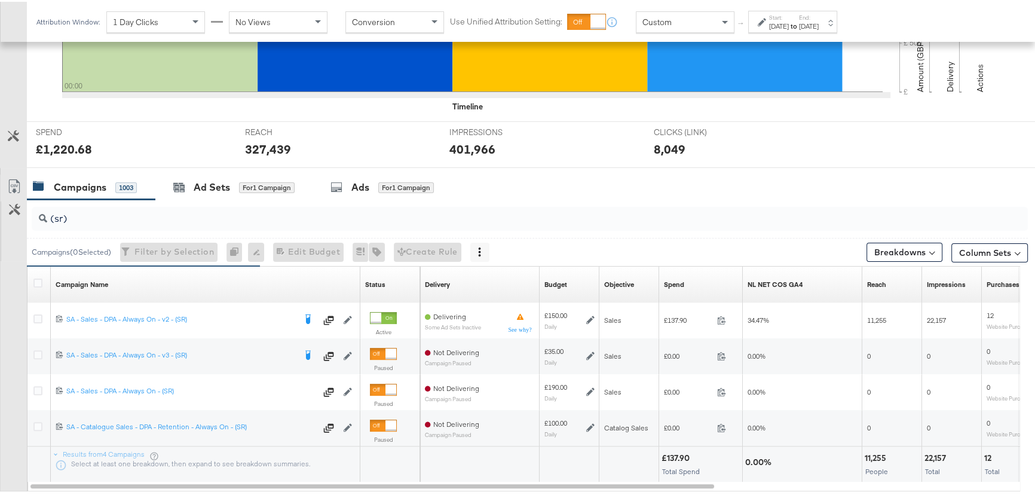
click at [788, 15] on label "Start:" at bounding box center [779, 16] width 20 height 8
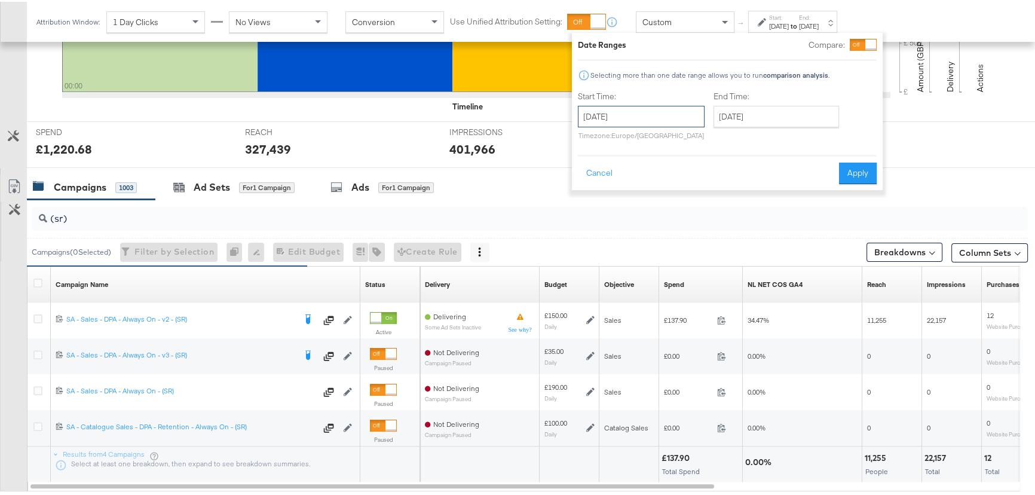
click at [636, 118] on input "[DATE]" at bounding box center [641, 115] width 127 height 22
click at [692, 191] on td "8" at bounding box center [693, 191] width 20 height 17
type input "August 8th 2025"
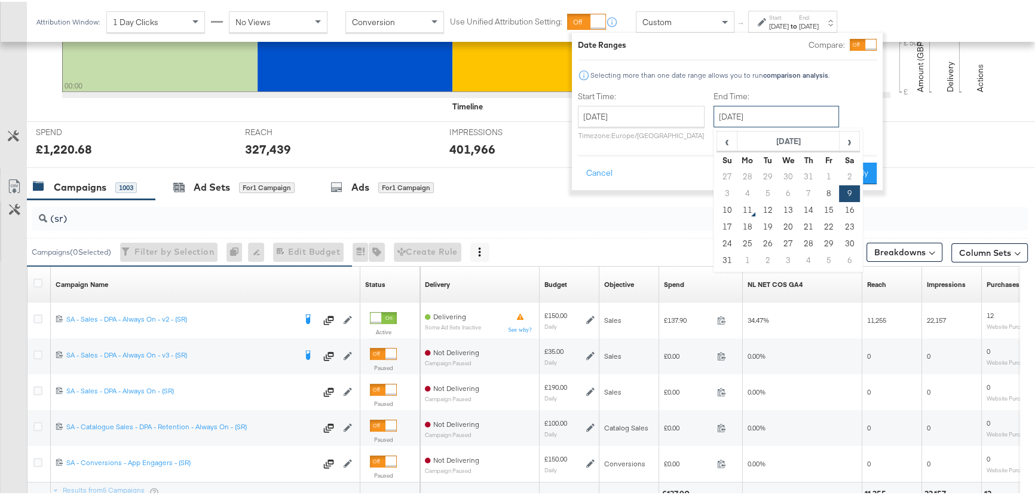
click at [780, 112] on input "[DATE]" at bounding box center [775, 115] width 125 height 22
click at [828, 193] on td "8" at bounding box center [828, 191] width 20 height 17
type input "August 8th 2025"
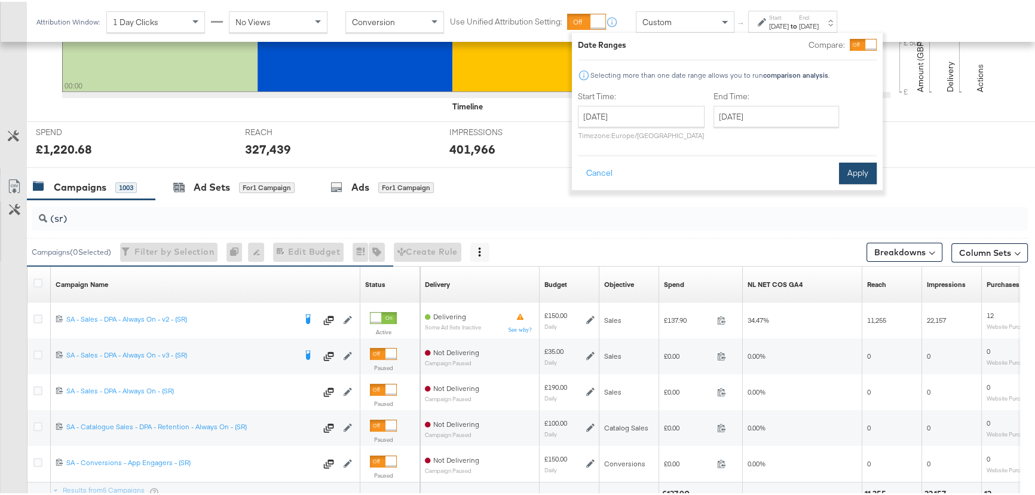
click at [868, 167] on button "Apply" at bounding box center [858, 172] width 38 height 22
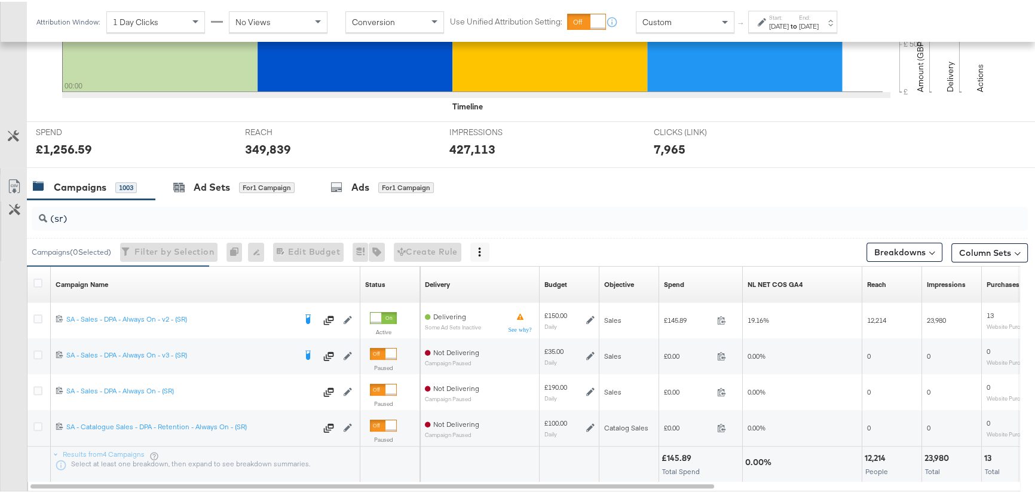
click at [788, 20] on div "Aug 8th 2025" at bounding box center [779, 25] width 20 height 10
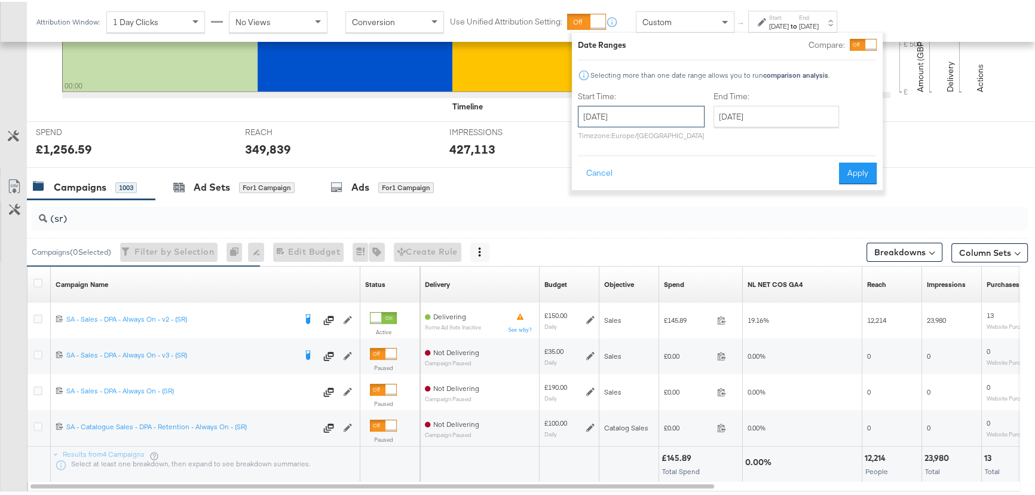
click at [650, 118] on input "August 8th 2025" at bounding box center [641, 115] width 127 height 22
click at [668, 188] on td "7" at bounding box center [672, 191] width 20 height 17
type input "August 7th 2025"
click at [781, 128] on div "End Time: August 8th 2025 ‹ August 2025 › Su Mo Tu We Th Fr Sa 27 28 29 30 31 1…" at bounding box center [778, 116] width 130 height 54
click at [787, 119] on input "August 8th 2025" at bounding box center [775, 115] width 125 height 22
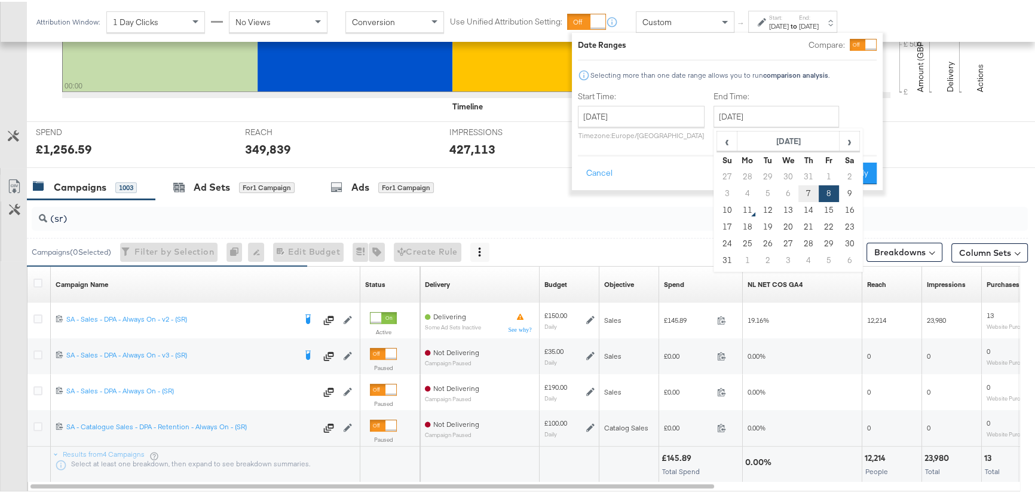
click at [806, 194] on td "7" at bounding box center [808, 191] width 20 height 17
type input "August 7th 2025"
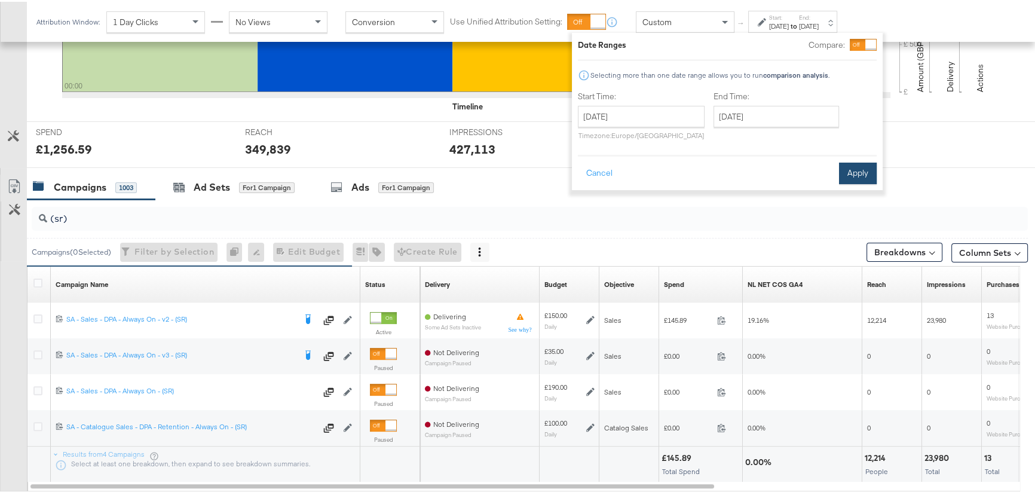
click at [870, 168] on button "Apply" at bounding box center [858, 172] width 38 height 22
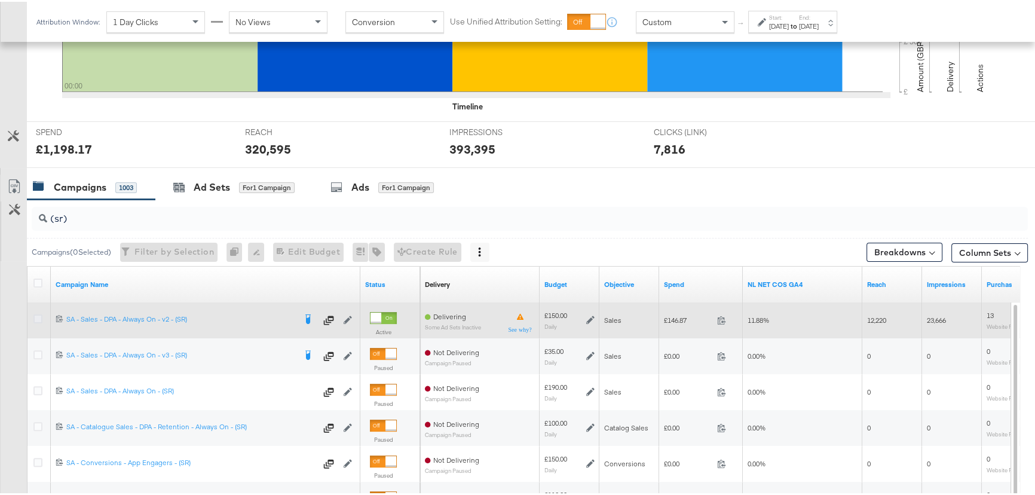
click at [39, 314] on icon at bounding box center [37, 316] width 9 height 9
click at [0, 0] on input "checkbox" at bounding box center [0, 0] width 0 height 0
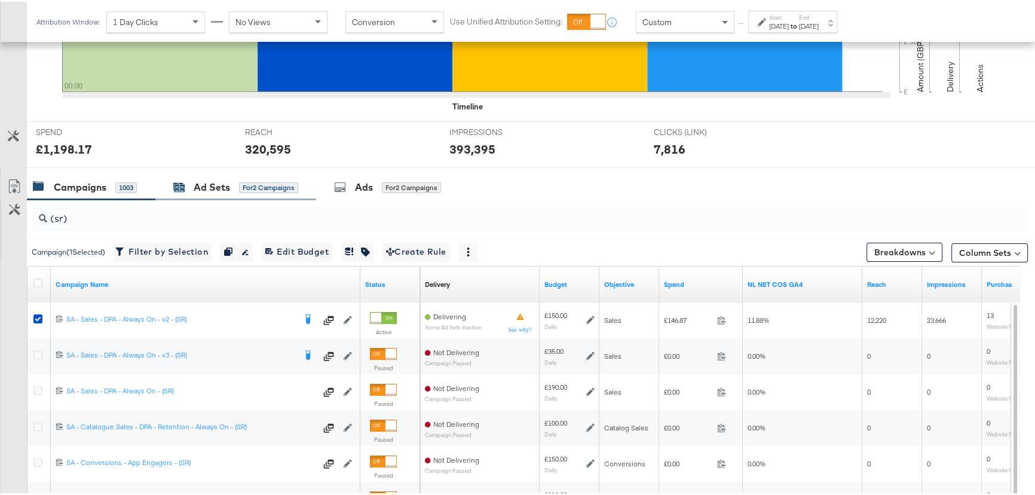
click at [227, 183] on div "Ad Sets" at bounding box center [212, 186] width 36 height 14
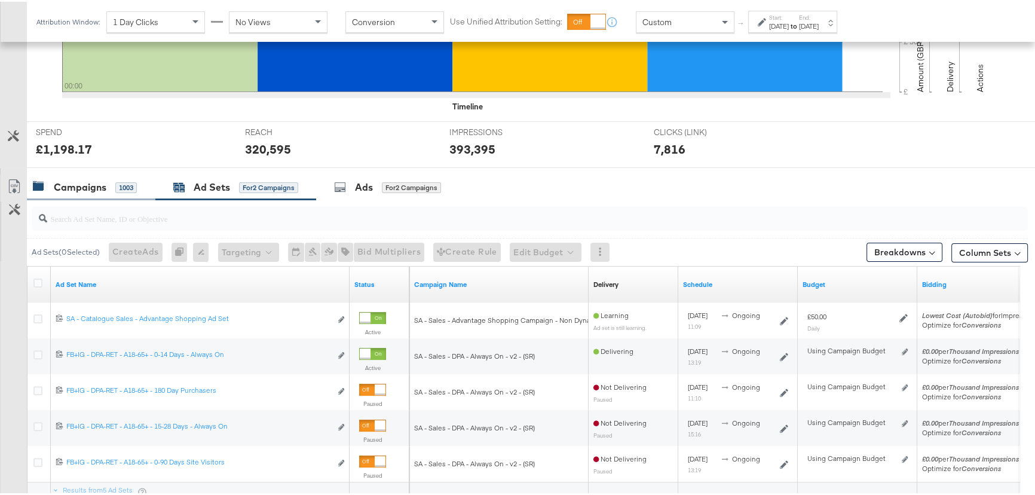
click at [96, 192] on div "Campaigns 1003" at bounding box center [91, 186] width 128 height 26
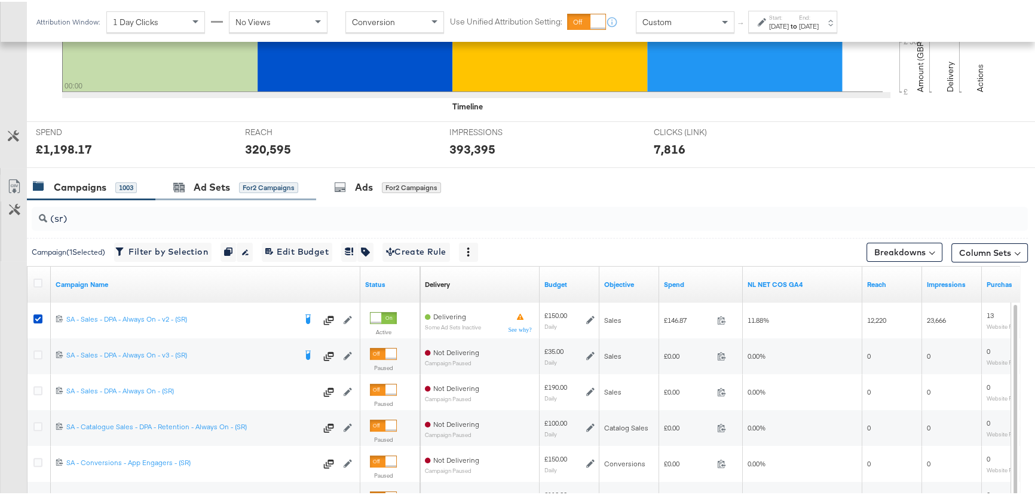
click at [217, 176] on div "Ad Sets for 2 Campaigns" at bounding box center [235, 186] width 161 height 26
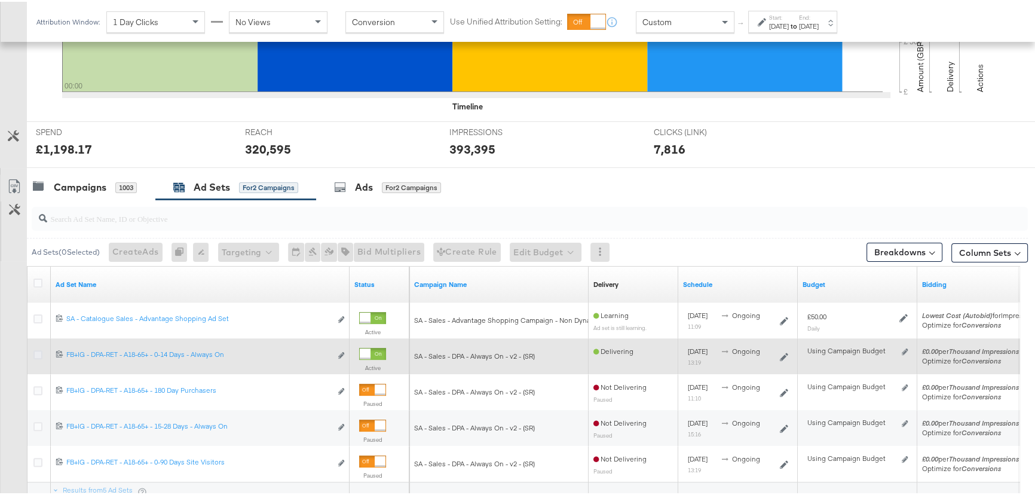
click at [39, 352] on icon at bounding box center [37, 352] width 9 height 9
click at [0, 0] on input "checkbox" at bounding box center [0, 0] width 0 height 0
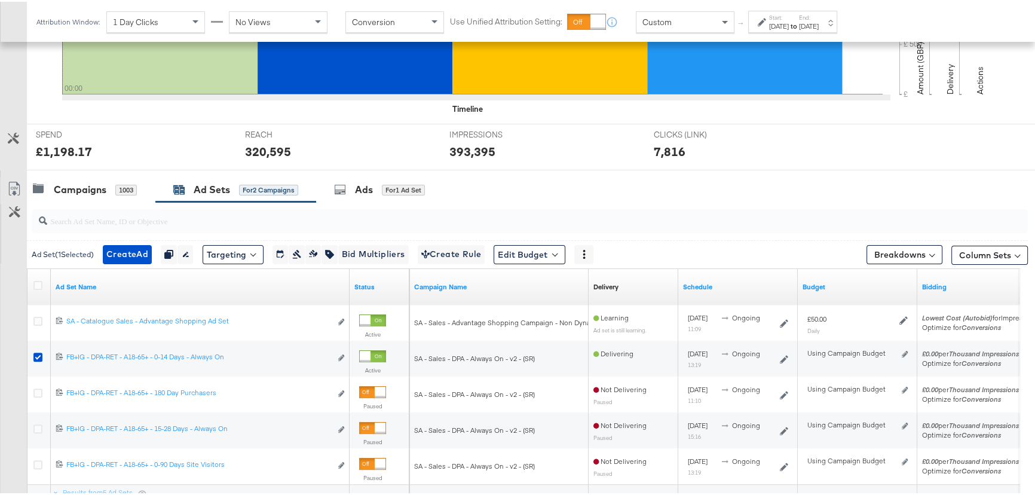
scroll to position [320, 0]
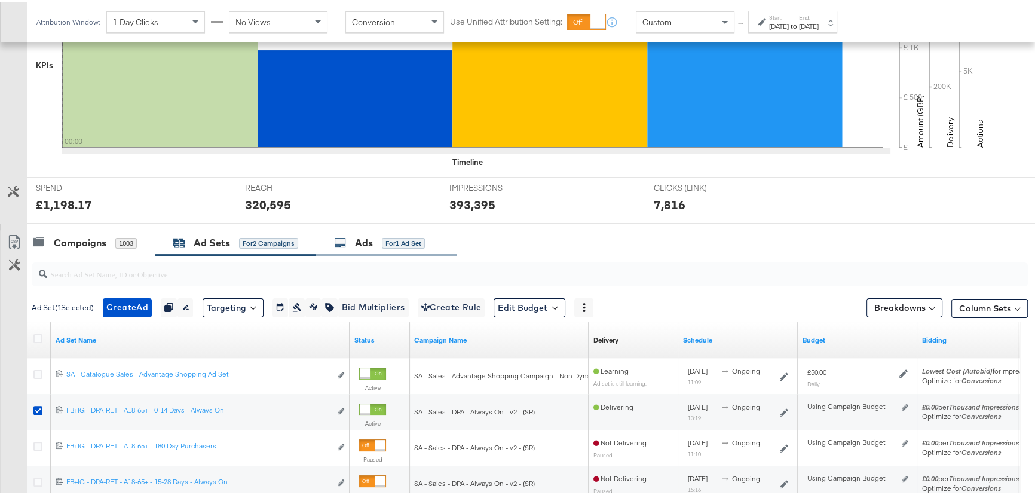
click at [382, 249] on div "Ads for 1 Ad Set" at bounding box center [386, 241] width 140 height 26
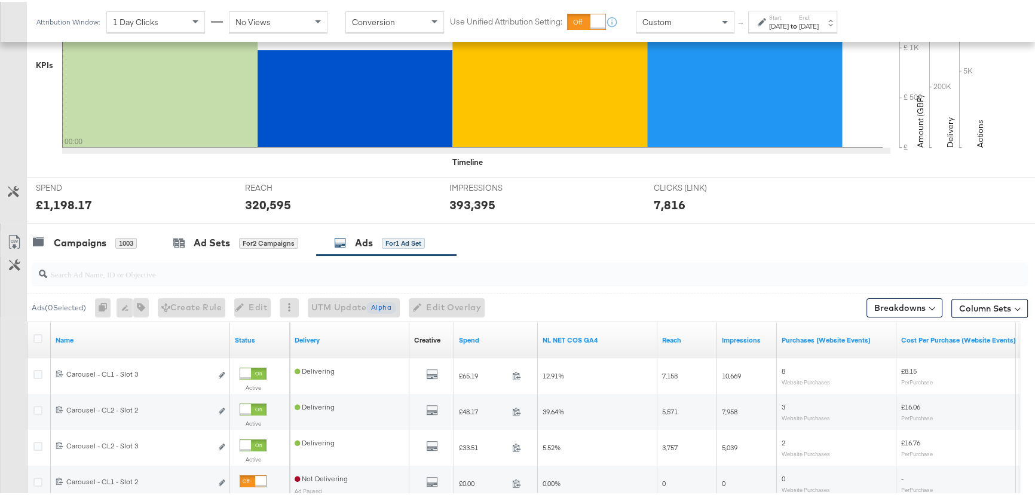
click at [818, 25] on div "Aug 7th 2025" at bounding box center [809, 25] width 20 height 10
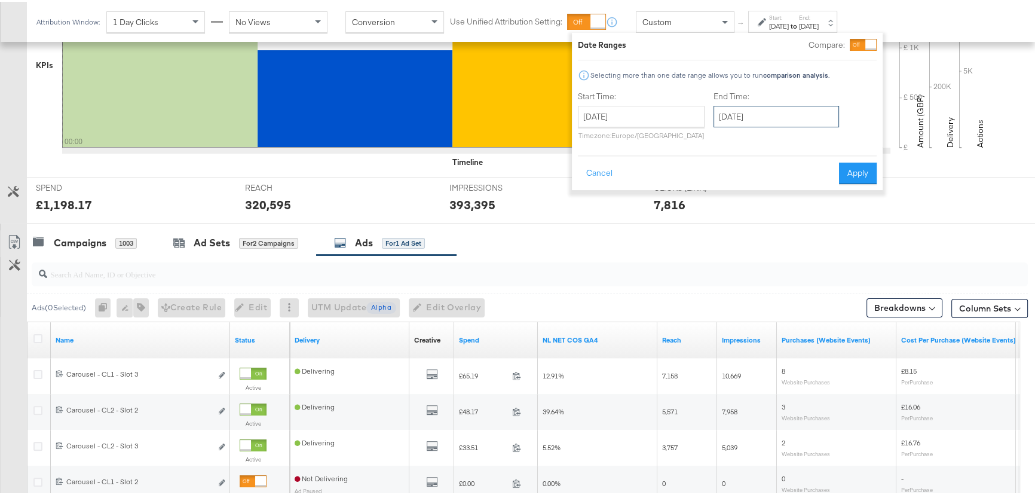
click at [753, 116] on input "August 7th 2025" at bounding box center [775, 115] width 125 height 22
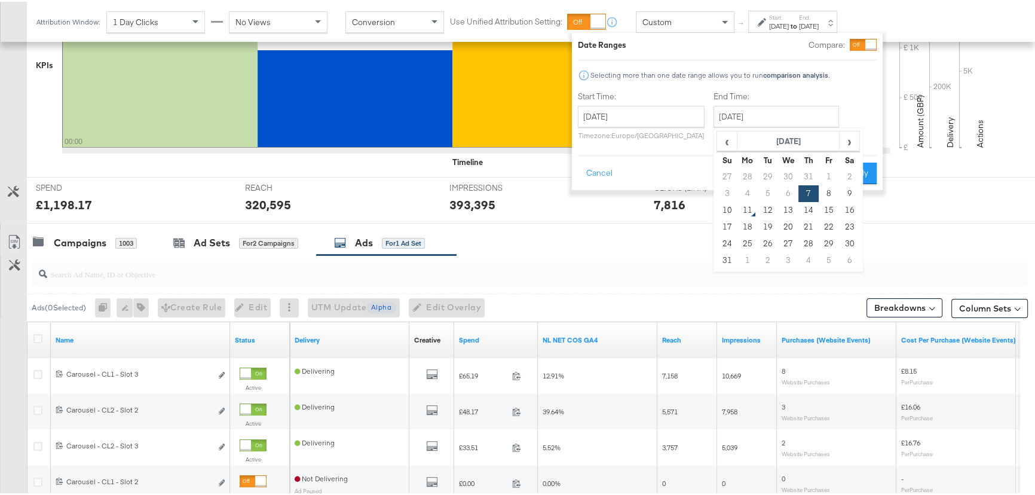
click at [646, 102] on div "Start Time: August 7th 2025 ‹ August 2025 › Su Mo Tu We Th Fr Sa 27 28 29 30 31…" at bounding box center [641, 116] width 127 height 54
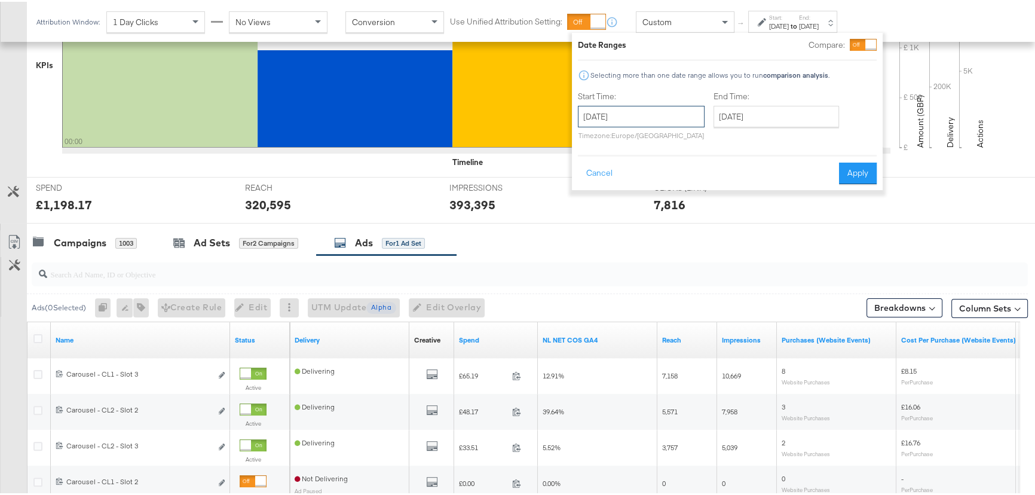
click at [647, 105] on input "August 7th 2025" at bounding box center [641, 115] width 127 height 22
click at [597, 208] on td "10" at bounding box center [591, 208] width 20 height 17
type input "August 10th 2025"
click at [671, 119] on input "August 10th 2025" at bounding box center [648, 115] width 127 height 22
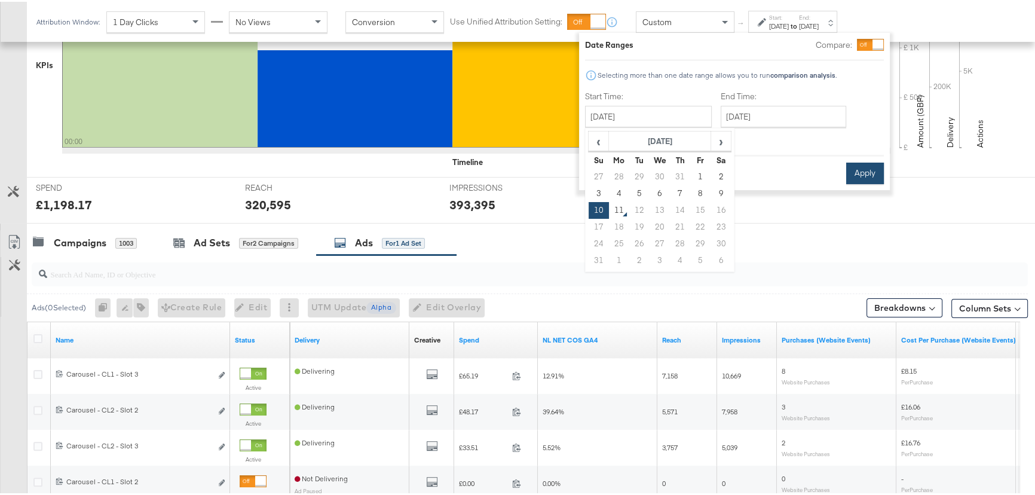
click at [866, 173] on button "Apply" at bounding box center [865, 172] width 38 height 22
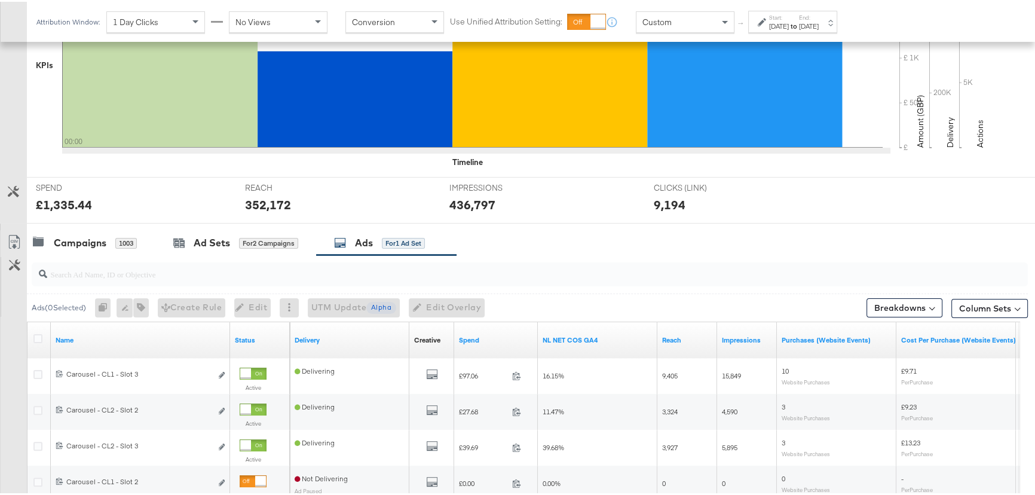
click at [788, 15] on label "Start:" at bounding box center [779, 16] width 20 height 8
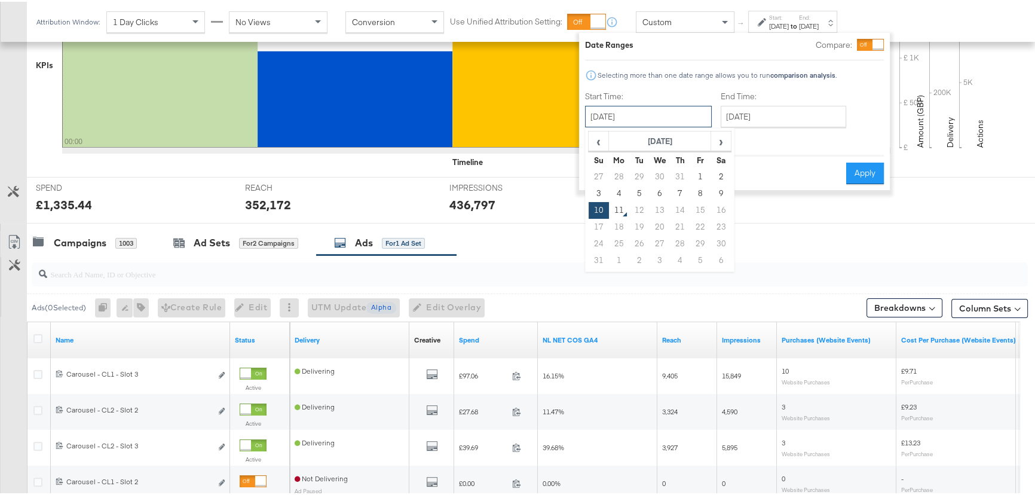
click at [639, 115] on input "August 10th 2025" at bounding box center [648, 115] width 127 height 22
click at [713, 193] on td "9" at bounding box center [720, 191] width 20 height 17
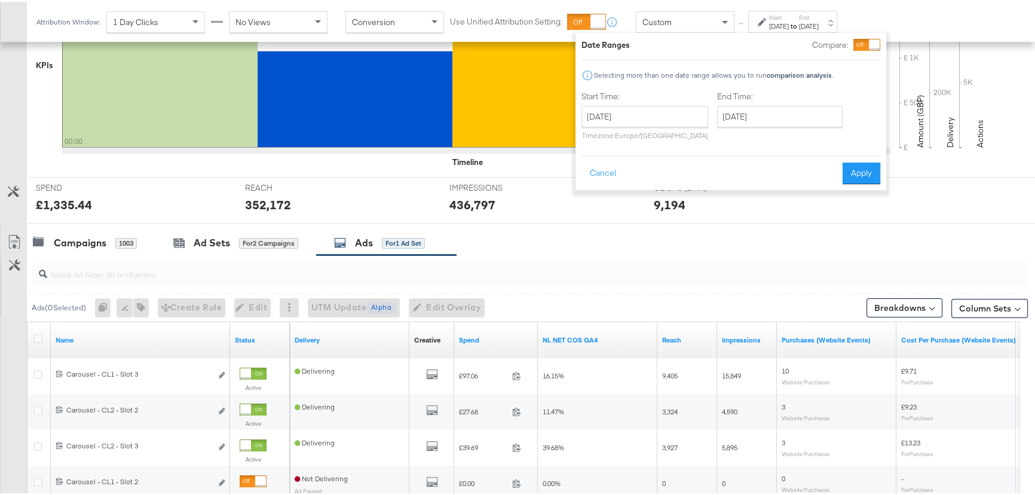
type input "[DATE]"
click at [809, 121] on input "August 10th 2025" at bounding box center [779, 115] width 125 height 22
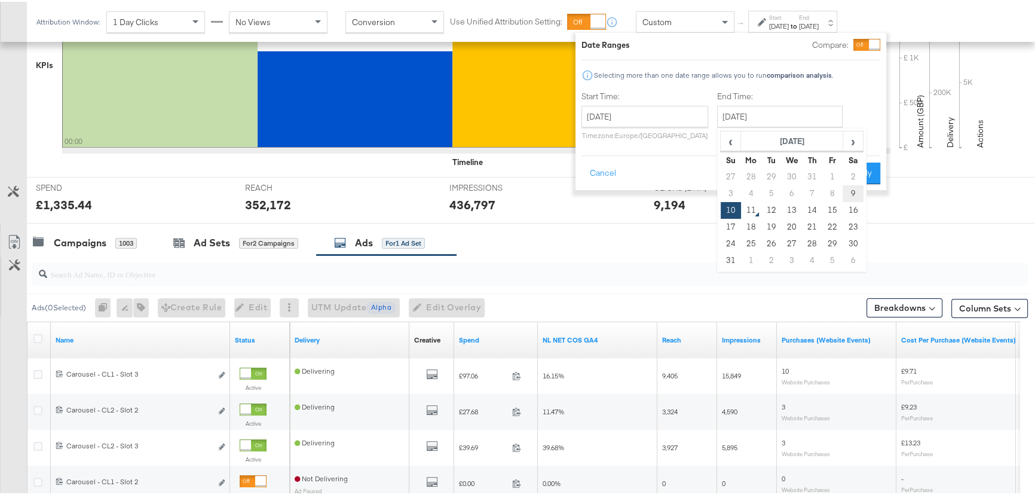
click at [845, 192] on td "9" at bounding box center [852, 191] width 20 height 17
type input "[DATE]"
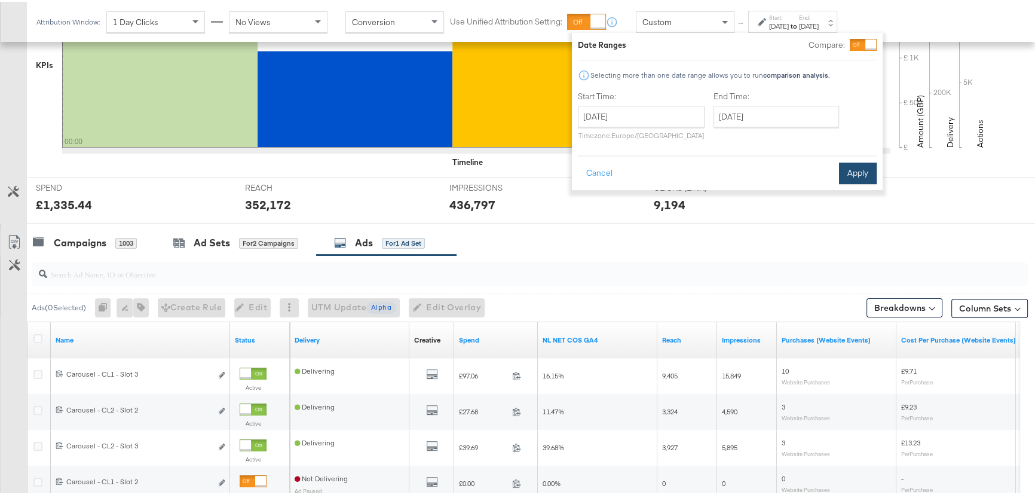
click at [869, 172] on button "Apply" at bounding box center [858, 172] width 38 height 22
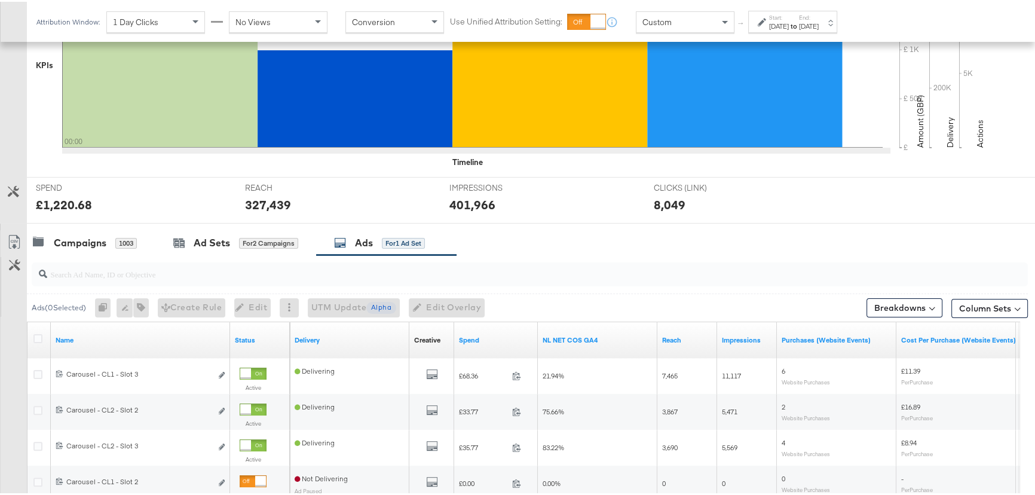
drag, startPoint x: 144, startPoint y: 267, endPoint x: 229, endPoint y: 266, distance: 84.8
click at [144, 267] on input "search" at bounding box center [492, 267] width 890 height 23
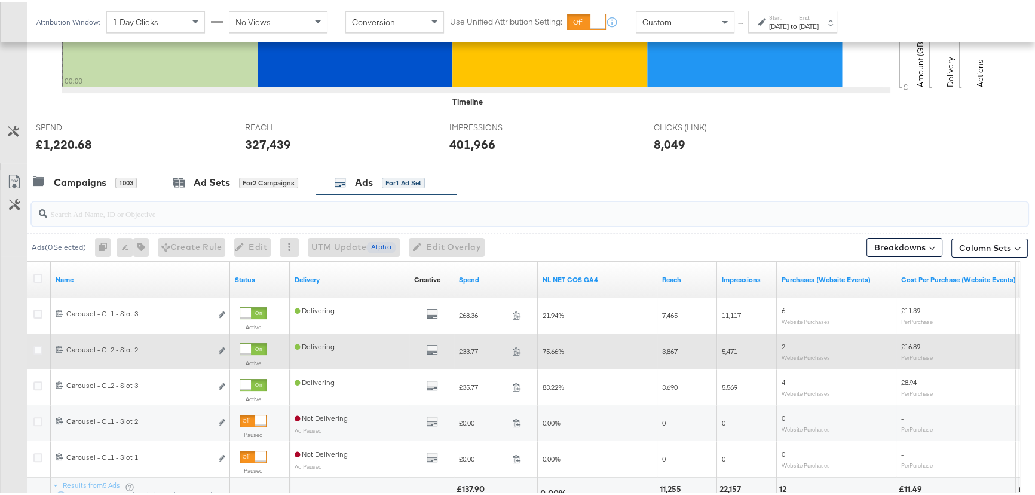
scroll to position [483, 0]
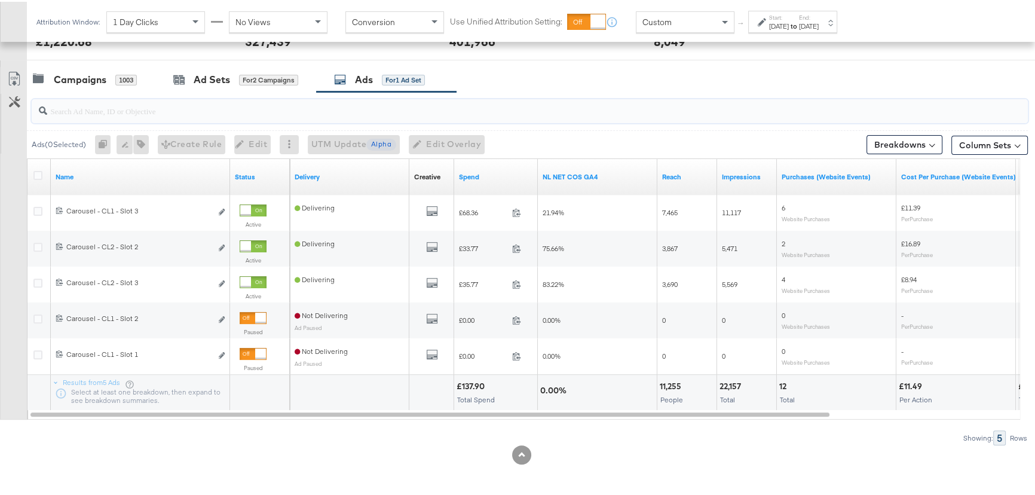
click at [89, 115] on div at bounding box center [530, 109] width 996 height 24
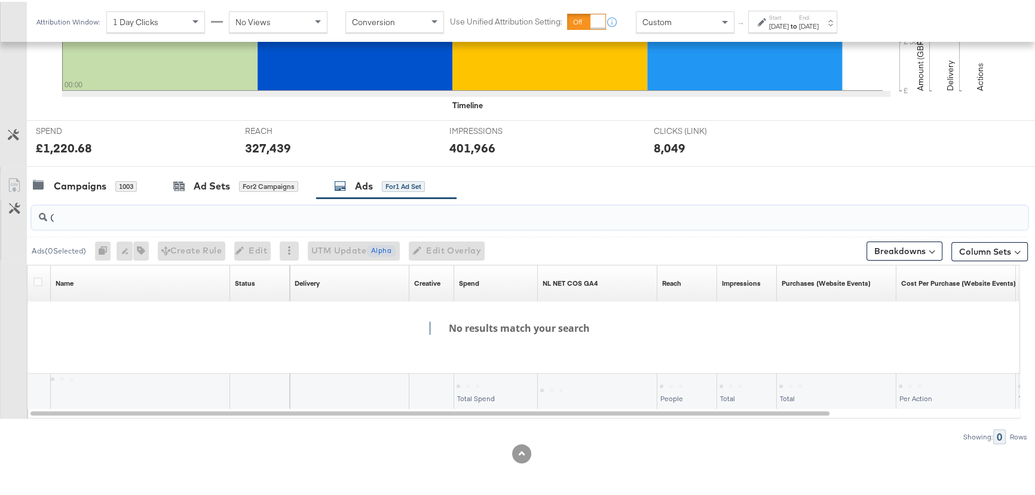
scroll to position [375, 0]
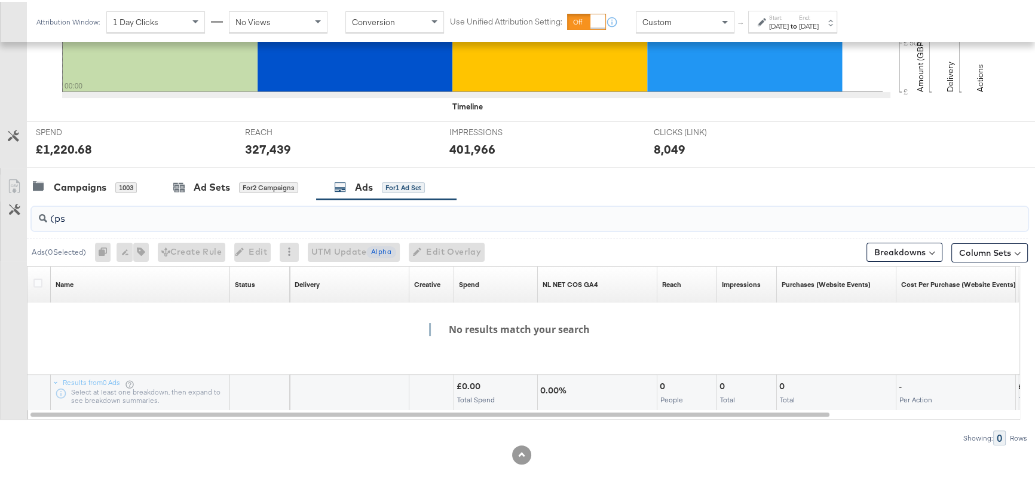
type input "(ps)"
drag, startPoint x: 139, startPoint y: 219, endPoint x: 0, endPoint y: 219, distance: 139.2
click at [0, 219] on div "(ps) Ads ( 0 Selected) 0 Rename 0 ads Tags for 0 campaigns Create Rule Edit 0 a…" at bounding box center [513, 320] width 1027 height 245
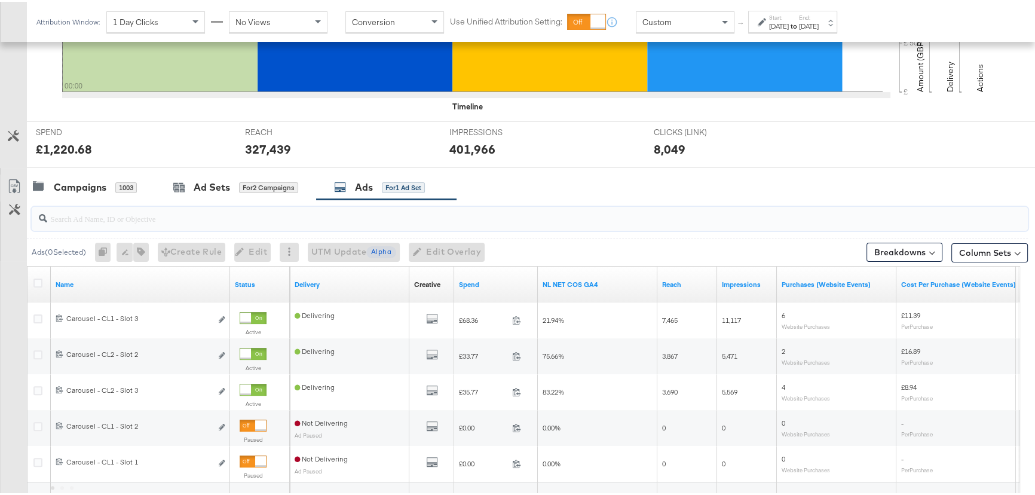
scroll to position [483, 0]
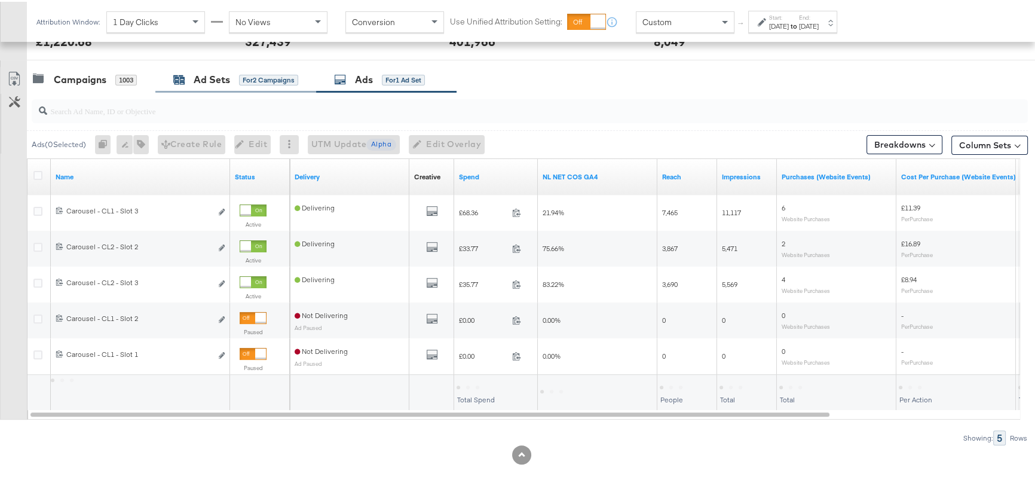
click at [211, 78] on div "Ad Sets" at bounding box center [212, 78] width 36 height 14
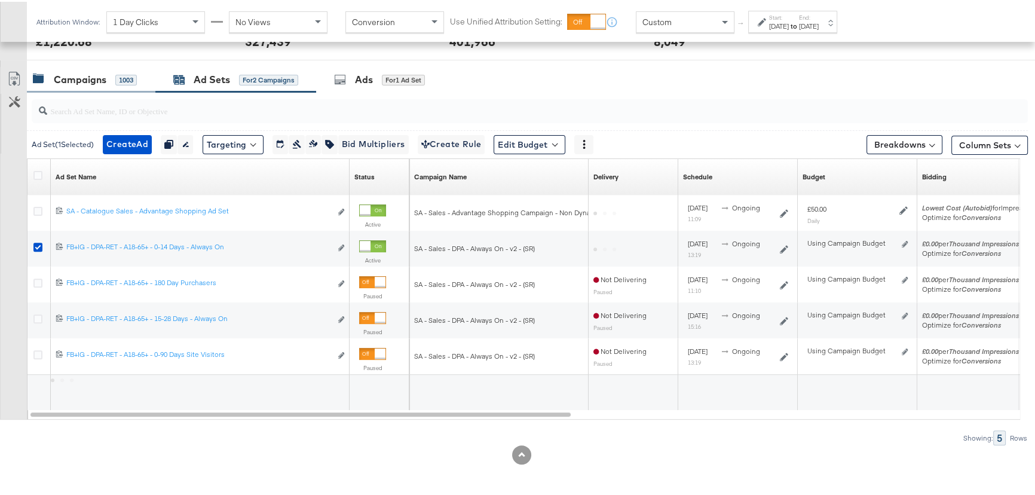
click at [91, 82] on div "Campaigns" at bounding box center [80, 78] width 53 height 14
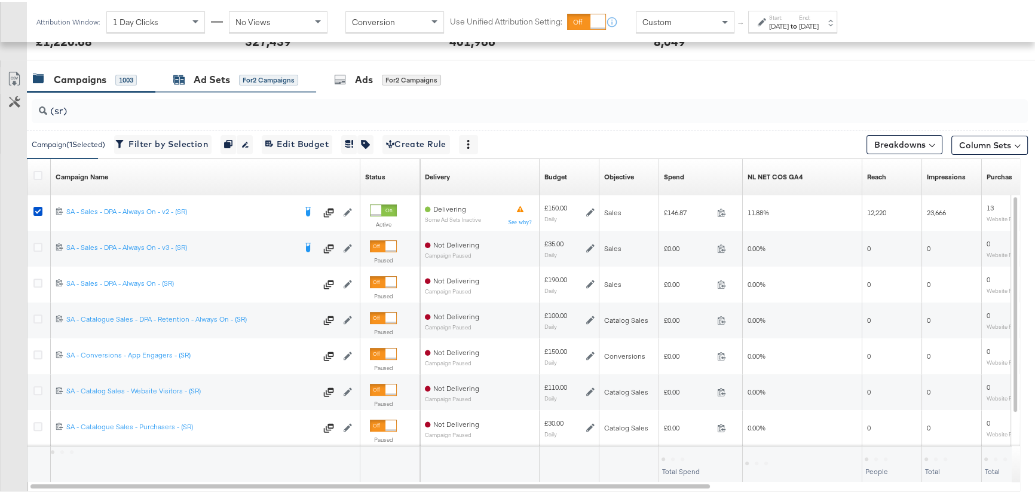
click at [215, 77] on div "Ad Sets" at bounding box center [212, 78] width 36 height 14
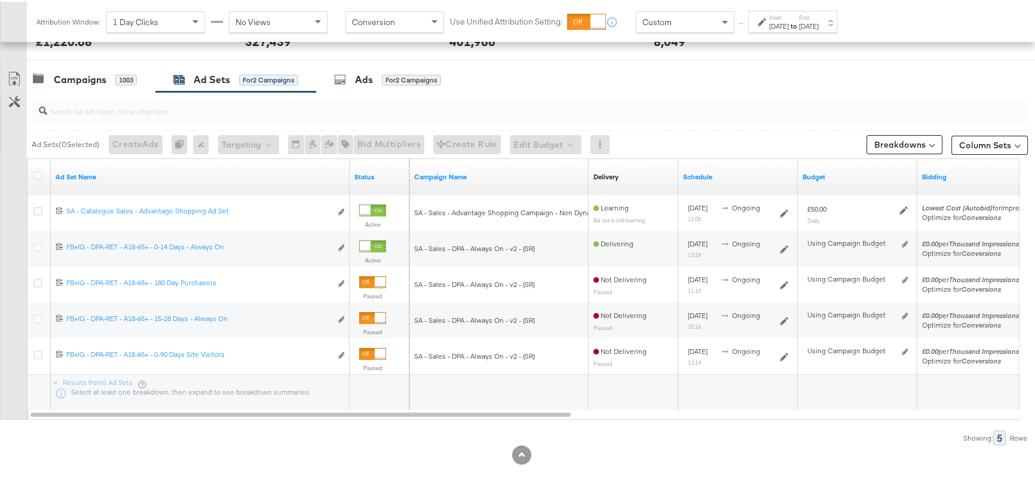
scroll to position [265, 0]
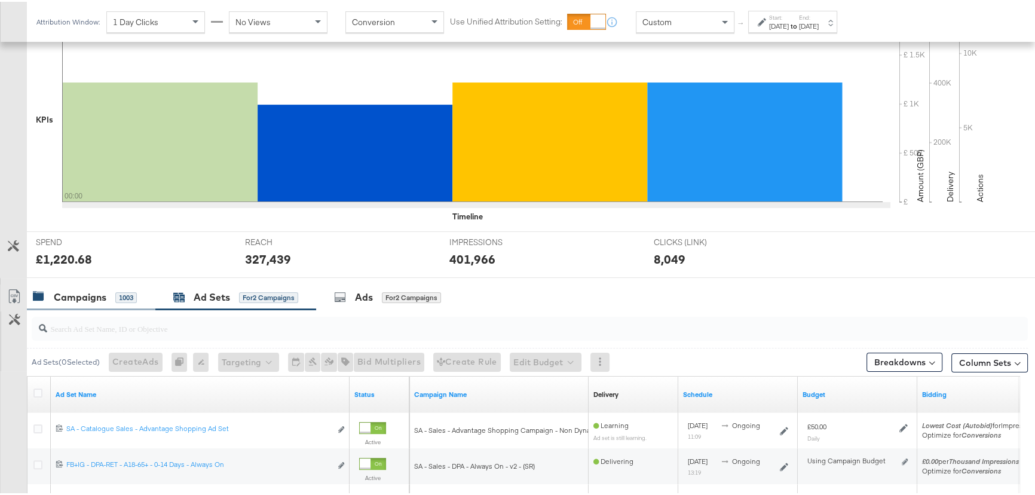
click at [96, 292] on div "Campaigns" at bounding box center [80, 295] width 53 height 14
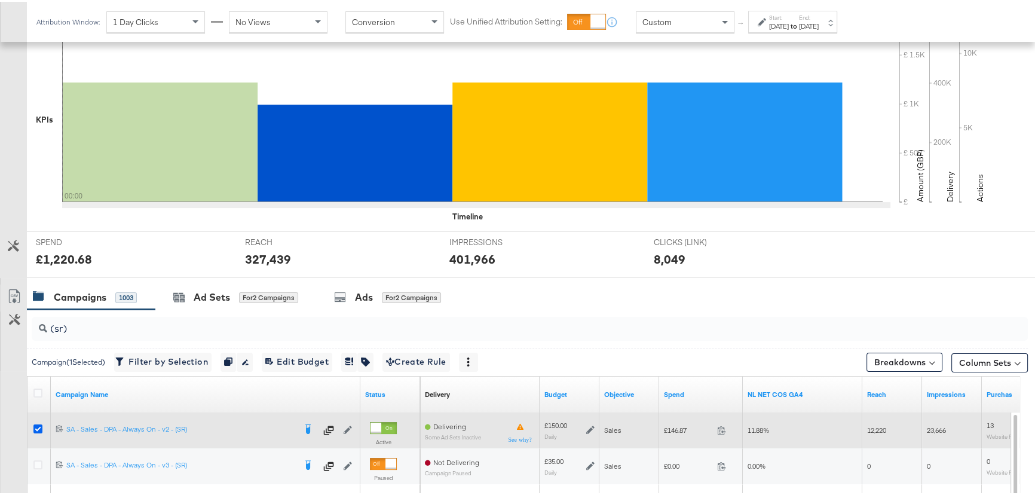
click at [38, 428] on icon at bounding box center [37, 426] width 9 height 9
click at [0, 0] on input "checkbox" at bounding box center [0, 0] width 0 height 0
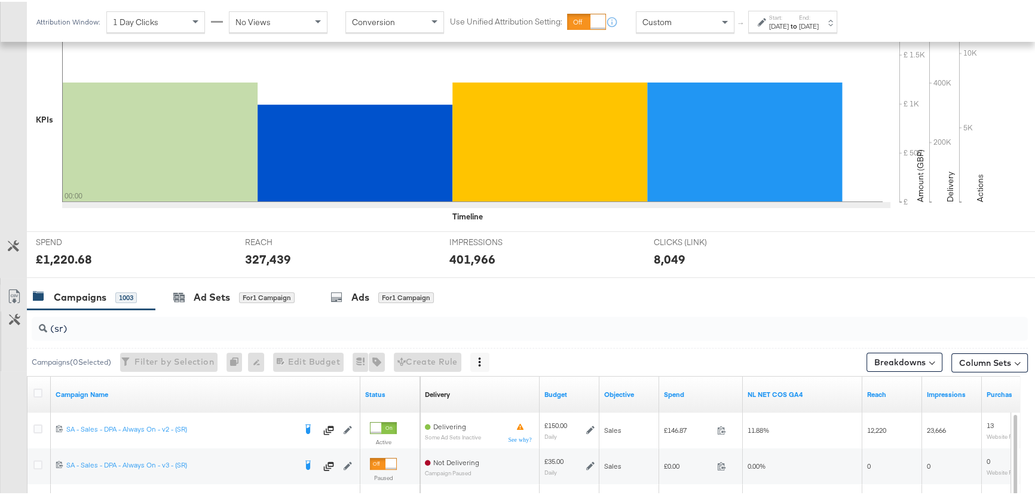
click at [72, 324] on input "(sr)" at bounding box center [492, 321] width 890 height 23
drag, startPoint x: 78, startPoint y: 327, endPoint x: 28, endPoint y: 322, distance: 50.5
click at [28, 322] on div "(sr)" at bounding box center [527, 327] width 1000 height 38
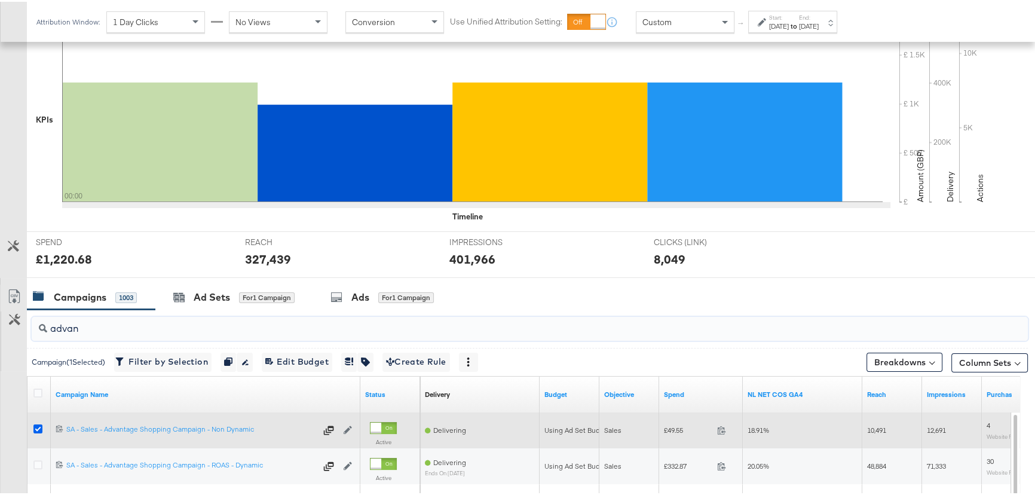
click at [34, 422] on icon at bounding box center [37, 426] width 9 height 9
click at [0, 0] on input "checkbox" at bounding box center [0, 0] width 0 height 0
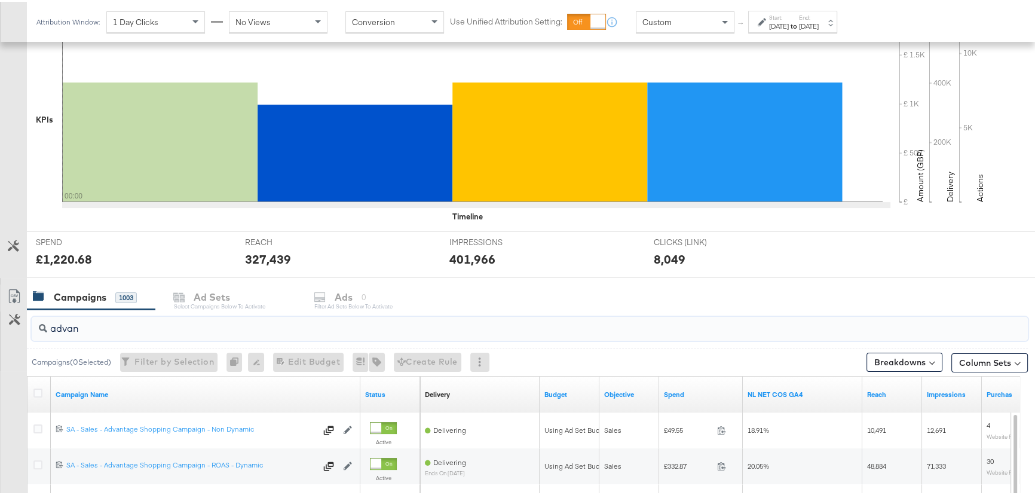
drag, startPoint x: 84, startPoint y: 330, endPoint x: 0, endPoint y: 324, distance: 83.8
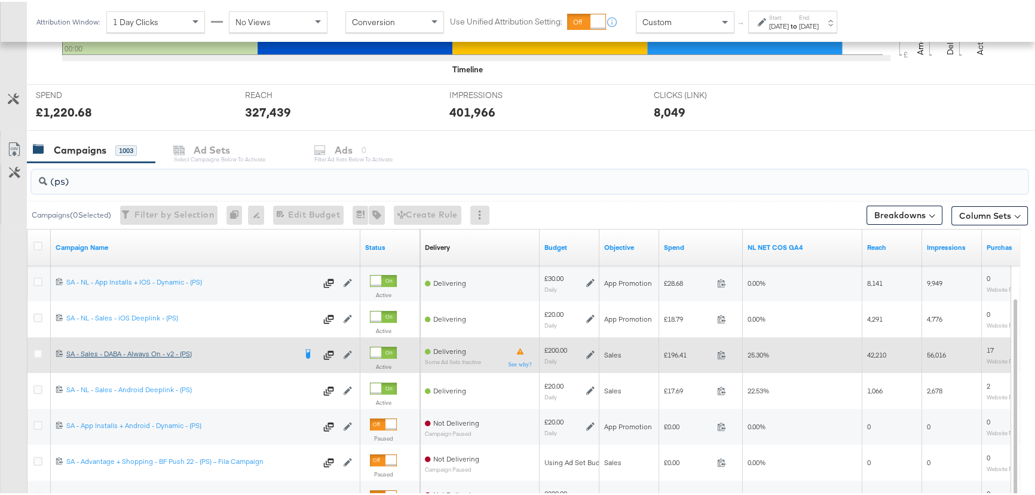
scroll to position [483, 0]
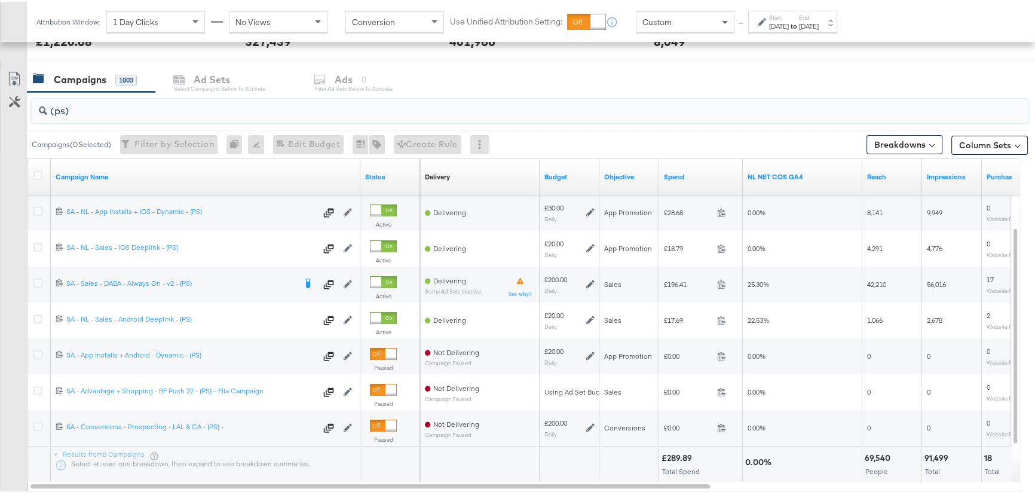
type input "(ps)"
click at [799, 28] on strong "to" at bounding box center [793, 24] width 10 height 9
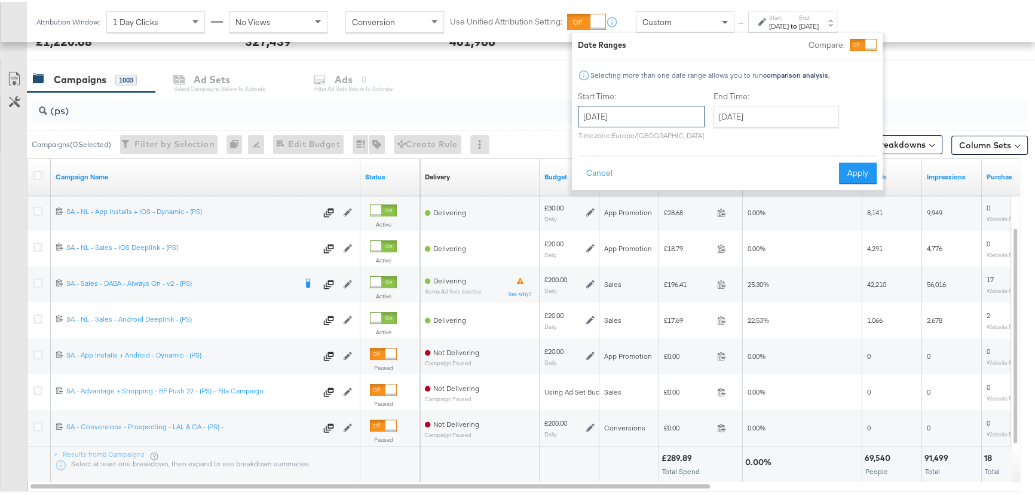
click at [650, 114] on input "[DATE]" at bounding box center [641, 115] width 127 height 22
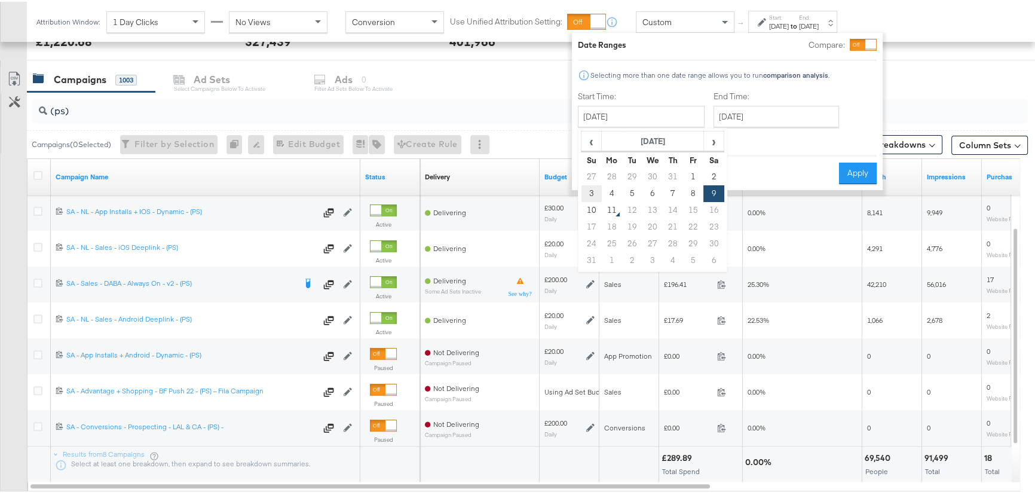
click at [596, 189] on td "3" at bounding box center [591, 191] width 20 height 17
type input "[DATE]"
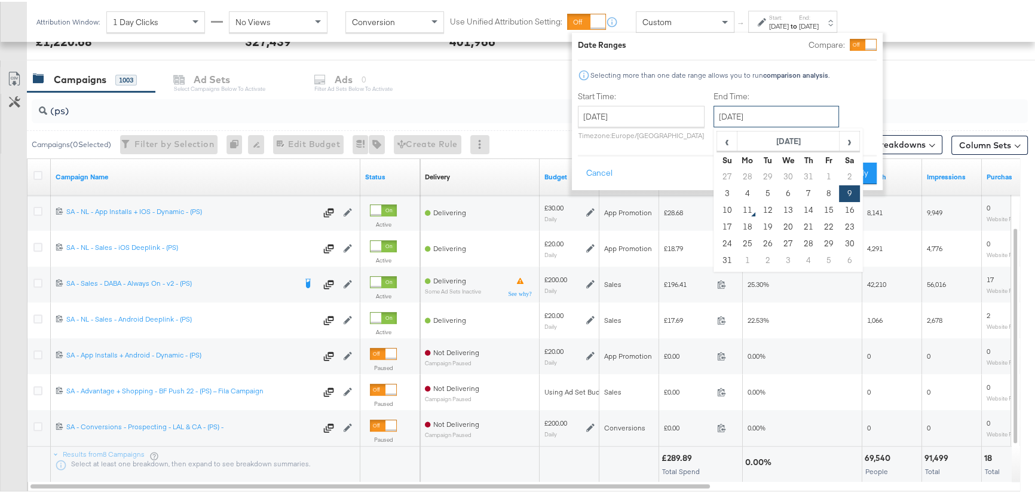
click at [742, 111] on input "[DATE]" at bounding box center [775, 115] width 125 height 22
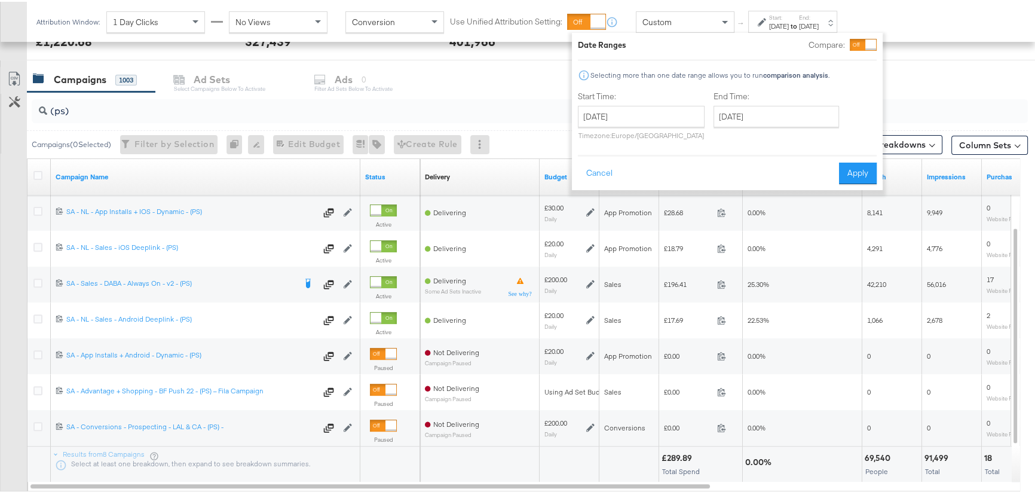
click at [880, 160] on div "Date Ranges Compare: Selecting more than one date range allows you to run compa…" at bounding box center [727, 109] width 311 height 157
click at [860, 168] on button "Apply" at bounding box center [858, 172] width 38 height 22
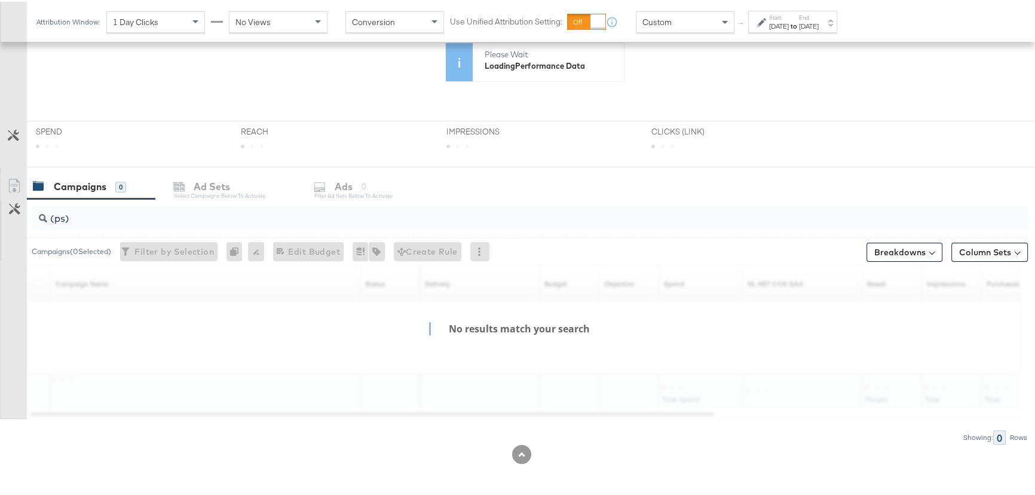
click at [818, 26] on div "[DATE]" at bounding box center [809, 25] width 20 height 10
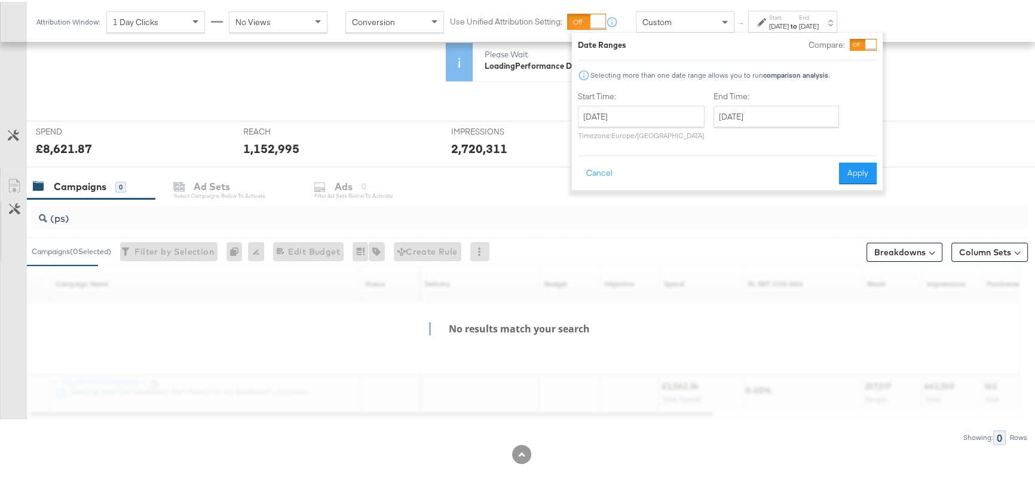
click at [867, 44] on div at bounding box center [870, 43] width 11 height 11
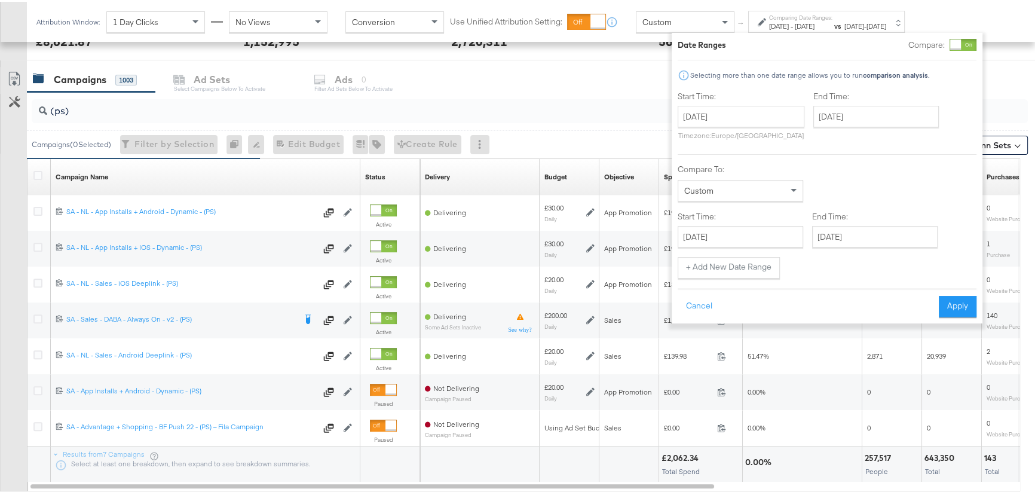
click at [769, 187] on div "Custom" at bounding box center [740, 189] width 124 height 20
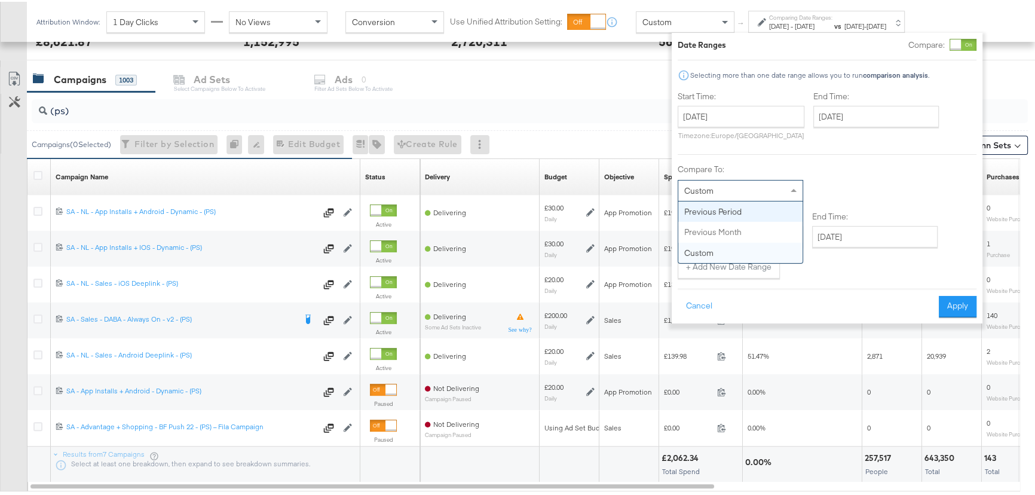
type input "July 27th 2025"
type input "[DATE]"
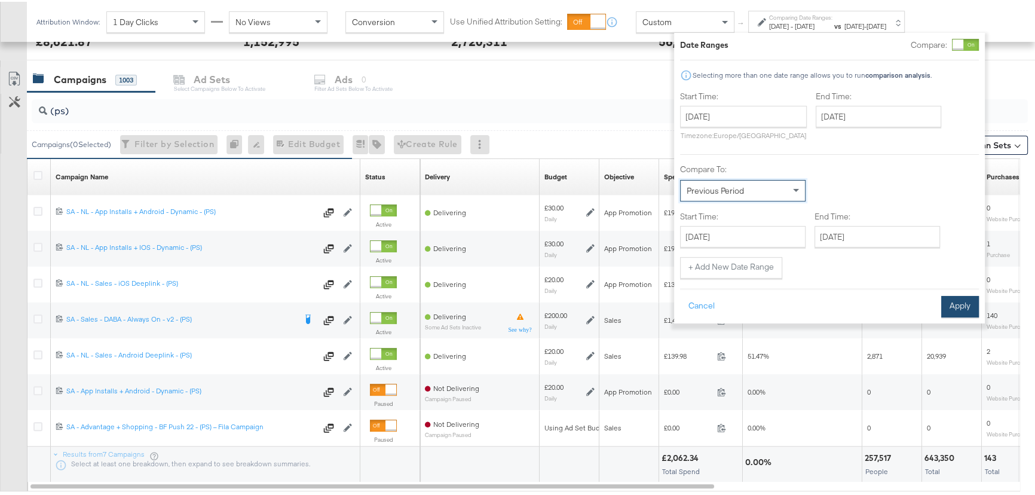
click at [963, 299] on button "Apply" at bounding box center [960, 305] width 38 height 22
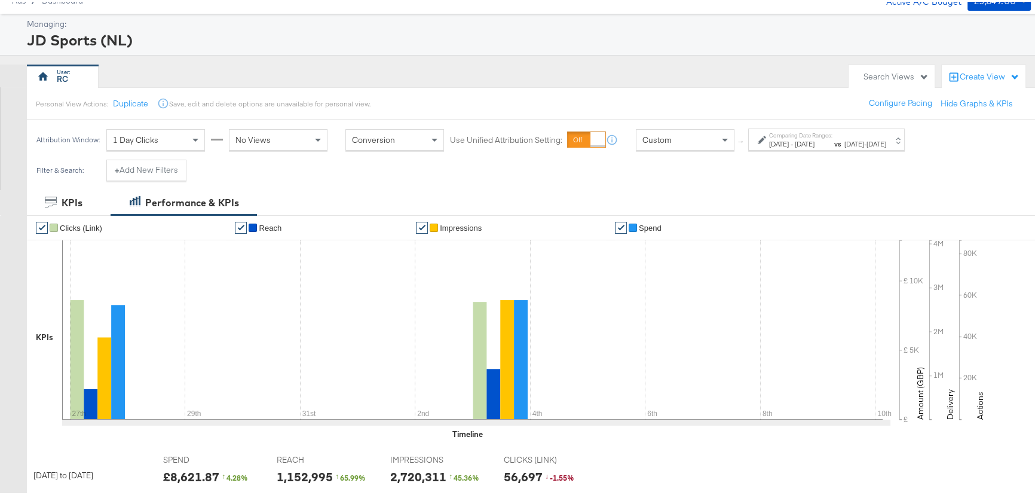
scroll to position [0, 0]
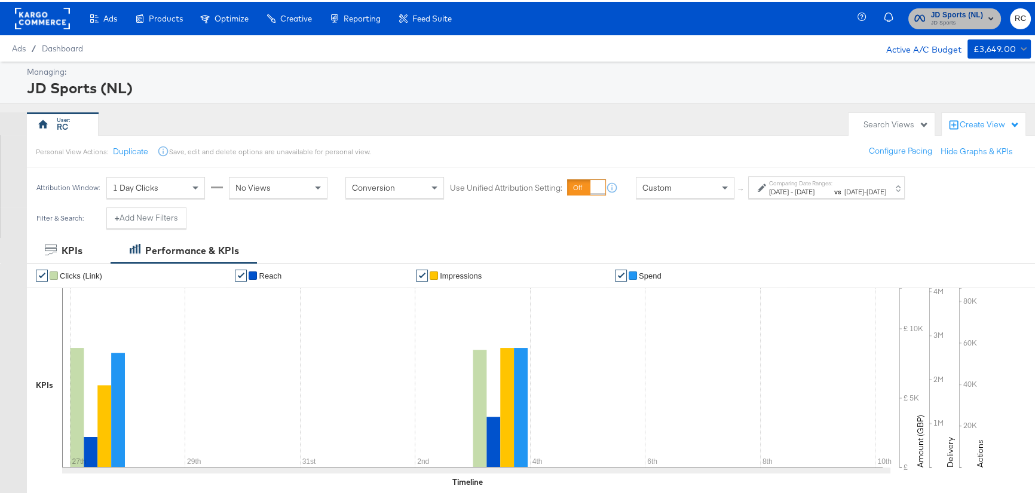
click at [943, 16] on span "JD Sports (NL)" at bounding box center [957, 13] width 53 height 13
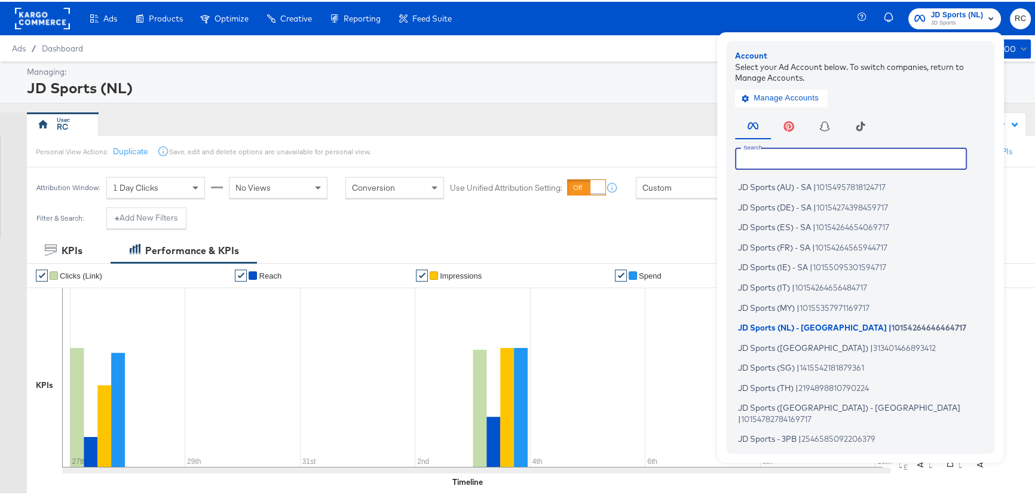
click at [845, 160] on input "text" at bounding box center [851, 157] width 232 height 22
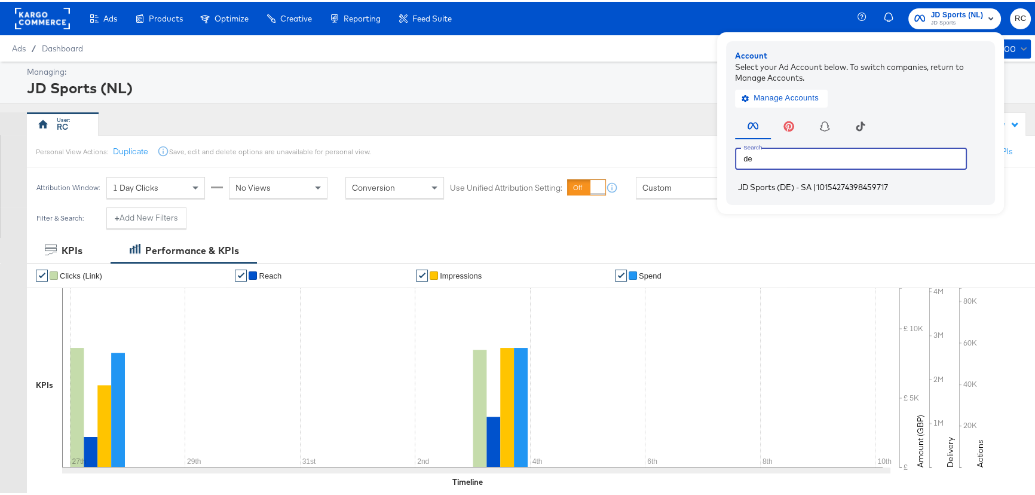
type input "de"
click at [819, 187] on span "10154274398459717" at bounding box center [852, 185] width 72 height 10
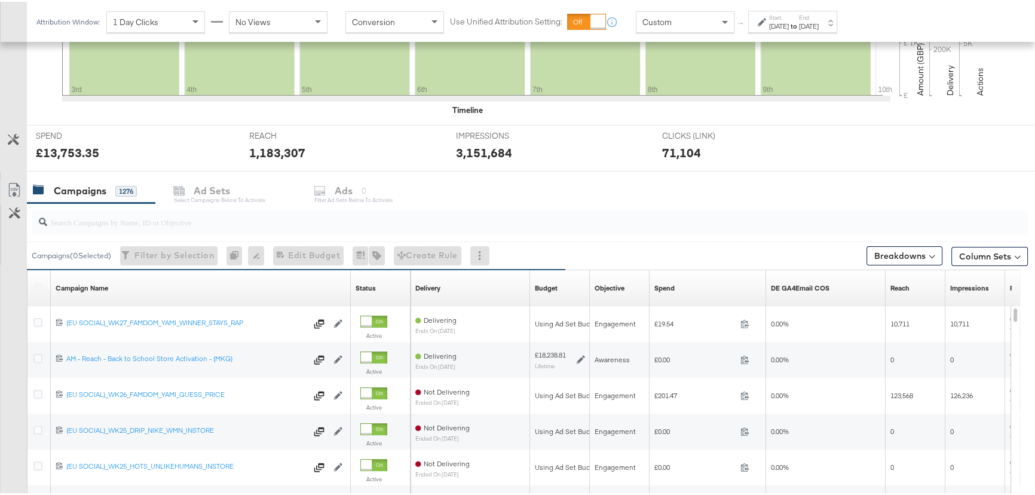
scroll to position [434, 0]
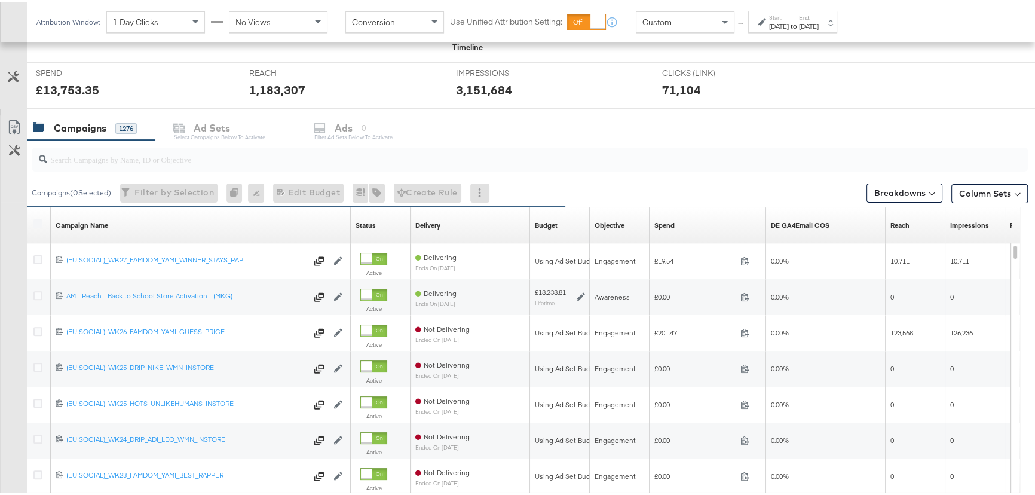
click at [145, 149] on input "search" at bounding box center [492, 152] width 890 height 23
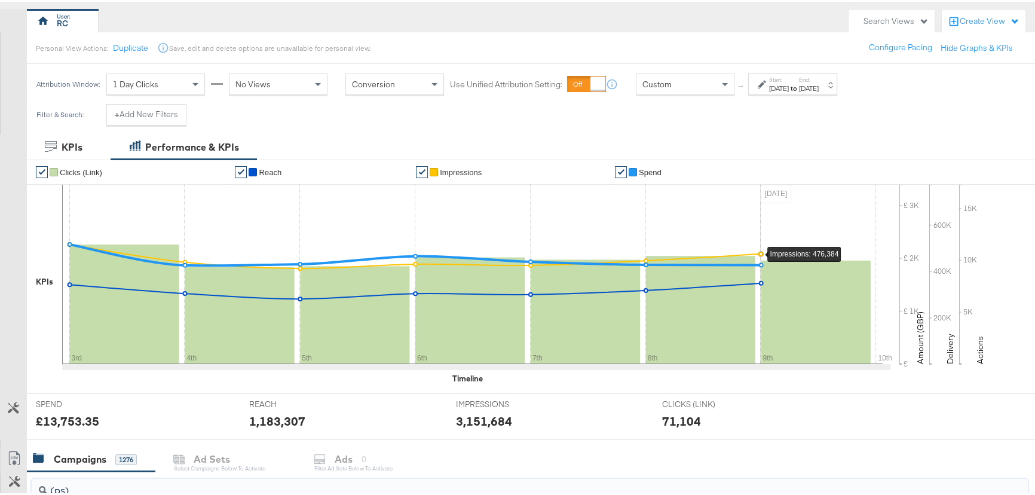
scroll to position [0, 0]
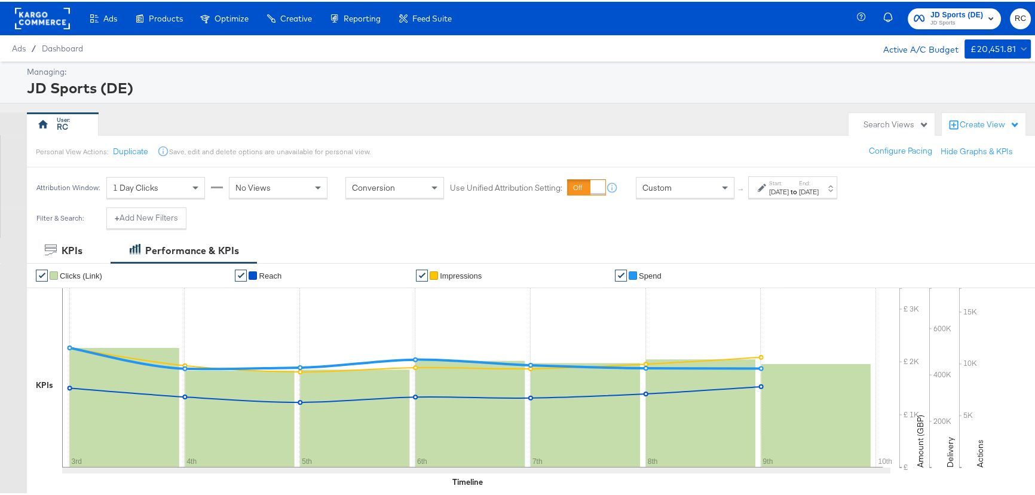
type input "(ps)"
click at [818, 179] on label "End:" at bounding box center [809, 181] width 20 height 8
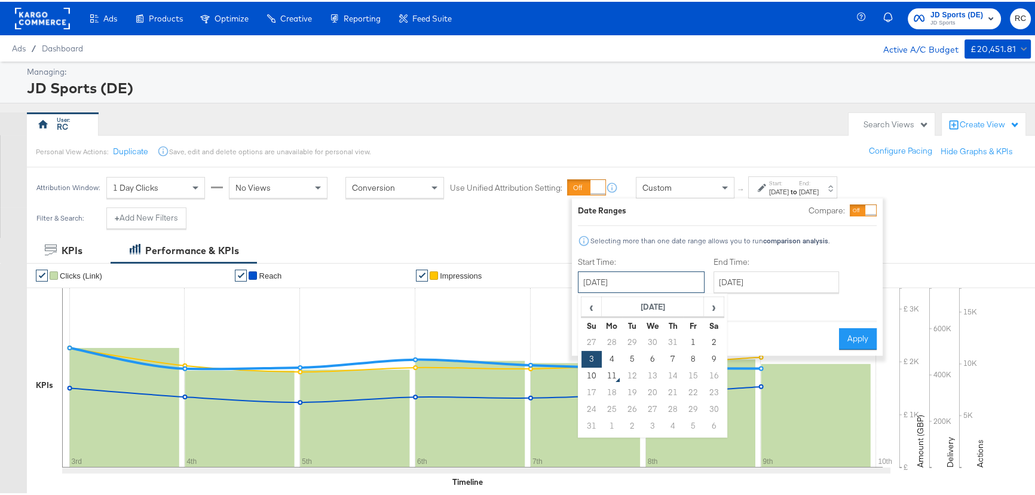
click at [646, 275] on input "[DATE]" at bounding box center [641, 280] width 127 height 22
click at [768, 287] on input "[DATE]" at bounding box center [775, 280] width 125 height 22
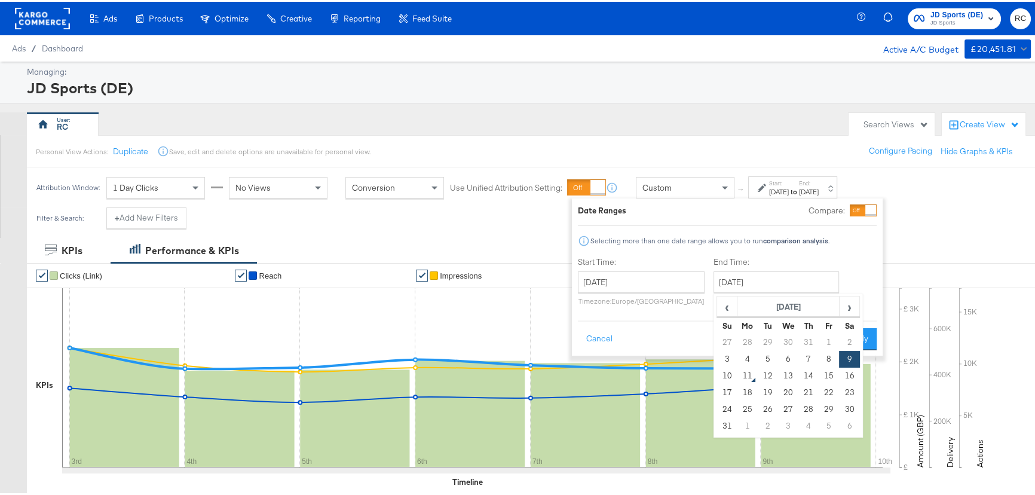
click at [866, 277] on div "Start Time: [DATE] ‹ [DATE] › Su Mo Tu We Th Fr Sa 27 28 29 30 31 1 2 3 4 5 6 7…" at bounding box center [727, 281] width 299 height 54
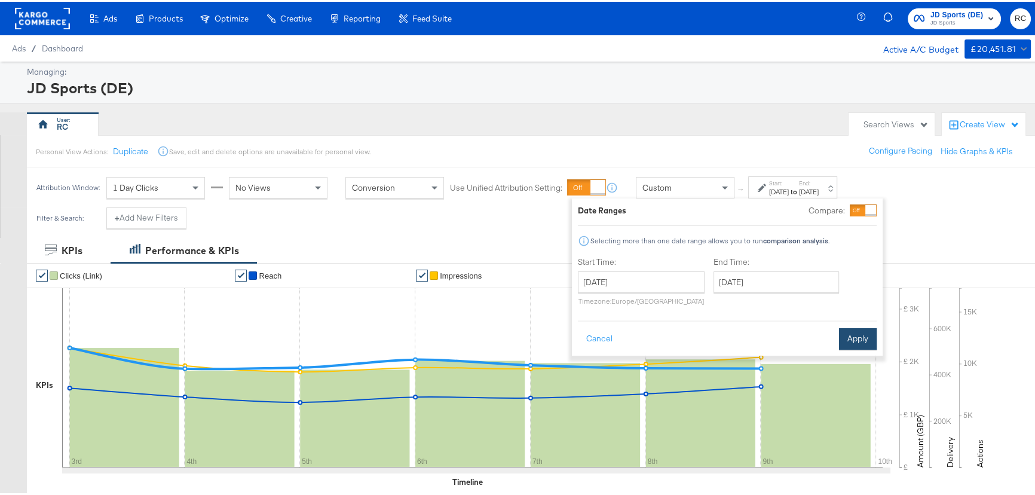
click at [849, 343] on button "Apply" at bounding box center [858, 337] width 38 height 22
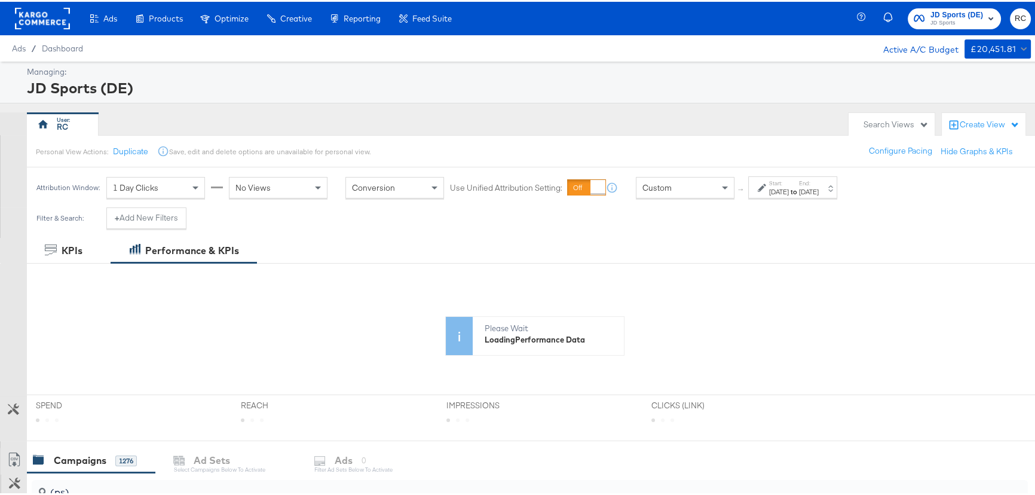
scroll to position [217, 0]
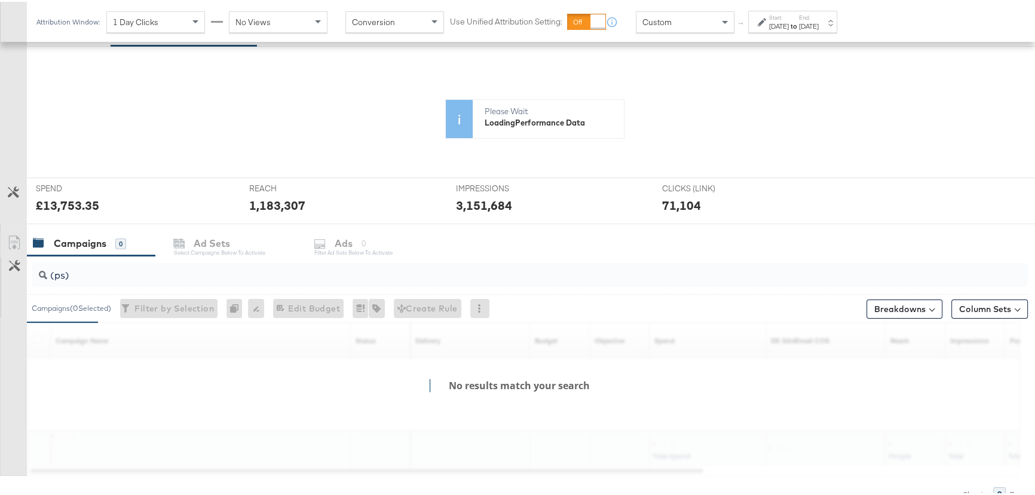
click at [818, 21] on div "[DATE]" at bounding box center [809, 25] width 20 height 10
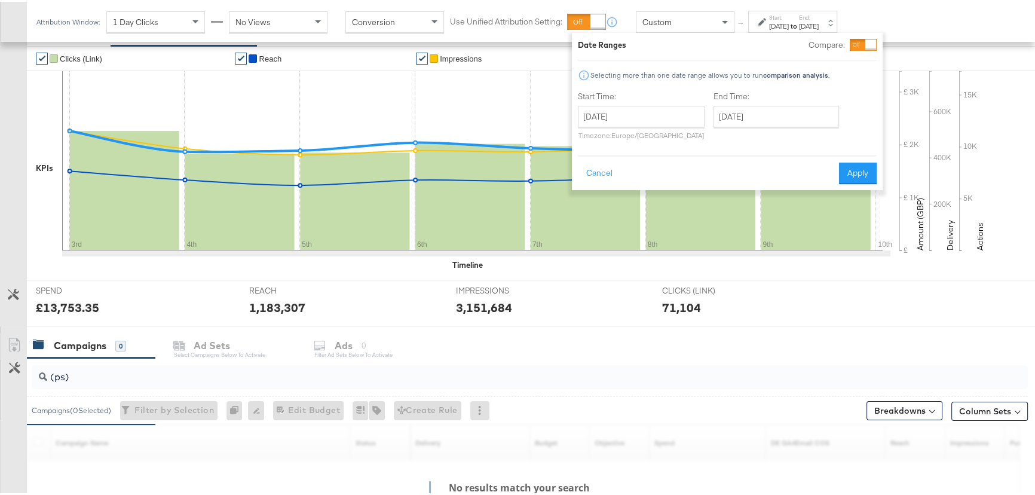
click at [868, 38] on div at bounding box center [870, 43] width 11 height 11
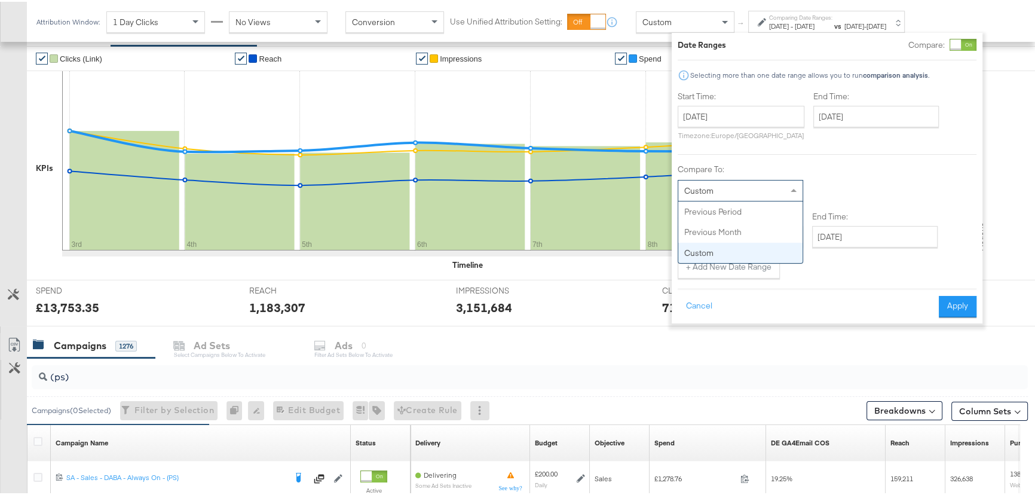
click at [747, 188] on div "Custom" at bounding box center [740, 189] width 124 height 20
type input "[DATE]"
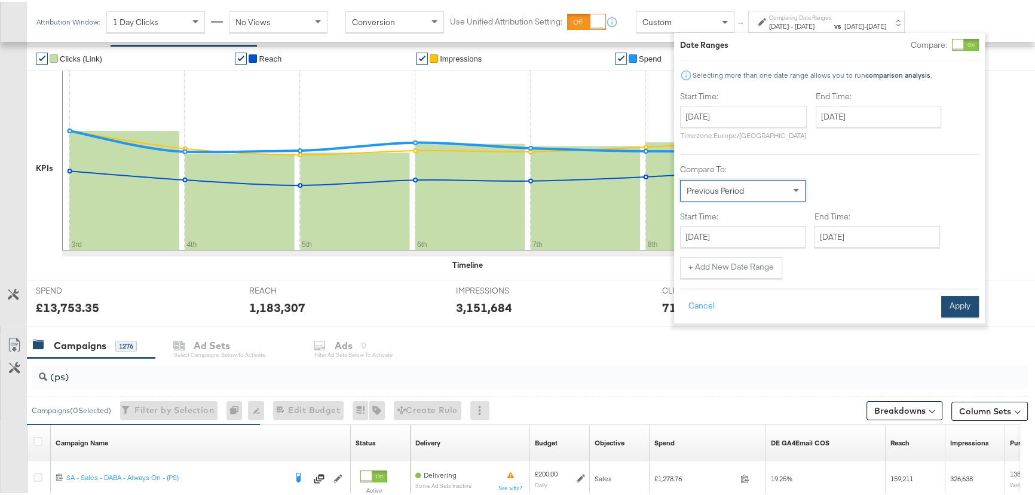
click at [958, 294] on button "Apply" at bounding box center [960, 305] width 38 height 22
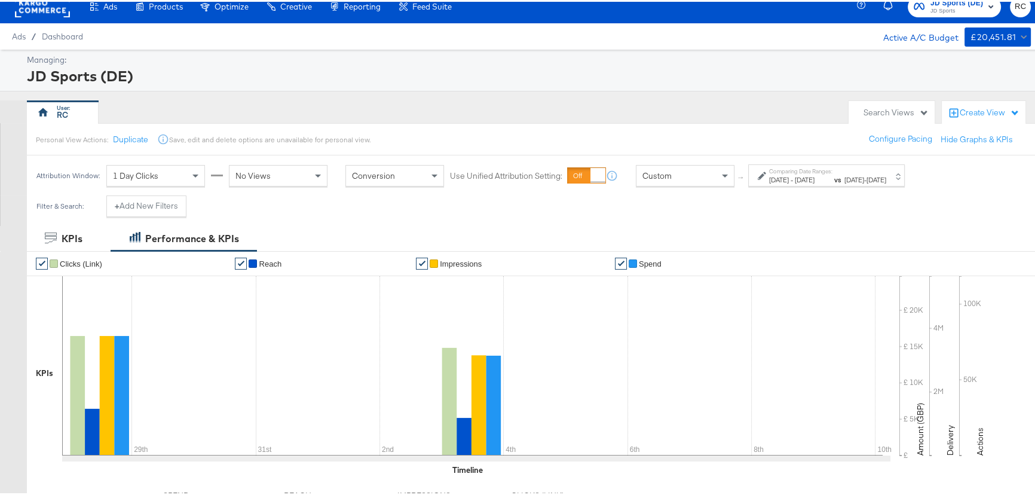
scroll to position [0, 0]
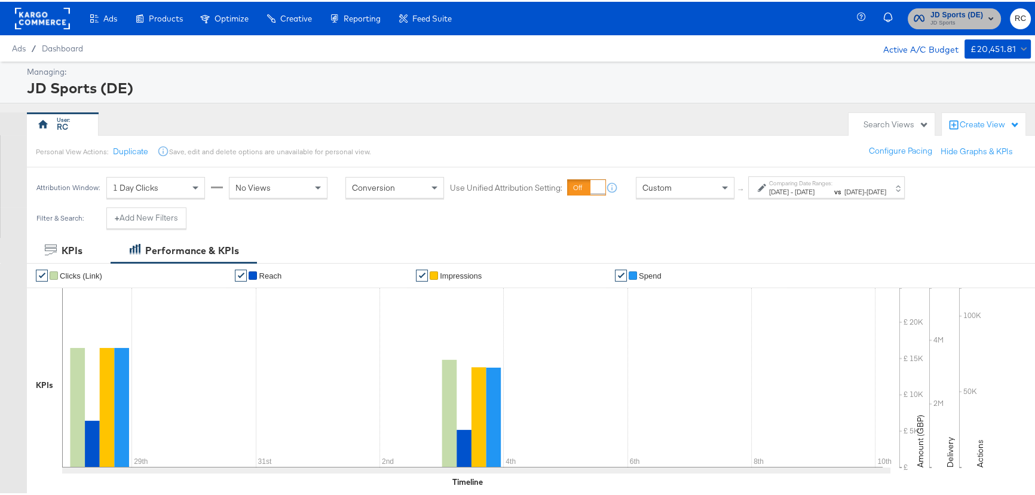
click at [919, 15] on span "JD Sports (DE) JD Sports" at bounding box center [953, 16] width 81 height 19
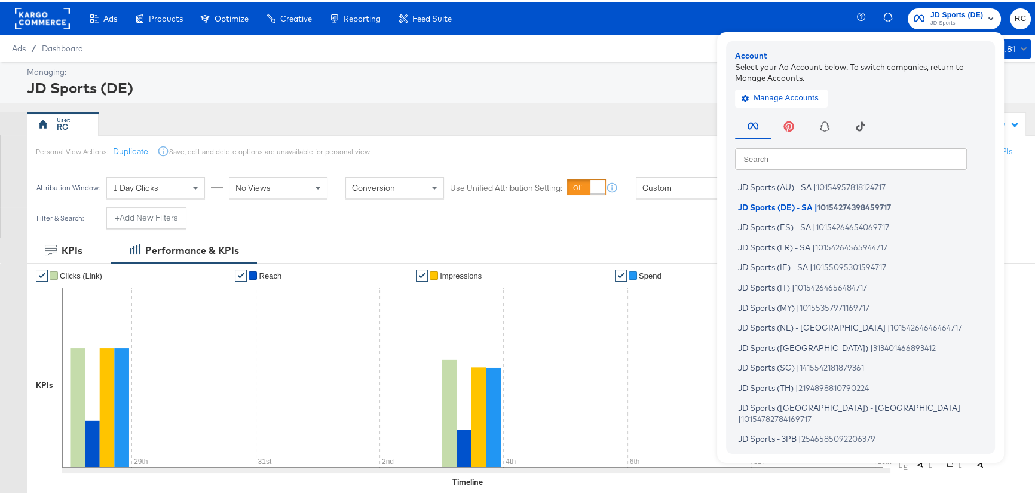
click at [930, 17] on span "JD Sports" at bounding box center [956, 22] width 53 height 10
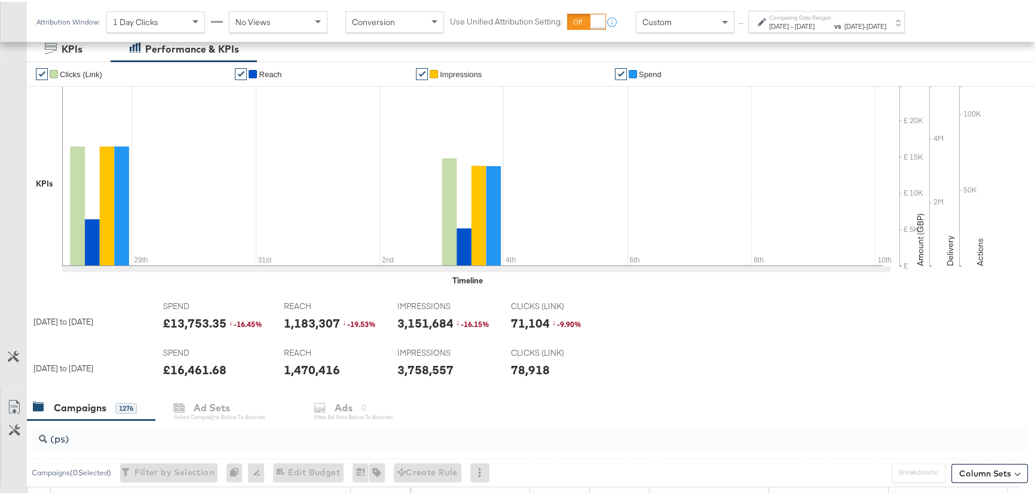
scroll to position [217, 0]
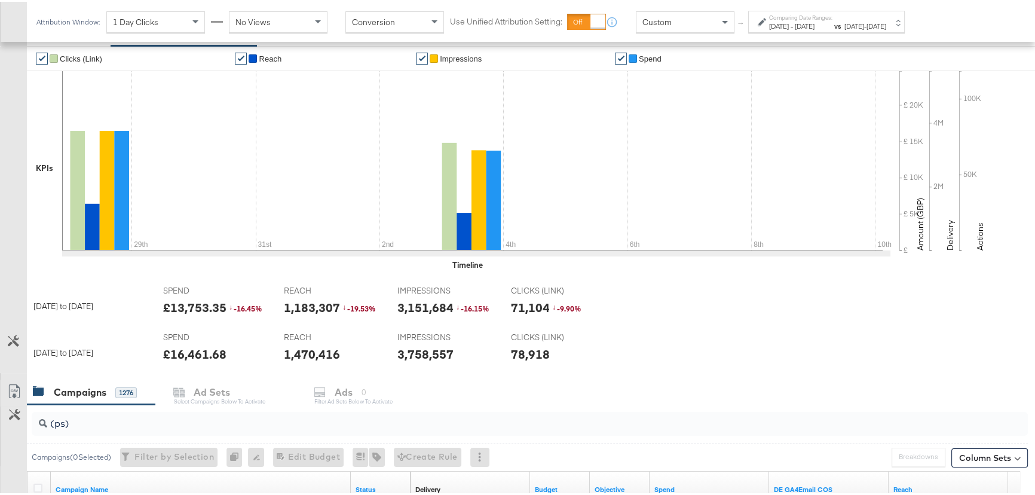
click at [814, 24] on span "[DATE]" at bounding box center [804, 24] width 20 height 9
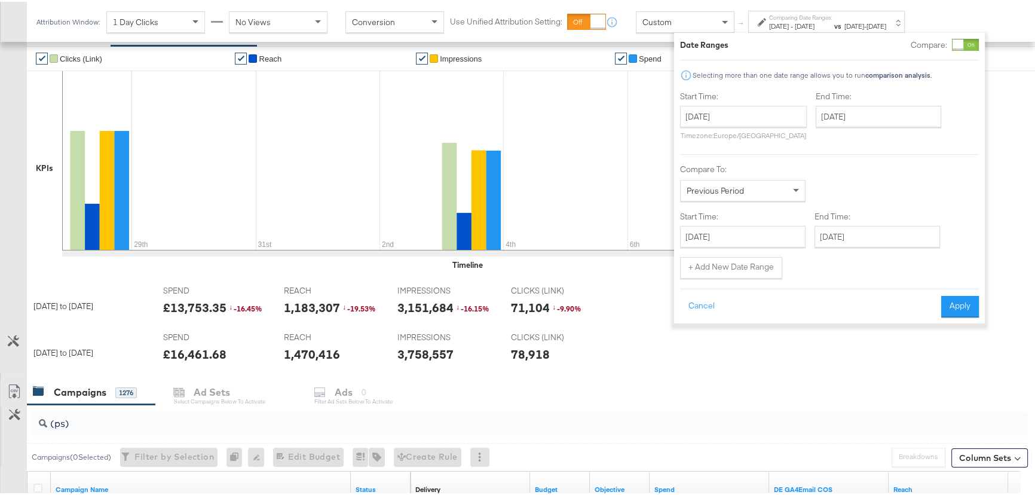
click at [963, 44] on div at bounding box center [957, 43] width 11 height 11
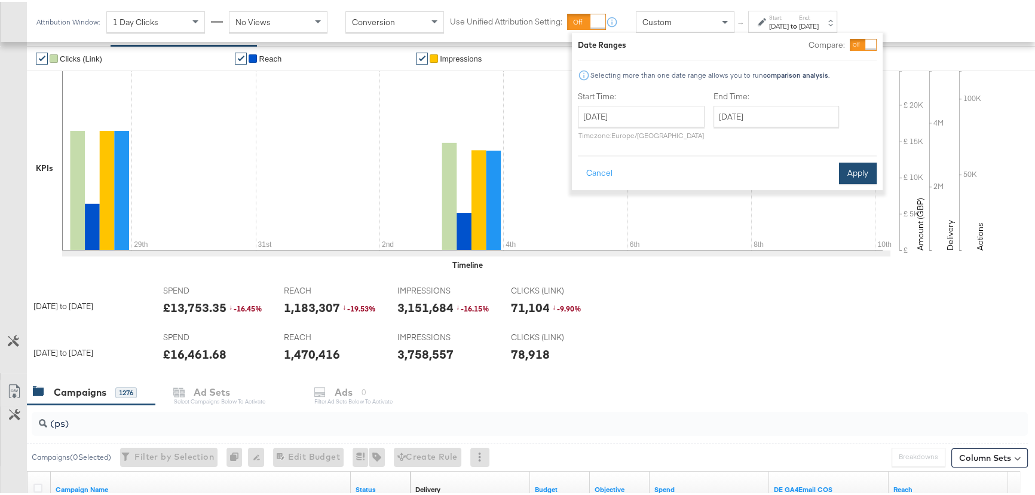
click at [853, 168] on button "Apply" at bounding box center [858, 172] width 38 height 22
